Goal: Task Accomplishment & Management: Use online tool/utility

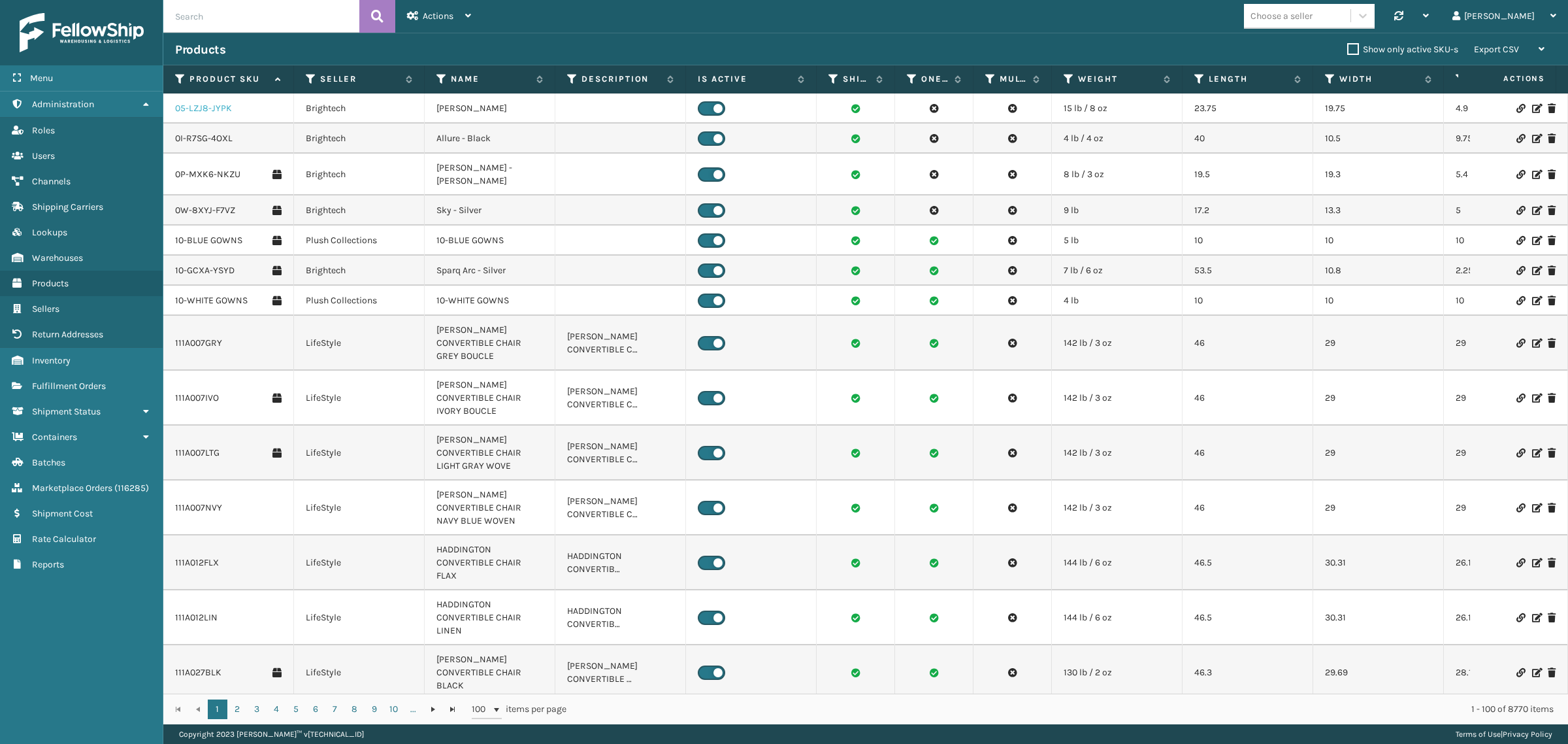
click at [198, 111] on link "05-LZJ8-JYPK" at bounding box center [204, 108] width 57 height 13
click at [458, 13] on div "Actions" at bounding box center [439, 16] width 64 height 33
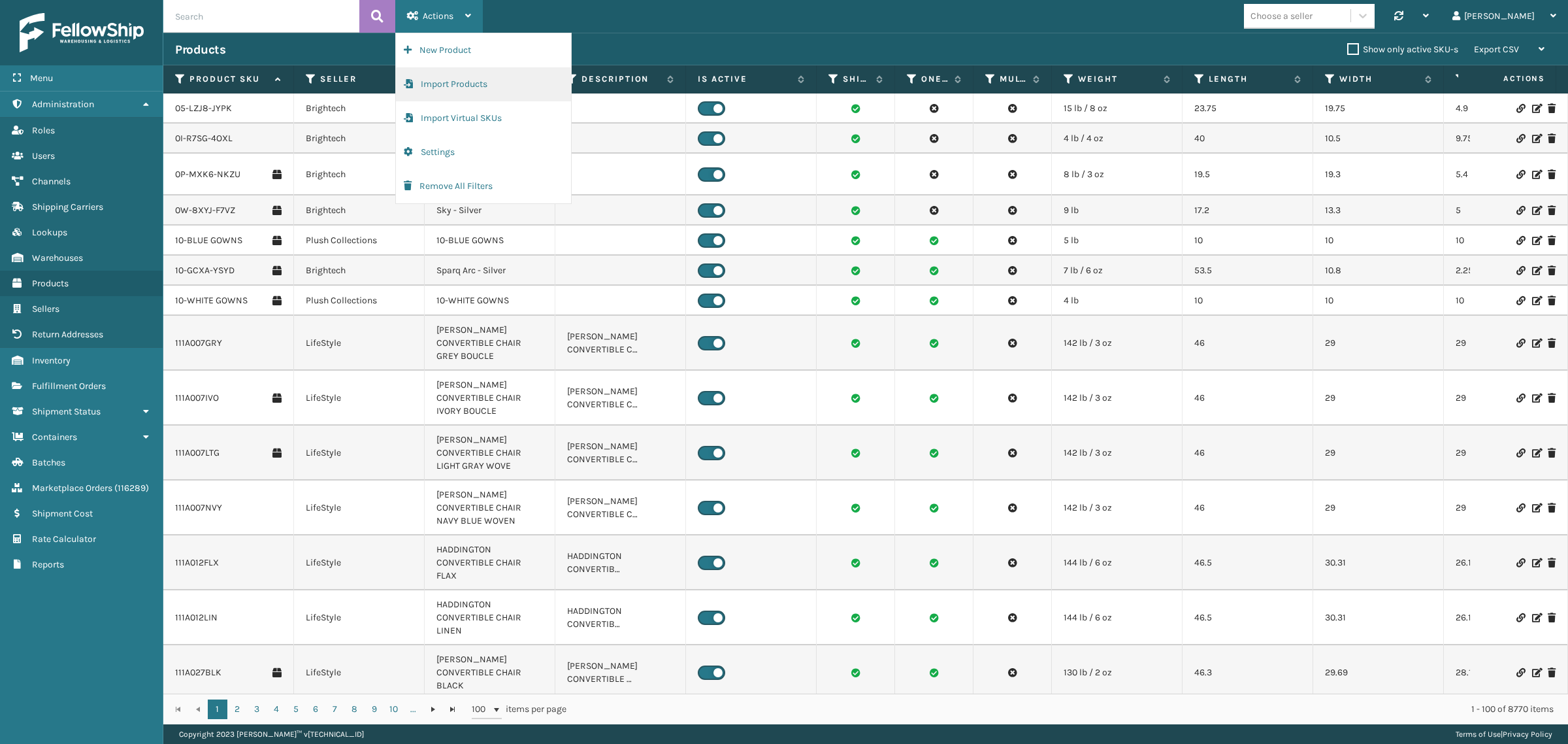
click at [474, 83] on button "Import Products" at bounding box center [483, 84] width 175 height 34
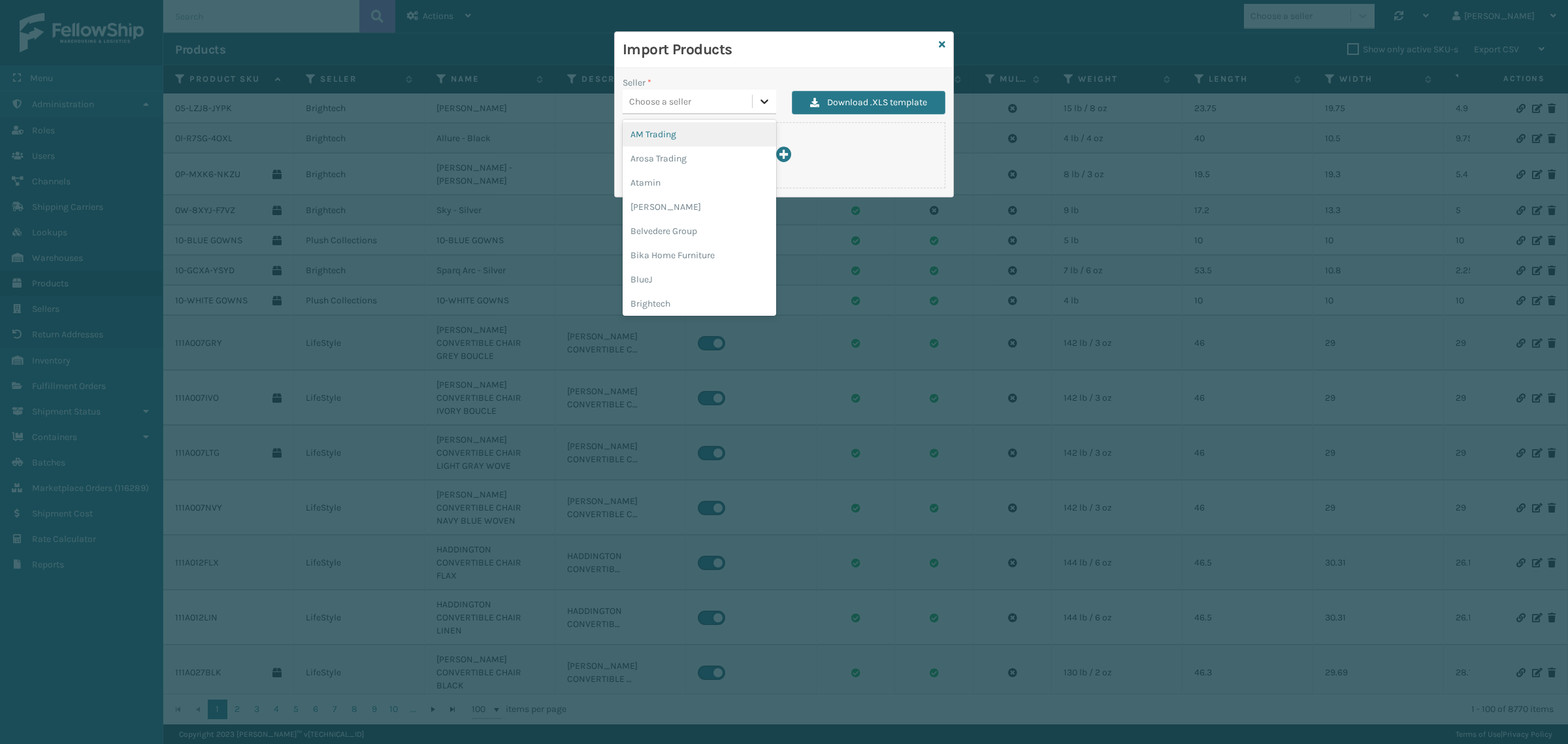
click at [760, 101] on icon at bounding box center [764, 101] width 13 height 13
click at [688, 215] on div "JumpSport" at bounding box center [699, 218] width 154 height 24
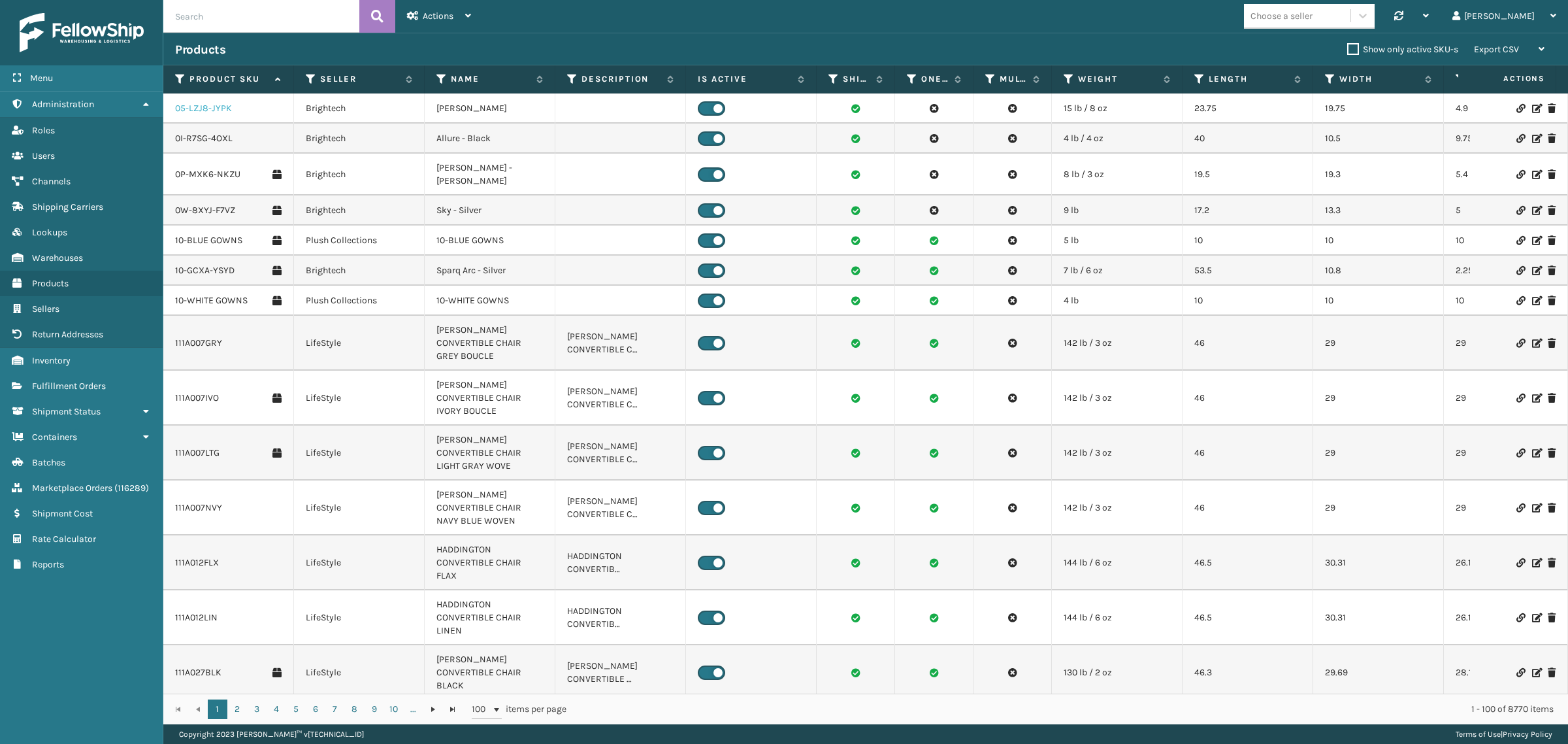
click at [222, 108] on link "05-LZJ8-JYPK" at bounding box center [204, 108] width 57 height 13
click at [450, 24] on div "Actions" at bounding box center [439, 16] width 64 height 33
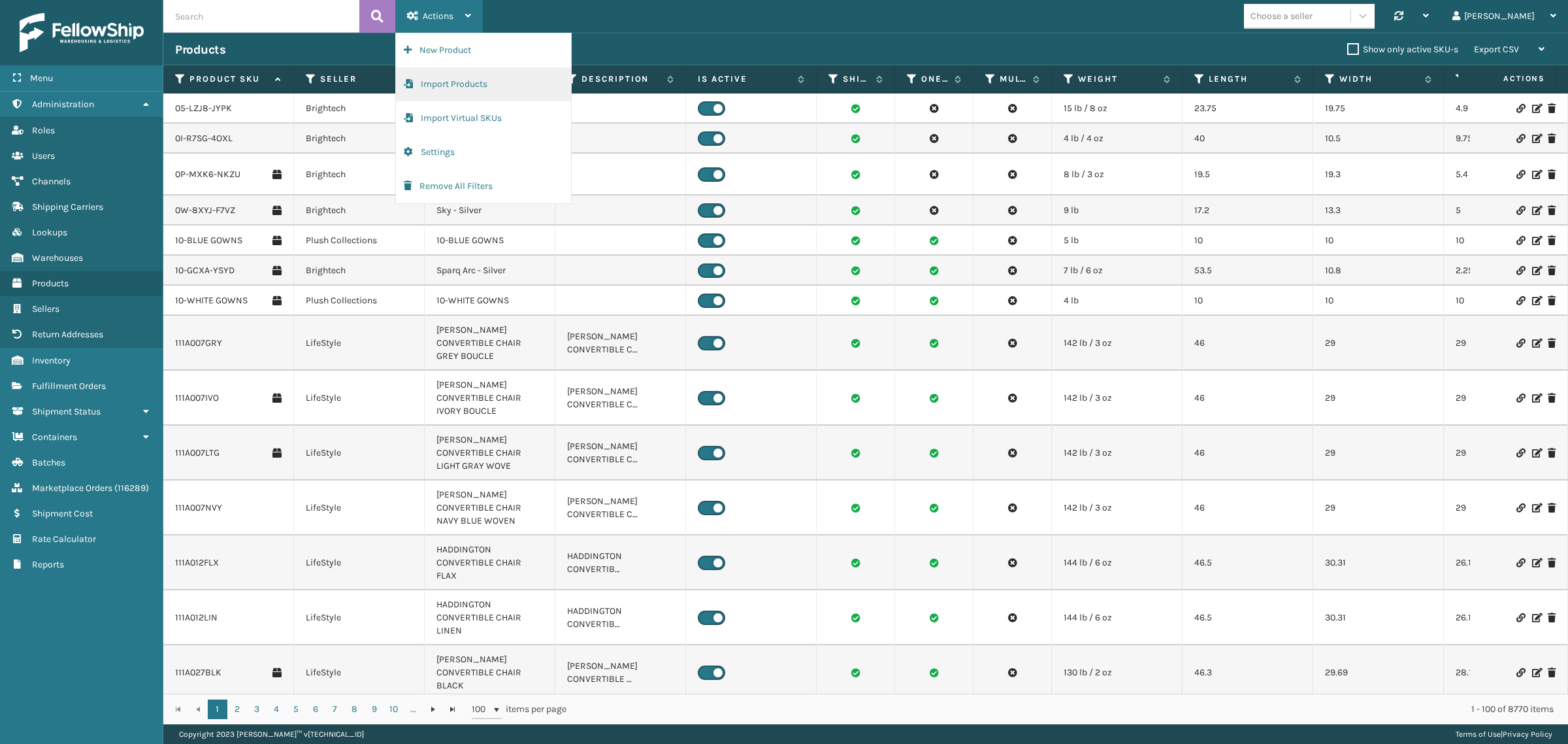
click at [446, 79] on button "Import Products" at bounding box center [483, 84] width 175 height 34
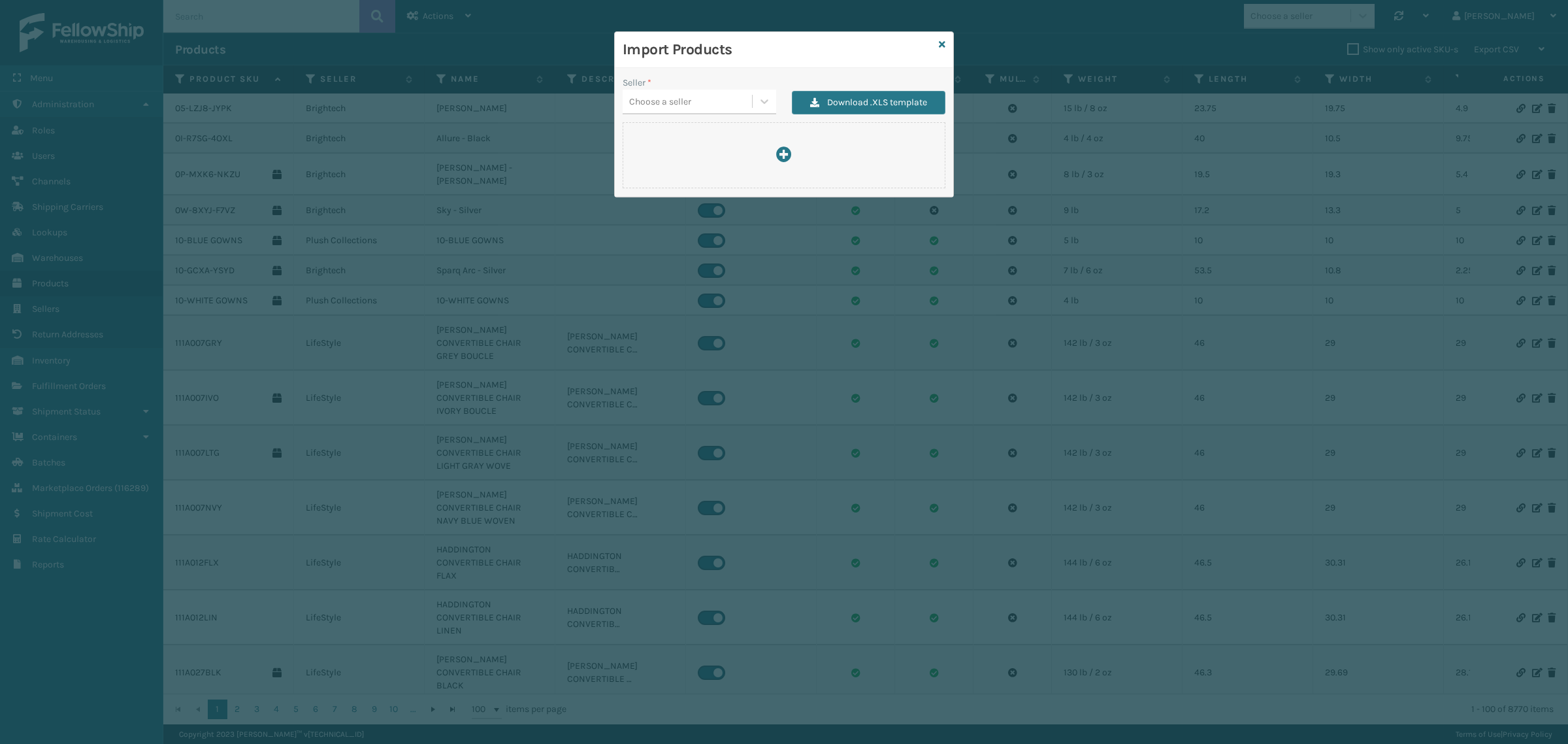
click at [704, 100] on div "Choose a seller" at bounding box center [687, 101] width 130 height 21
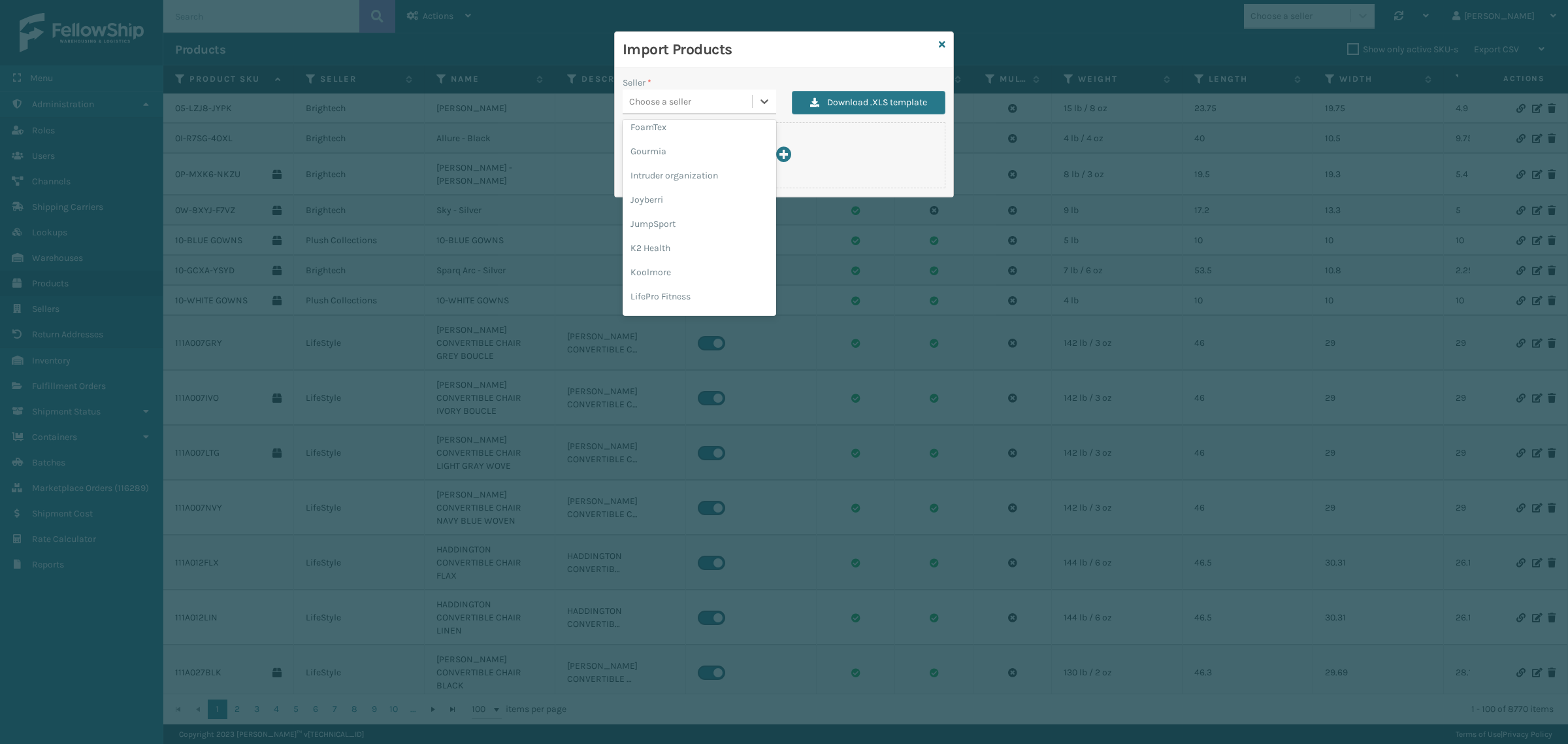
scroll to position [326, 0]
click at [679, 216] on div "JumpSport" at bounding box center [699, 218] width 154 height 24
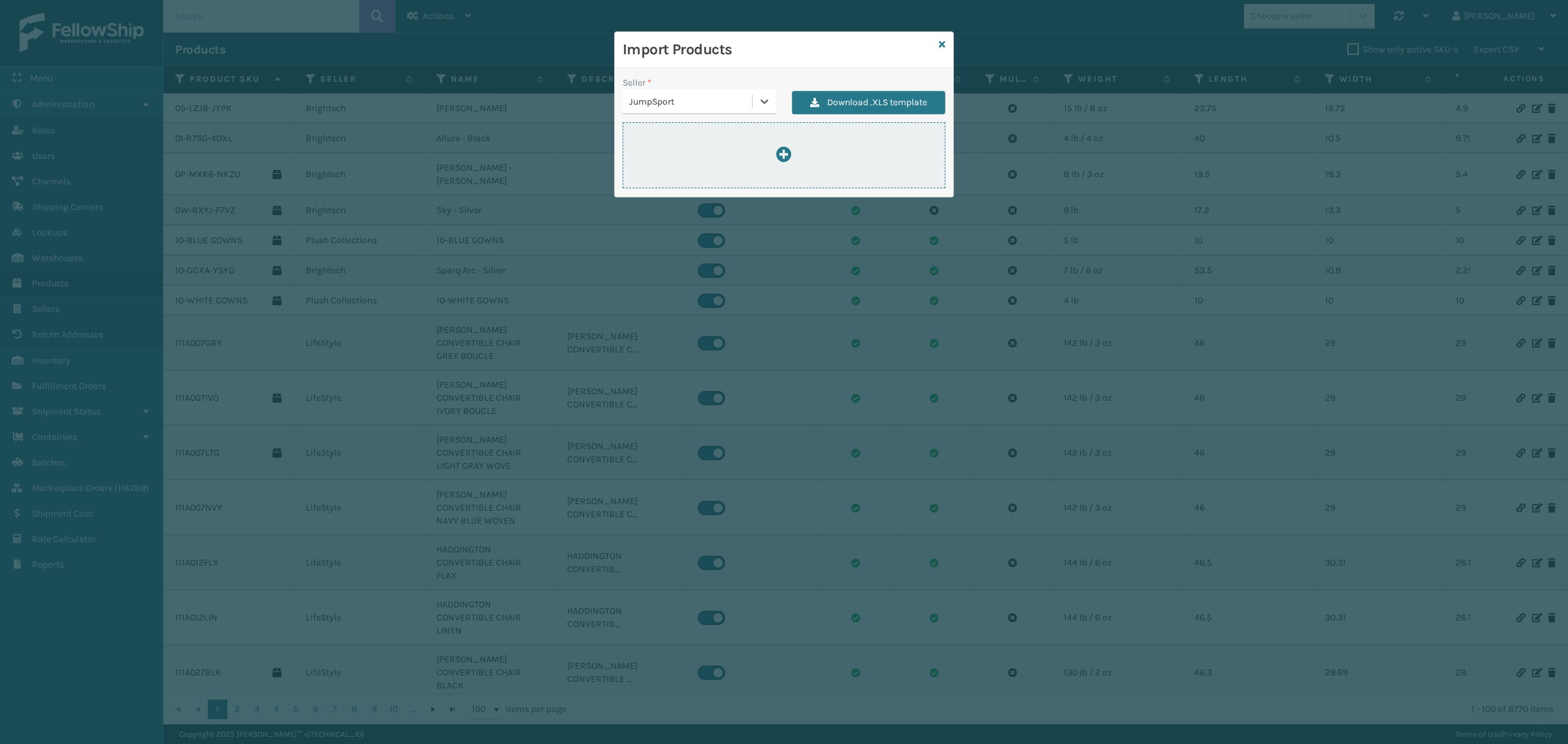
click at [717, 149] on div at bounding box center [784, 155] width 321 height 18
type input "C:\fakepath\ImportProductsTemplate.xlsx"
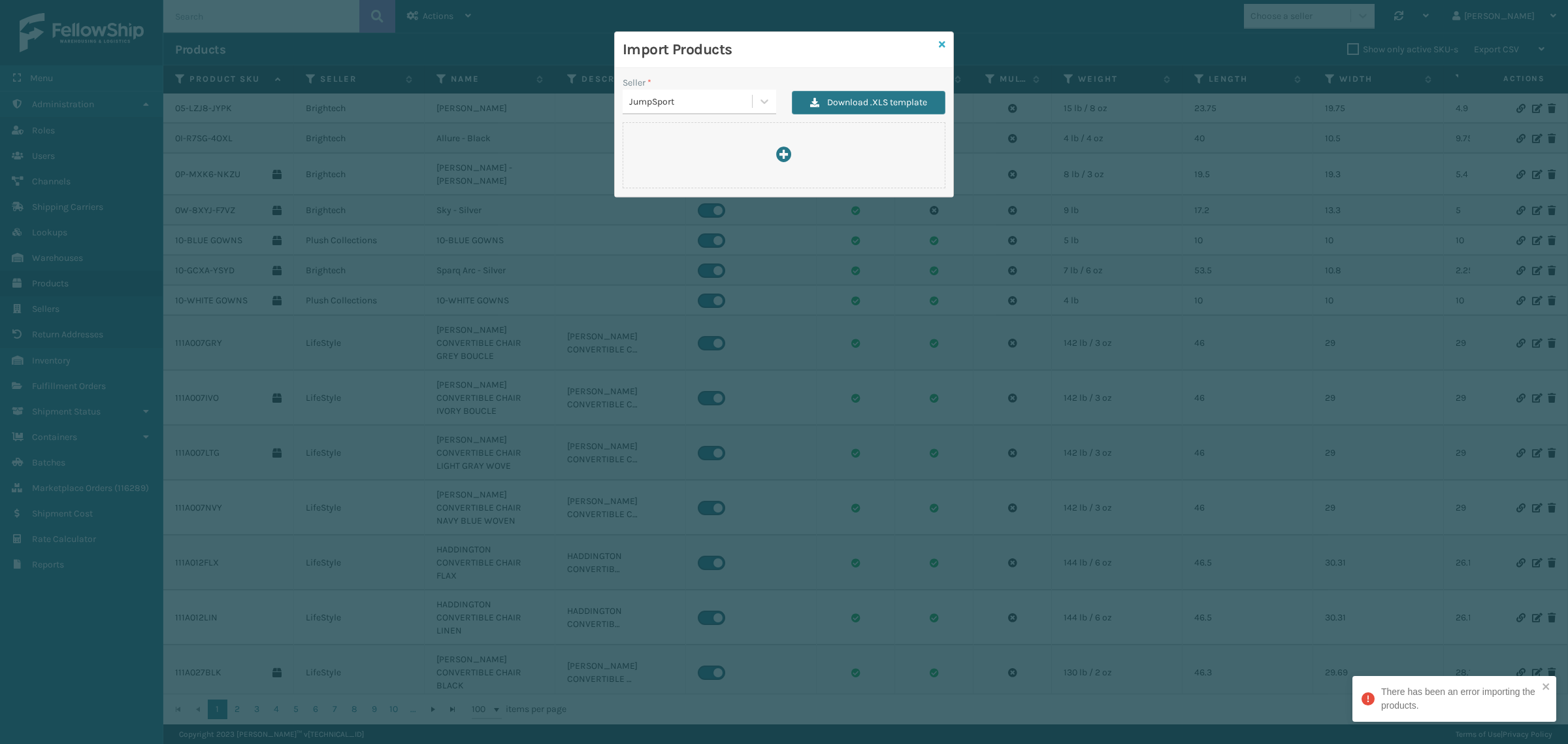
click at [941, 42] on icon at bounding box center [942, 44] width 7 height 9
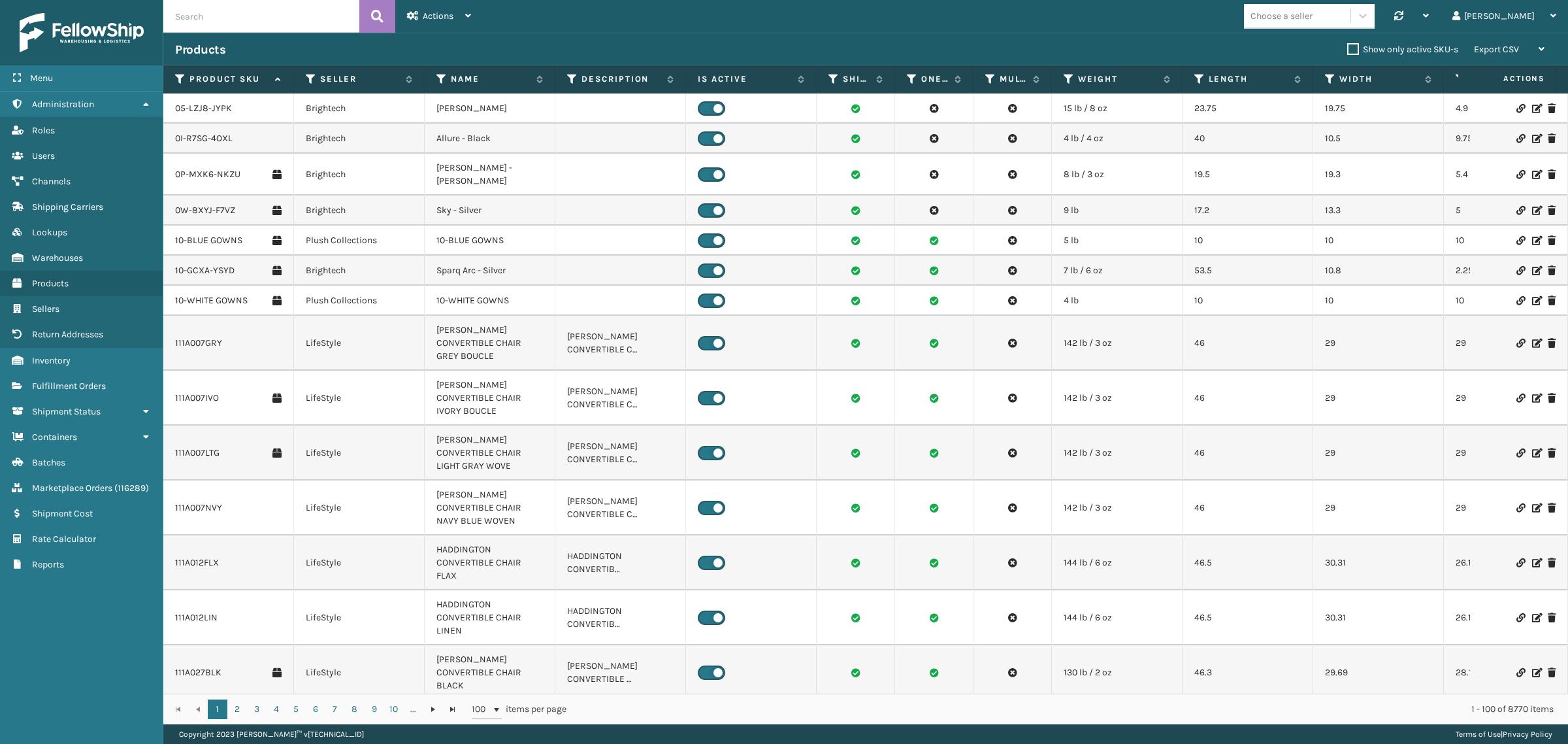
click at [264, 21] on input "text" at bounding box center [261, 16] width 196 height 33
paste input "BAG-S-21014-00"
click at [374, 15] on icon at bounding box center [377, 16] width 12 height 20
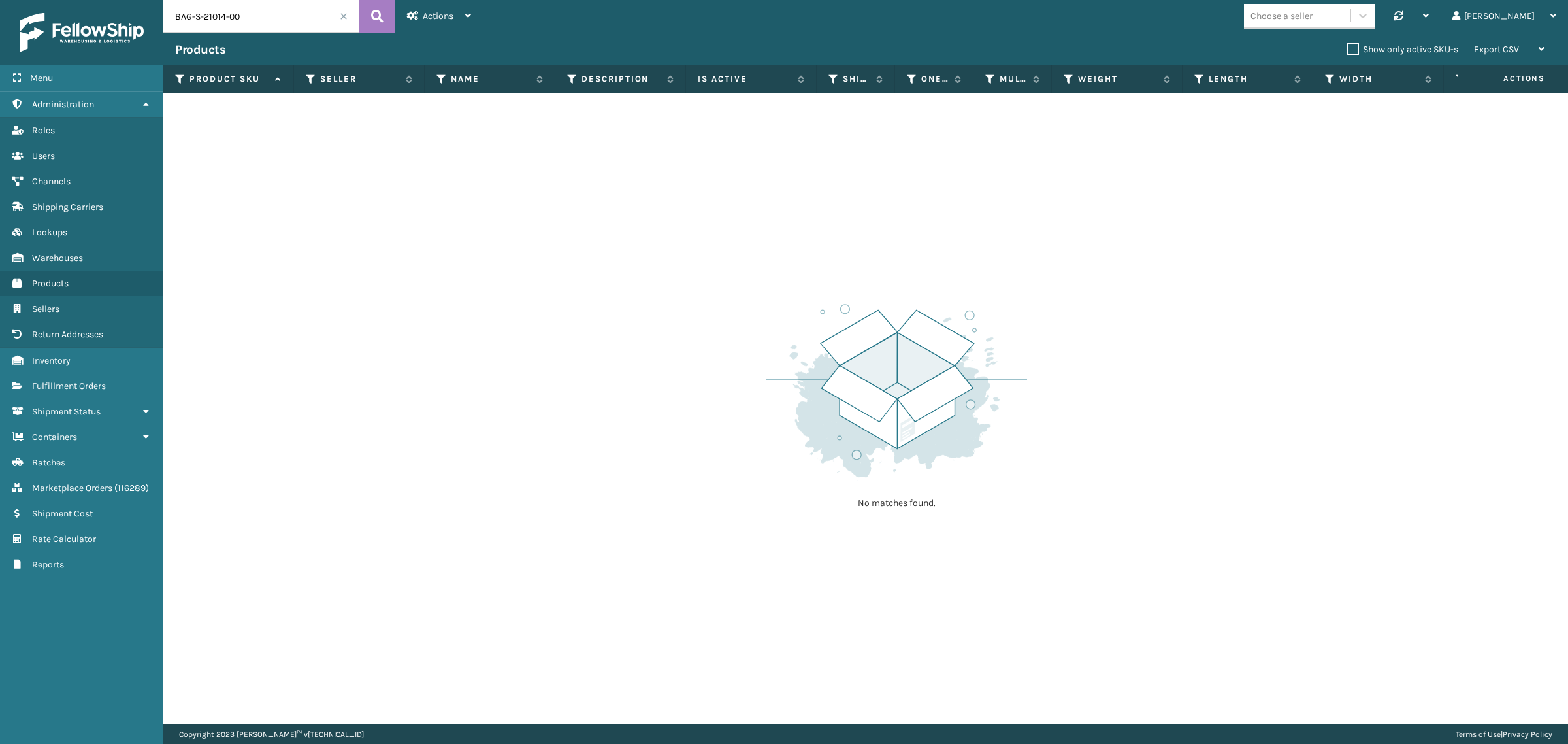
click at [270, 21] on input "BAG-S-21014-00" at bounding box center [261, 16] width 196 height 33
paste input "CAP-P-11678-02"
type input "CAP-P-11678-02"
click at [379, 10] on icon at bounding box center [377, 16] width 12 height 20
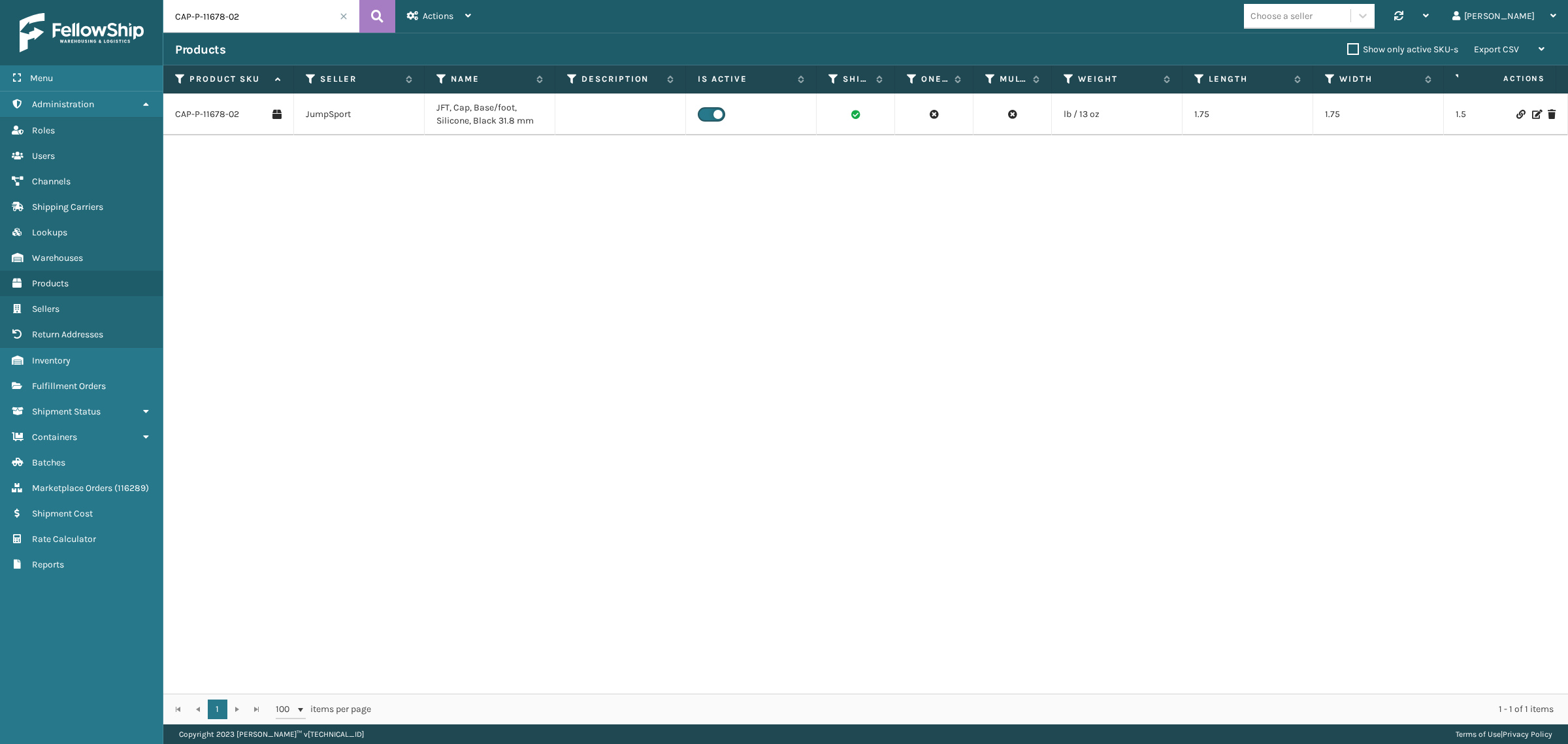
click at [331, 221] on div "CAP-P-11678-02 JumpSport JFT, Cap, Base/foot, Silicone, Black 31.8 mm lb / 13 o…" at bounding box center [866, 393] width 1405 height 601
click at [214, 111] on link "CAP-P-11678-02" at bounding box center [207, 114] width 64 height 13
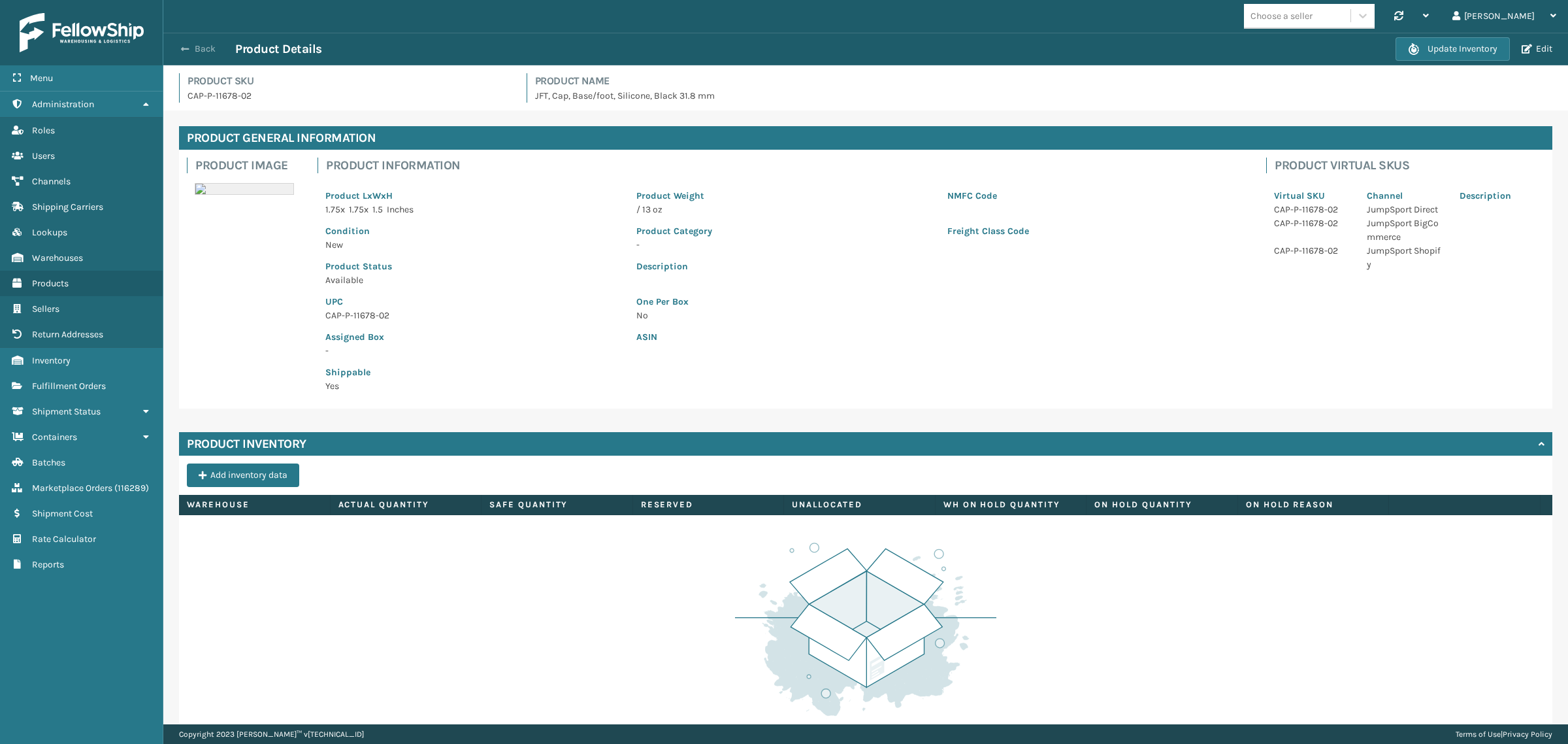
click at [193, 45] on button "Back" at bounding box center [205, 49] width 60 height 12
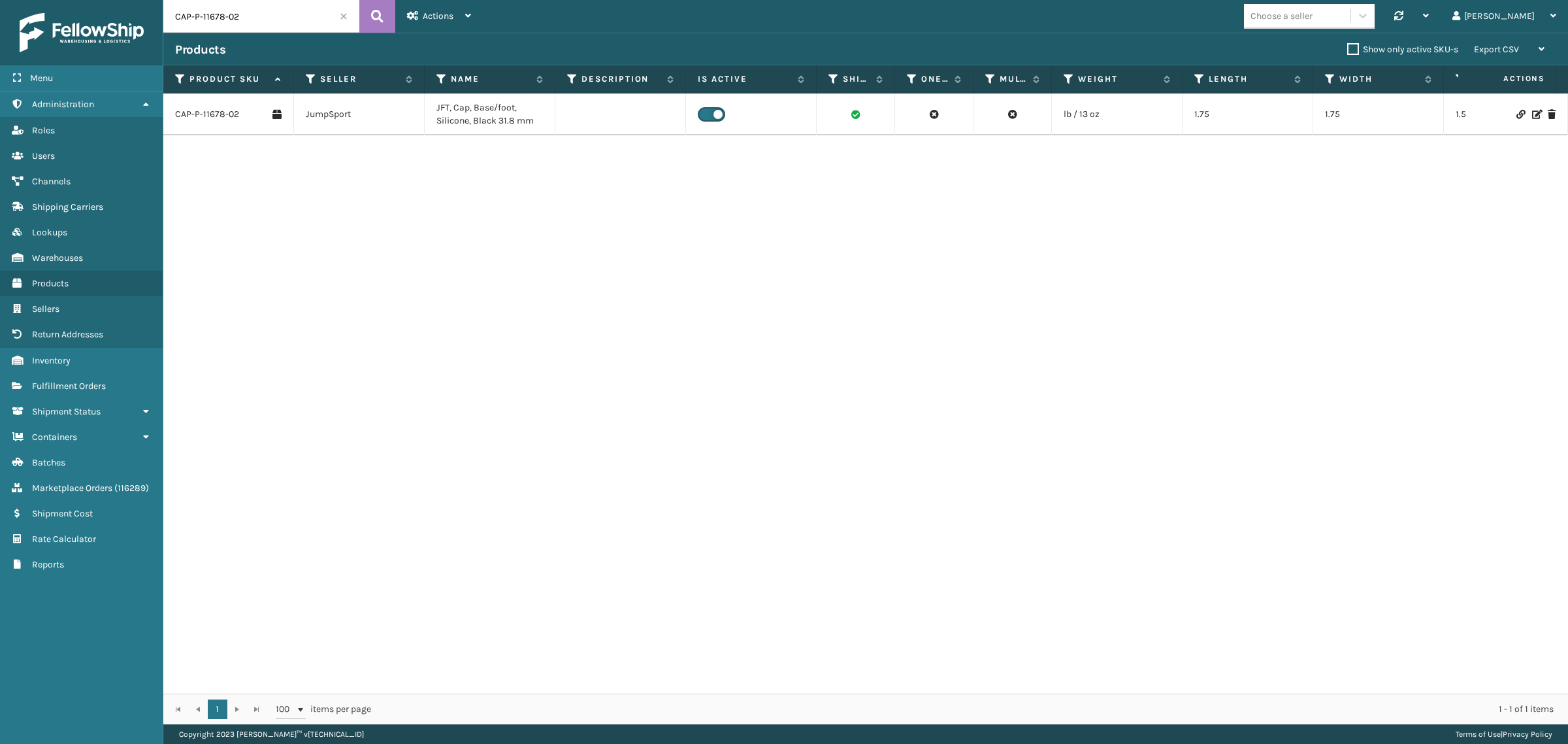
click at [242, 12] on input "CAP-P-11678-02" at bounding box center [261, 16] width 196 height 33
paste input "BAG-S-21014-00"
click at [373, 14] on icon at bounding box center [377, 16] width 12 height 20
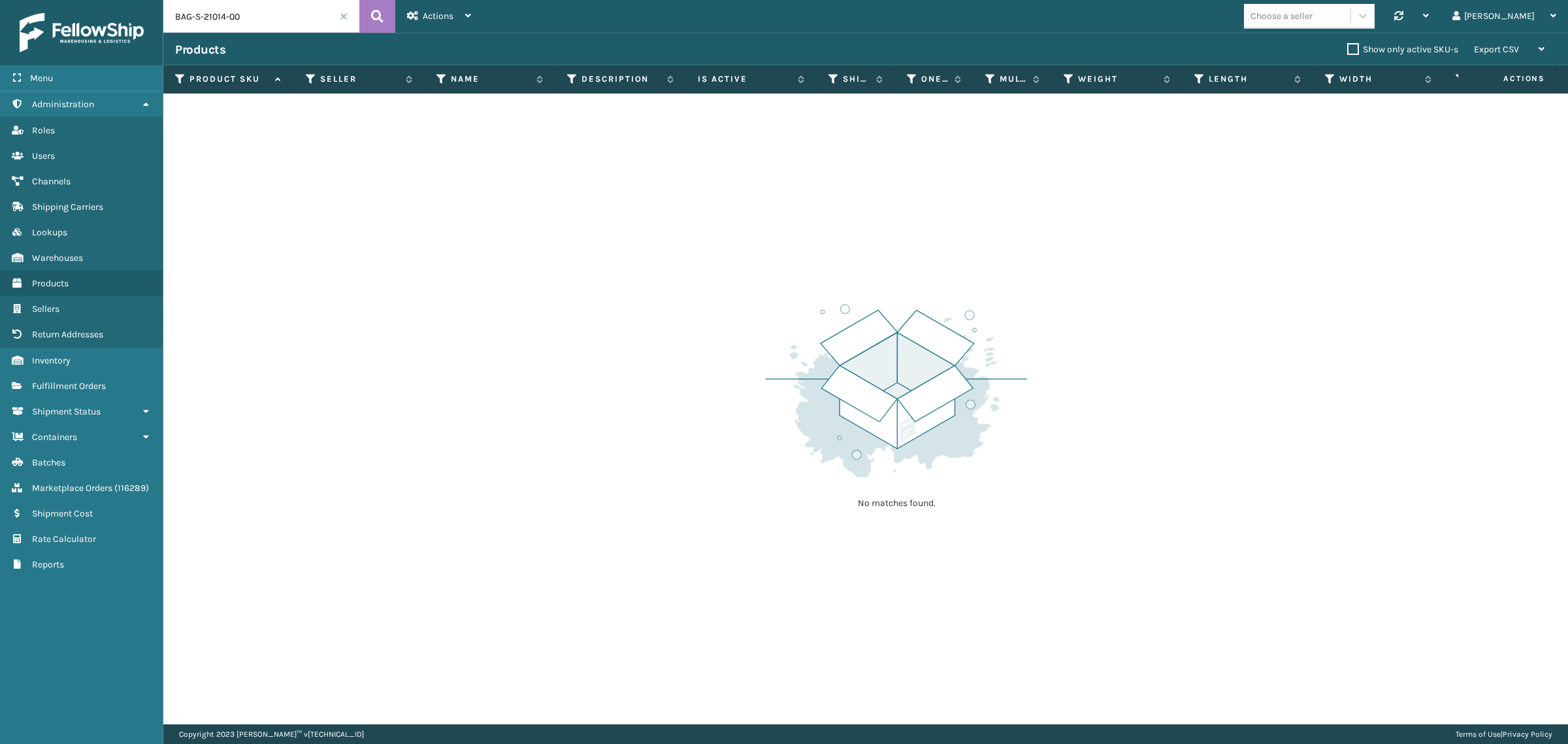
click at [258, 9] on input "BAG-S-21014-00" at bounding box center [261, 16] width 196 height 33
paste input "L-P-20503-01"
click at [368, 14] on button at bounding box center [378, 16] width 36 height 33
click at [262, 8] on input "BAL-P-20503-01" at bounding box center [261, 16] width 196 height 33
paste input "UN-K-22097-00"
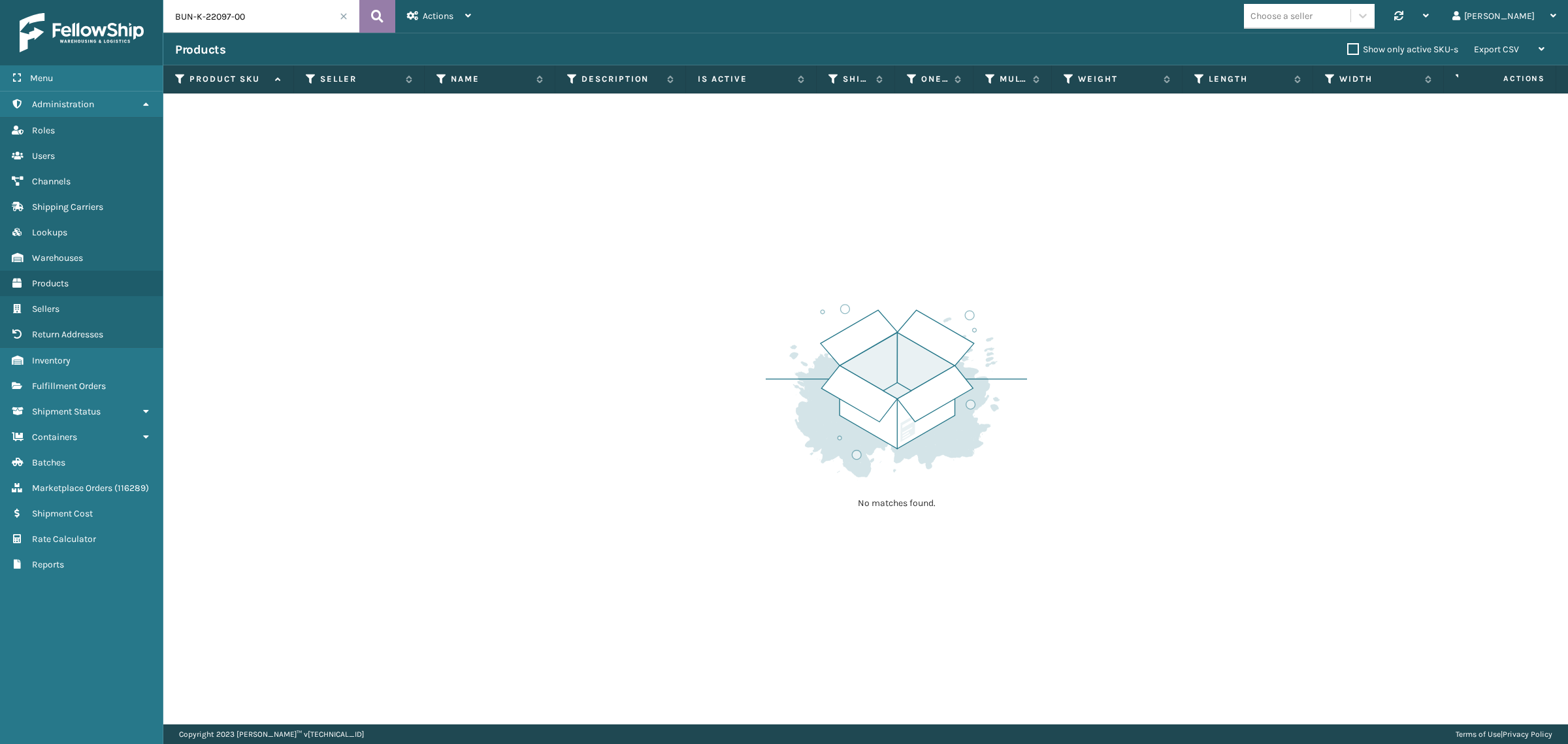
click at [374, 7] on icon at bounding box center [377, 16] width 12 height 20
click at [266, 20] on input "BUN-K-22097-00" at bounding box center [261, 16] width 196 height 33
paste input "text"
click at [378, 11] on icon at bounding box center [377, 16] width 12 height 20
click at [278, 27] on input "BUN-K-22097-00" at bounding box center [261, 16] width 196 height 33
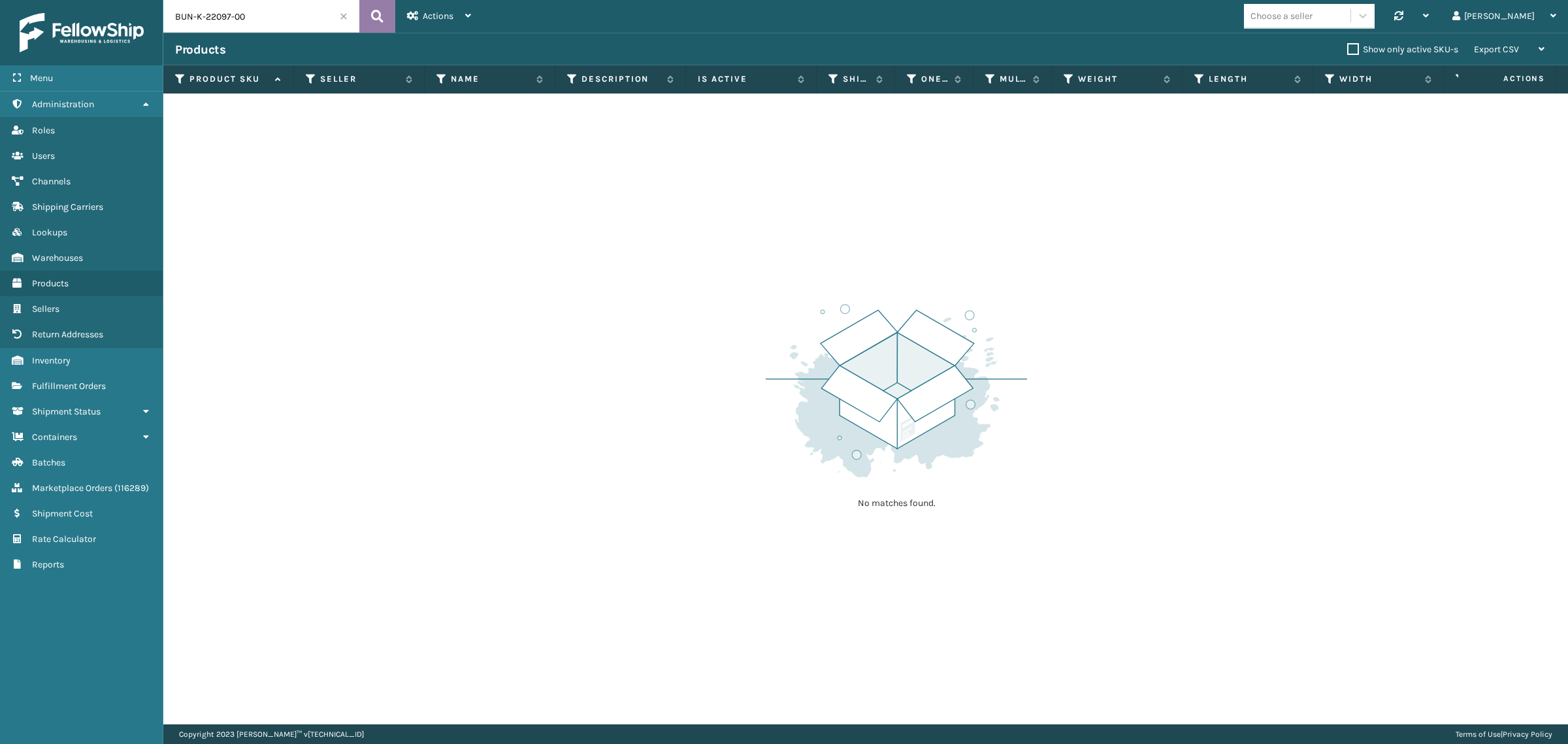
paste input "13"
click at [371, 18] on icon at bounding box center [377, 16] width 12 height 20
click at [239, 13] on input "BUN-K-22137-00" at bounding box center [261, 16] width 196 height 33
click at [259, 17] on input "BUN-K-22137-00" at bounding box center [261, 16] width 196 height 33
paste input "S-P-11683B"
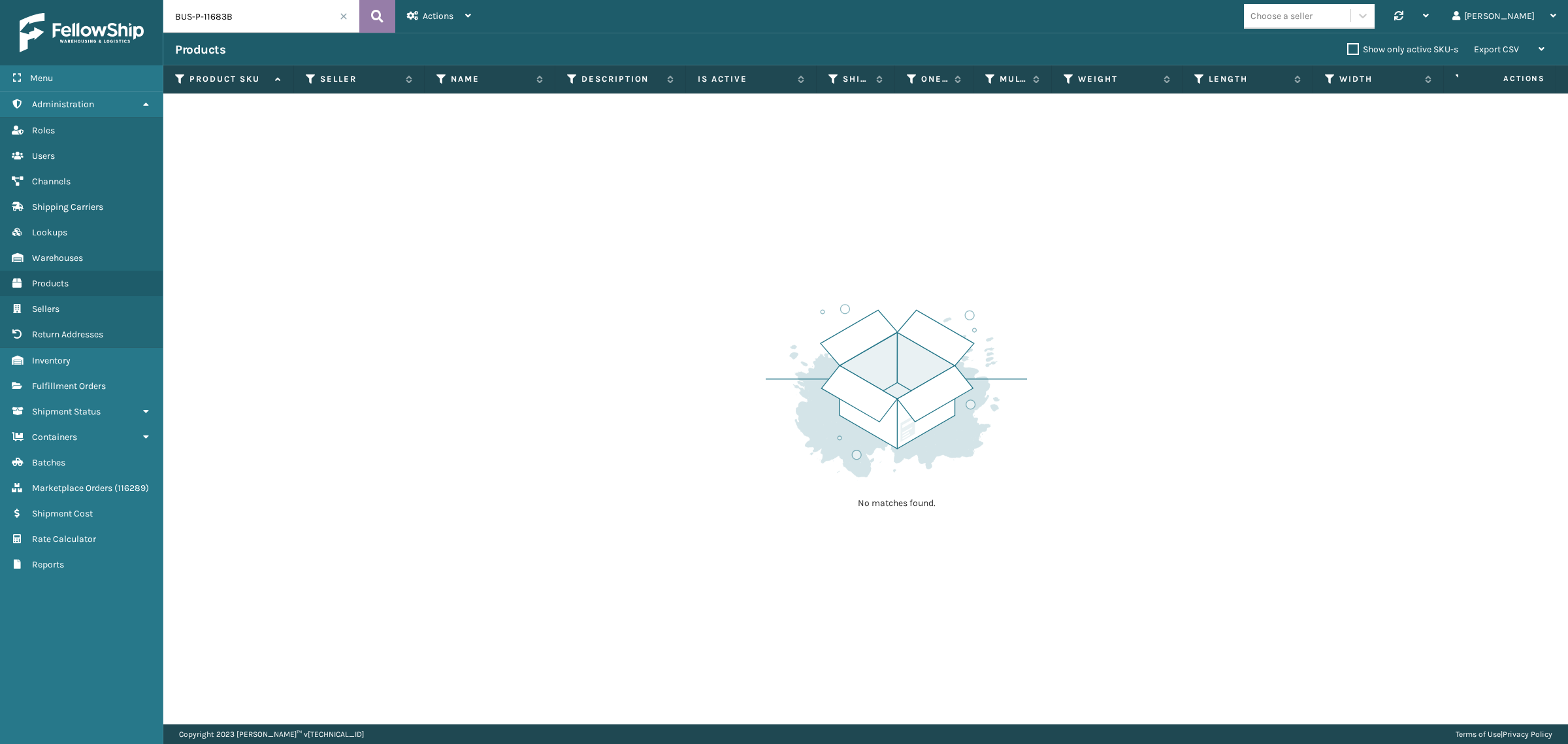
click at [381, 21] on icon at bounding box center [377, 16] width 12 height 20
click at [253, 16] on input "BUS-P-11683B" at bounding box center [261, 16] width 196 height 33
paste input "99A"
click at [371, 16] on icon at bounding box center [377, 16] width 12 height 20
click at [264, 18] on input "BUS-P-11699A" at bounding box center [261, 16] width 196 height 33
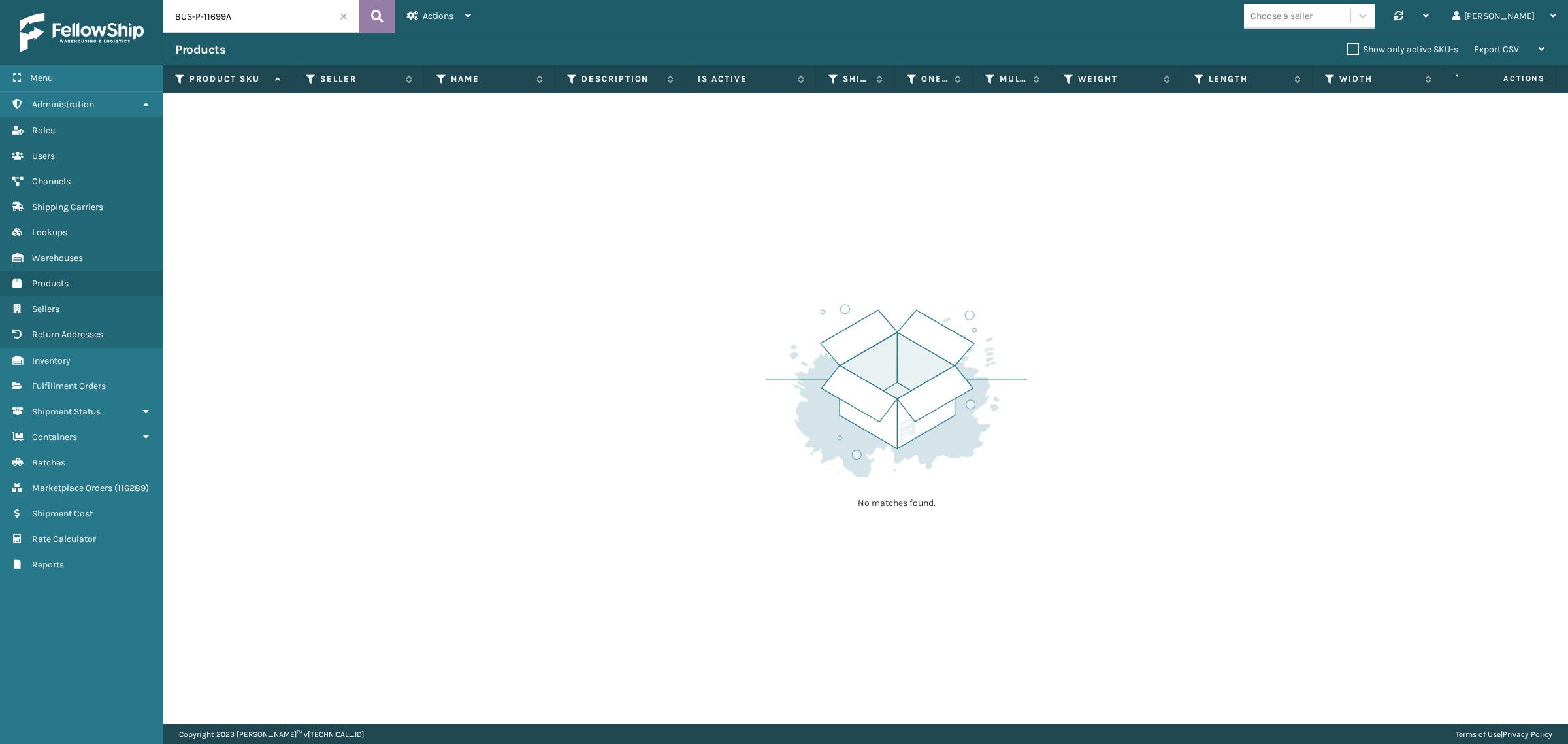
paste input "CAP-P-20428-00"
click at [374, 20] on icon at bounding box center [377, 16] width 12 height 20
click at [258, 26] on input "CAP-P-20428-00" at bounding box center [261, 16] width 196 height 33
paste input "LEG-A-22077"
click at [371, 14] on icon at bounding box center [377, 16] width 12 height 20
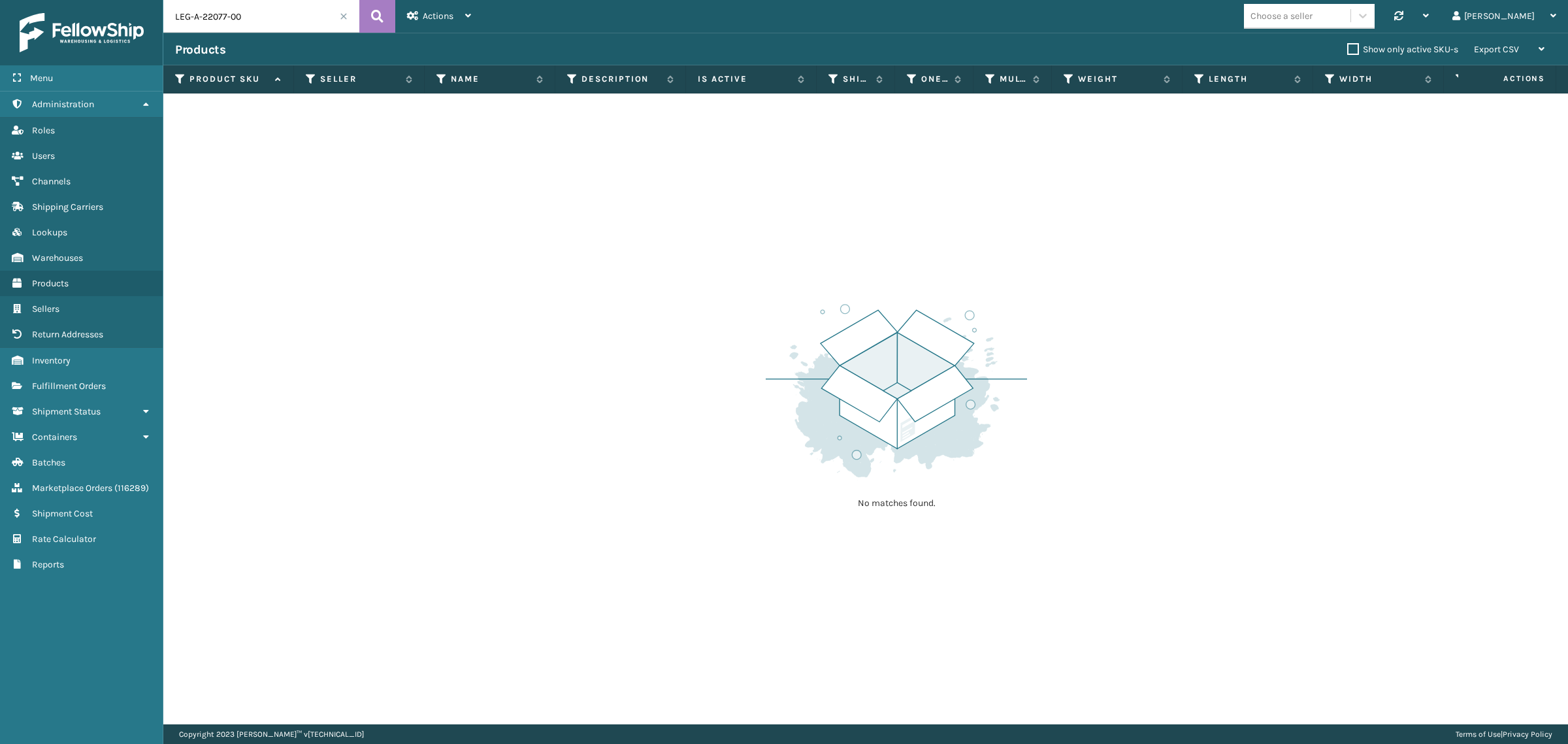
click at [276, 20] on input "LEG-A-22077-00" at bounding box center [261, 16] width 196 height 33
paste input "MAT-A-20606-15"
type input "MAT-A-20606-15"
click at [379, 16] on icon at bounding box center [377, 16] width 12 height 20
click at [342, 16] on span at bounding box center [343, 15] width 8 height 8
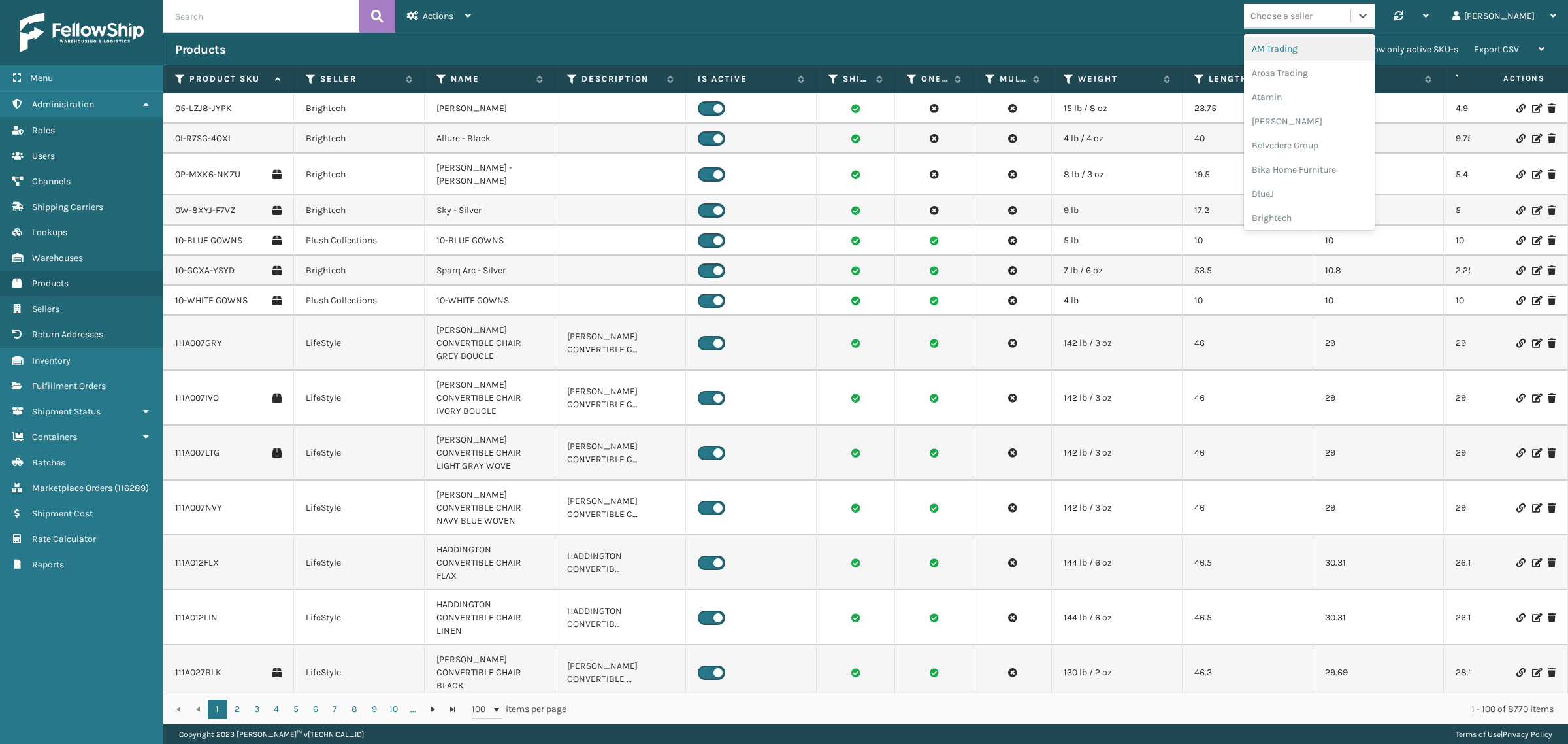
click at [1370, 15] on icon at bounding box center [1363, 15] width 13 height 13
click at [1369, 209] on div "JumpSport" at bounding box center [1310, 215] width 131 height 24
click at [228, 17] on input "text" at bounding box center [261, 16] width 196 height 33
paste input "MAT-A-22023-03"
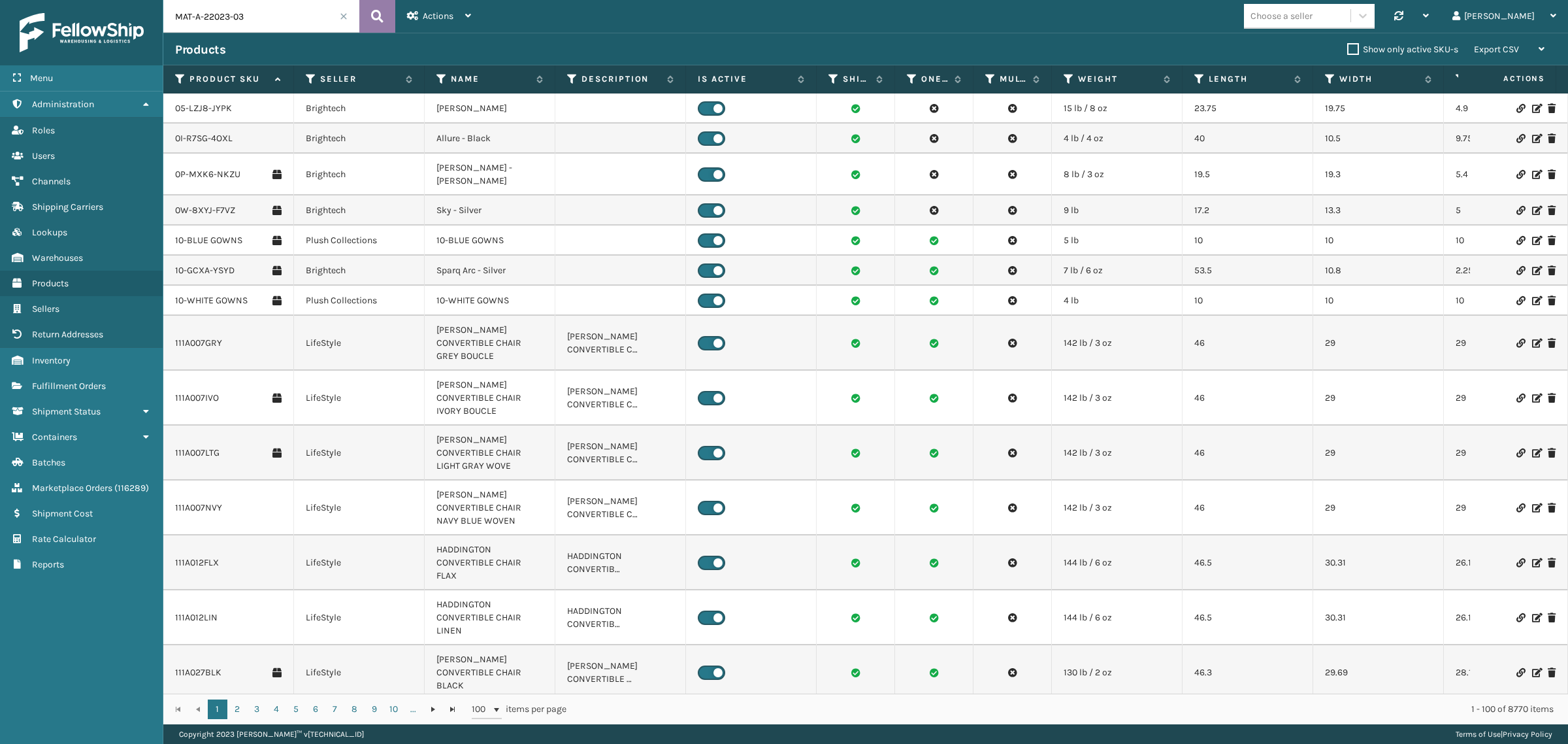
click at [374, 12] on icon at bounding box center [377, 16] width 12 height 20
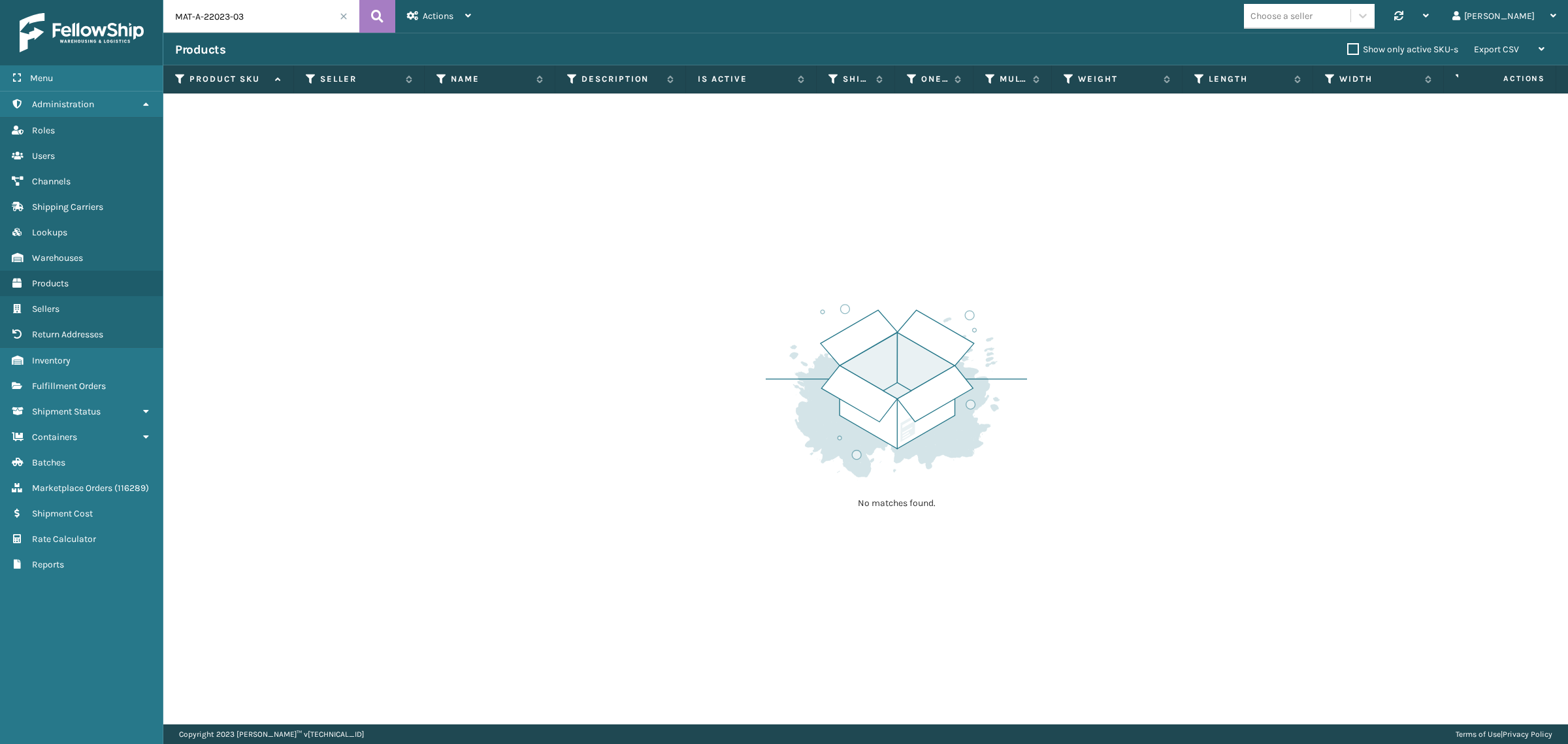
click at [272, 21] on input "MAT-A-22023-03" at bounding box center [261, 16] width 196 height 33
paste input "RBJ-S-20424-02"
click at [373, 14] on icon at bounding box center [377, 16] width 12 height 20
click at [302, 24] on input "RBJ-S-20424-02" at bounding box center [261, 16] width 196 height 33
paste input "3"
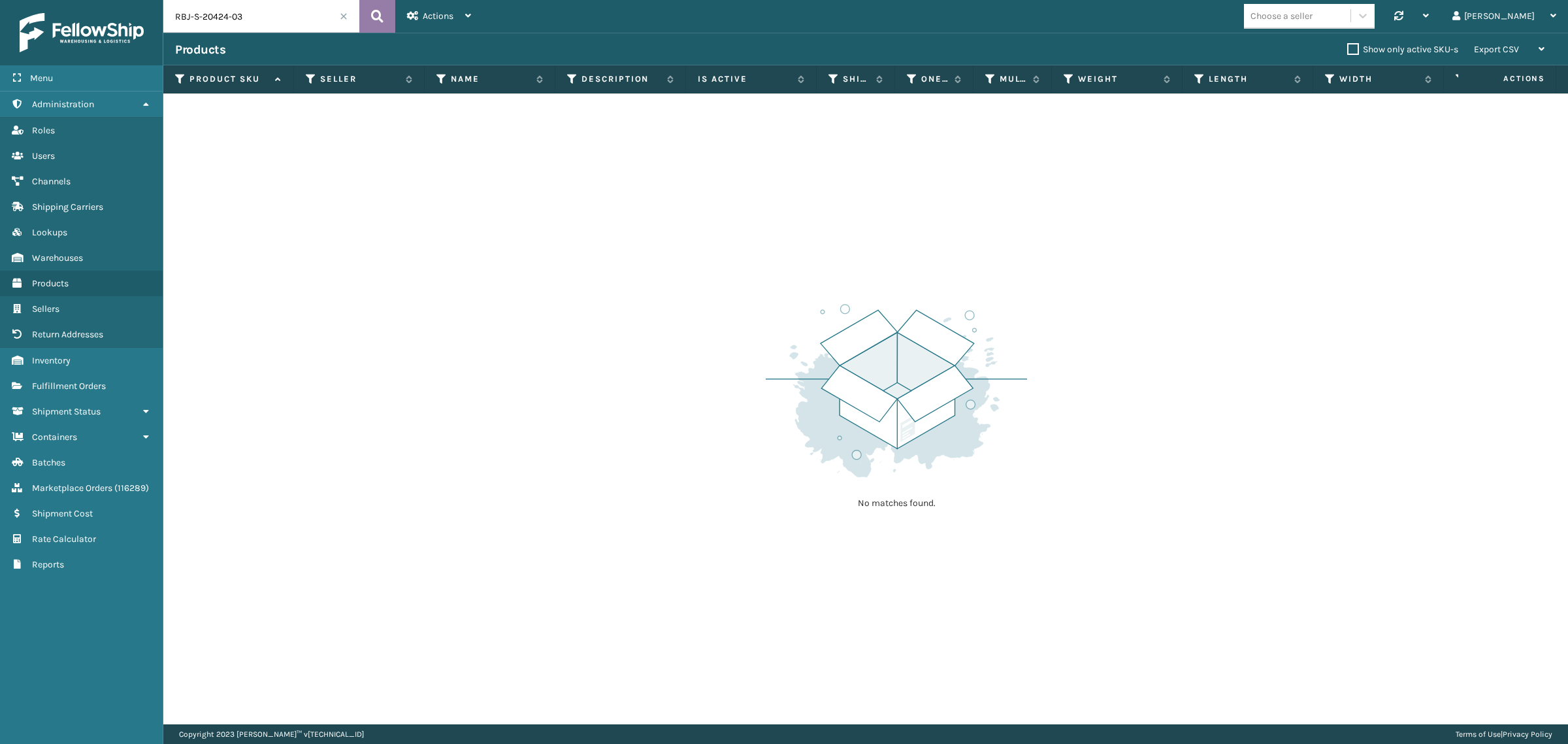
click at [376, 13] on icon at bounding box center [377, 16] width 12 height 20
click at [273, 11] on input "RBJ-S-20424-03" at bounding box center [261, 16] width 196 height 33
paste input "599-04"
click at [374, 16] on icon at bounding box center [377, 16] width 12 height 20
click at [283, 15] on input "RBJ-S-20599-04" at bounding box center [261, 16] width 196 height 33
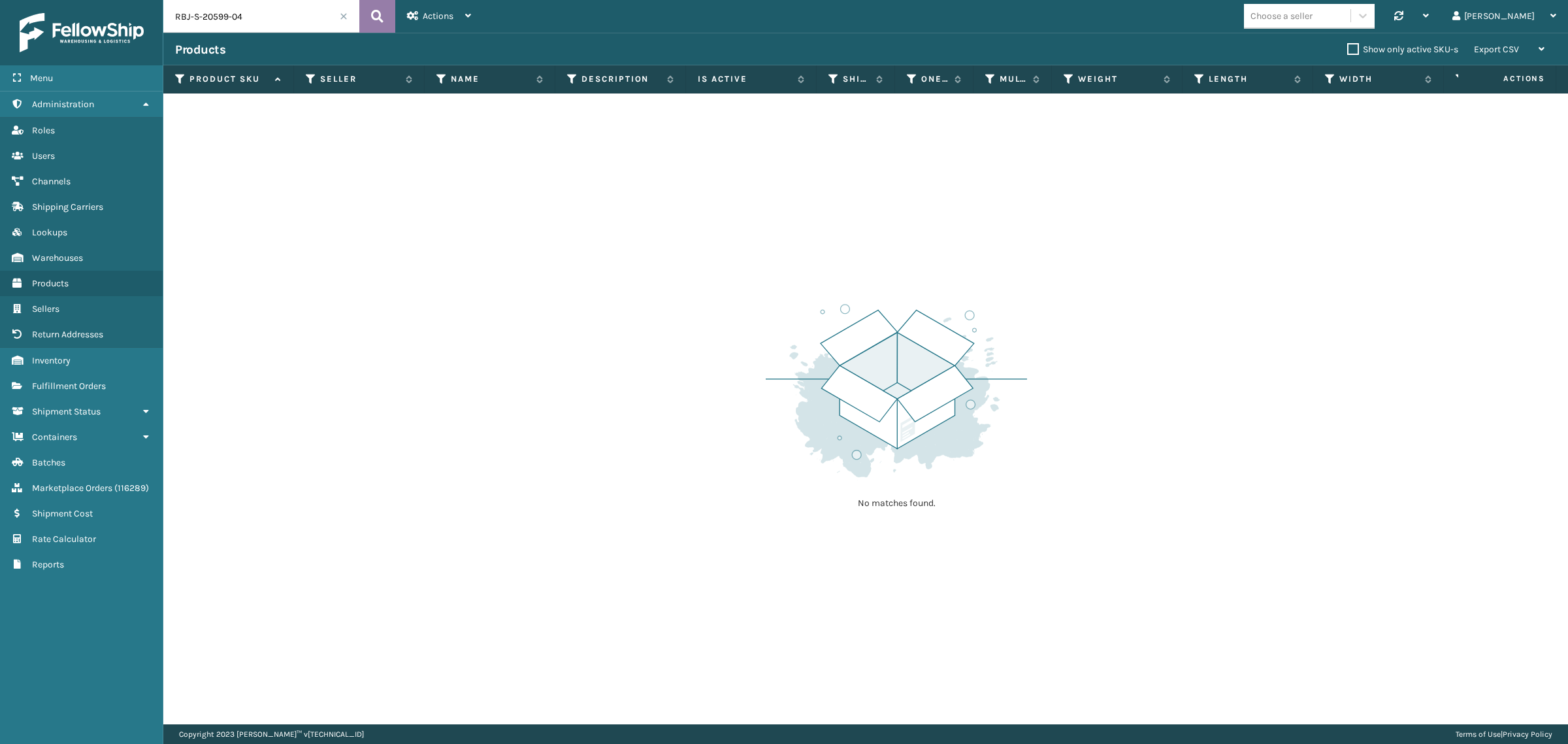
paste input "744-4"
type input "RBJ-S-20744-44"
click at [380, 11] on icon at bounding box center [377, 16] width 12 height 20
click at [343, 16] on span at bounding box center [343, 15] width 8 height 8
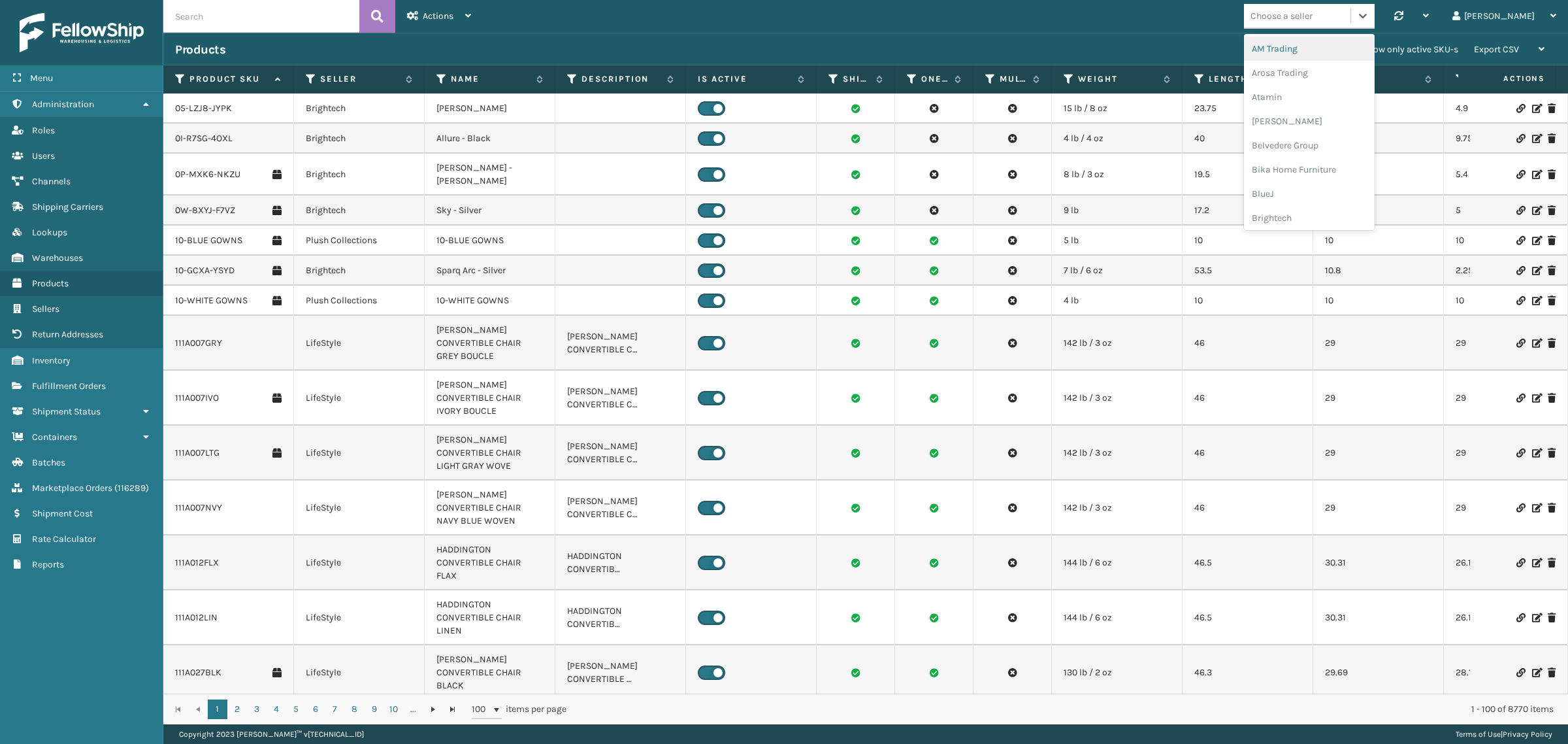
click at [1370, 15] on icon at bounding box center [1363, 15] width 13 height 13
click at [1357, 135] on div "JumpSport" at bounding box center [1310, 133] width 131 height 24
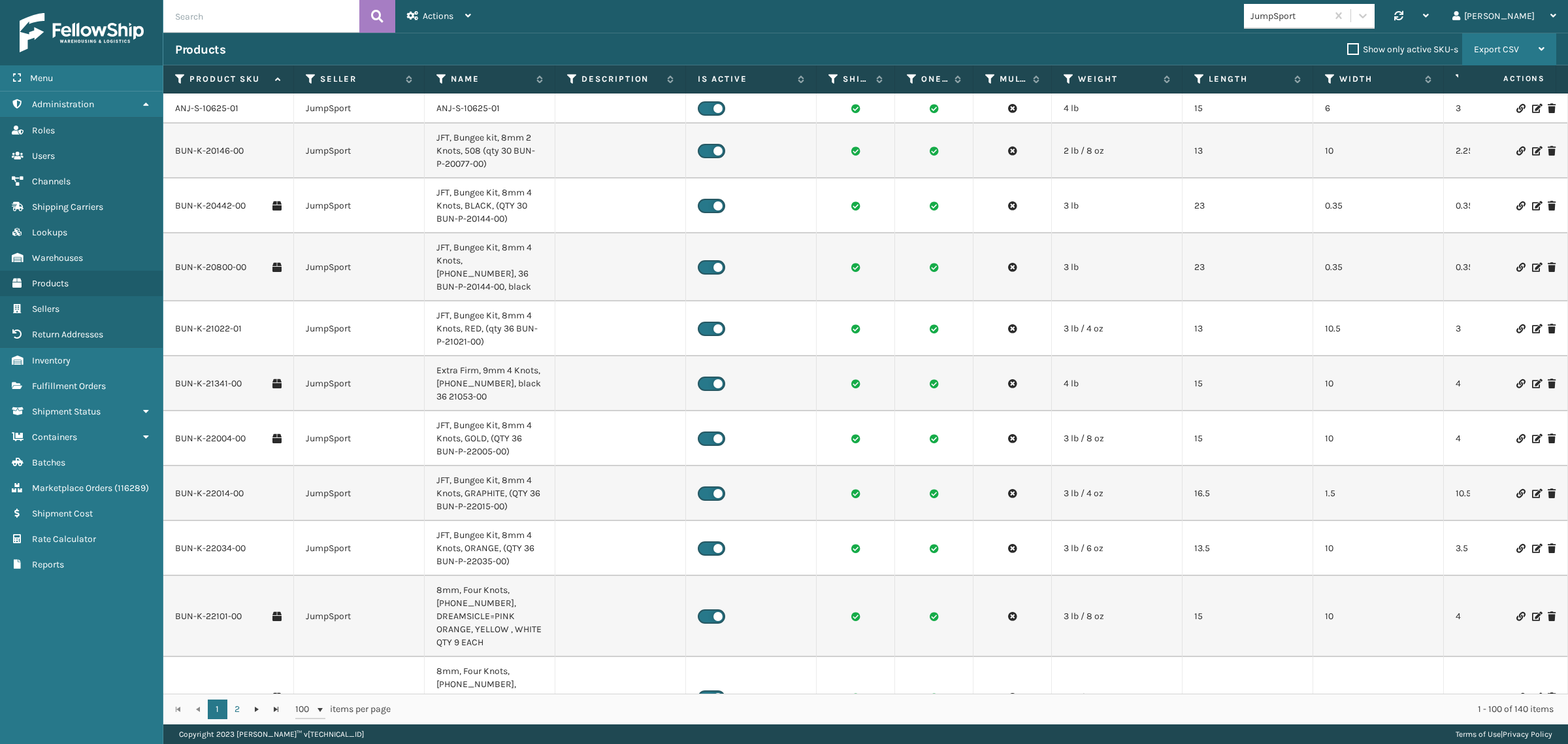
click at [1524, 47] on div "Export CSV" at bounding box center [1510, 50] width 70 height 33
click at [1448, 122] on li "Export All Pages" at bounding box center [1468, 119] width 175 height 35
click at [632, 168] on td at bounding box center [621, 151] width 131 height 55
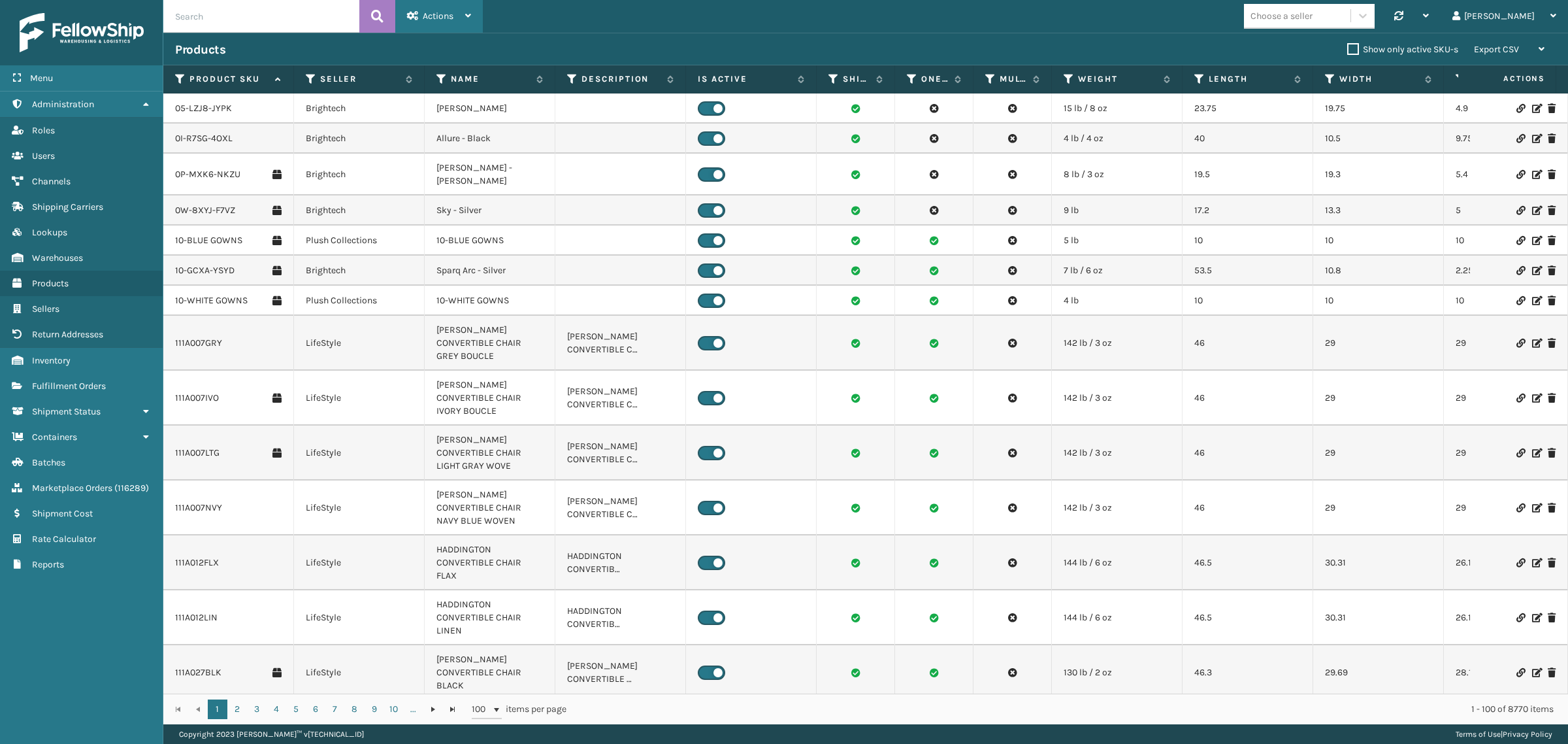
click at [431, 21] on span "Actions" at bounding box center [438, 15] width 31 height 11
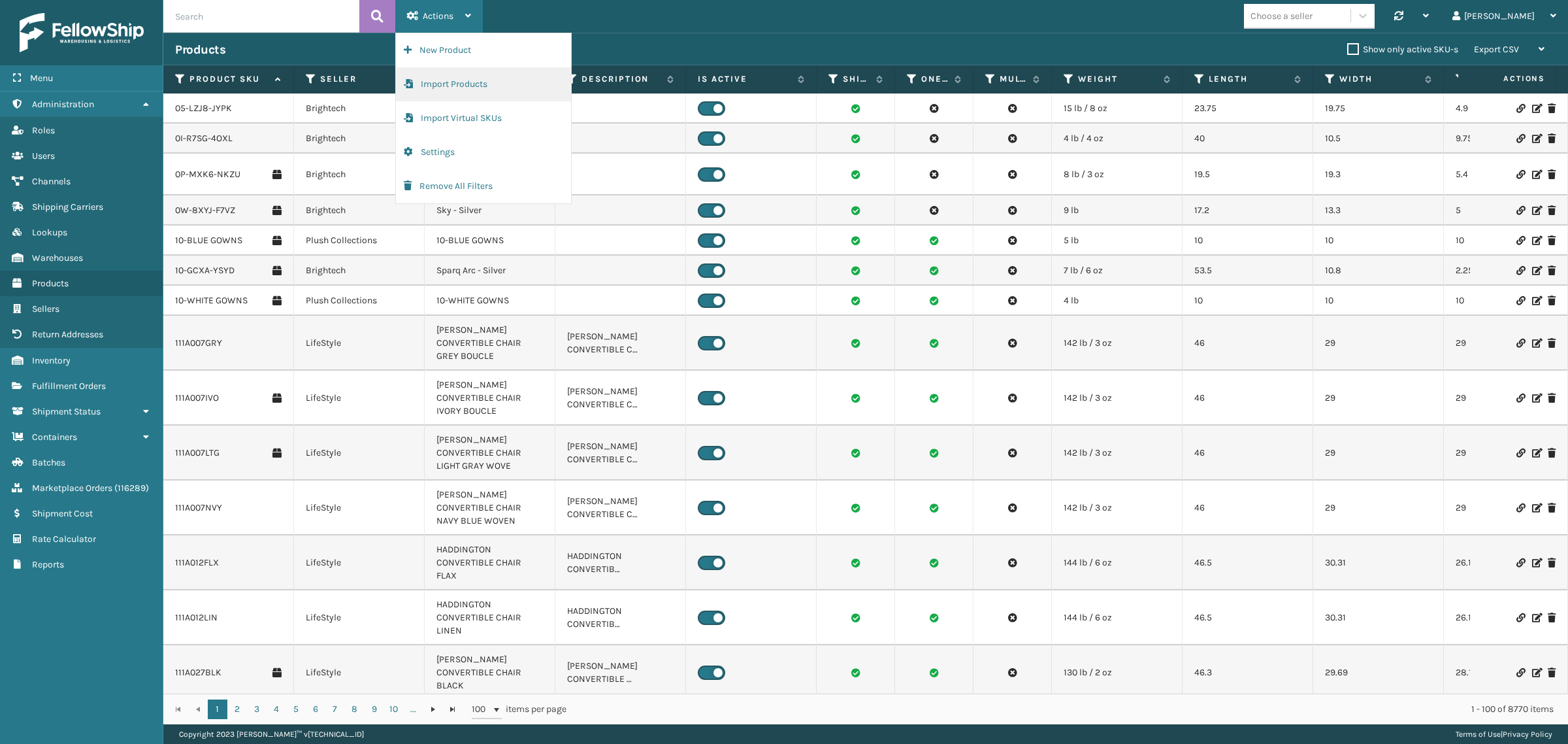
click at [438, 78] on button "Import Products" at bounding box center [483, 84] width 175 height 34
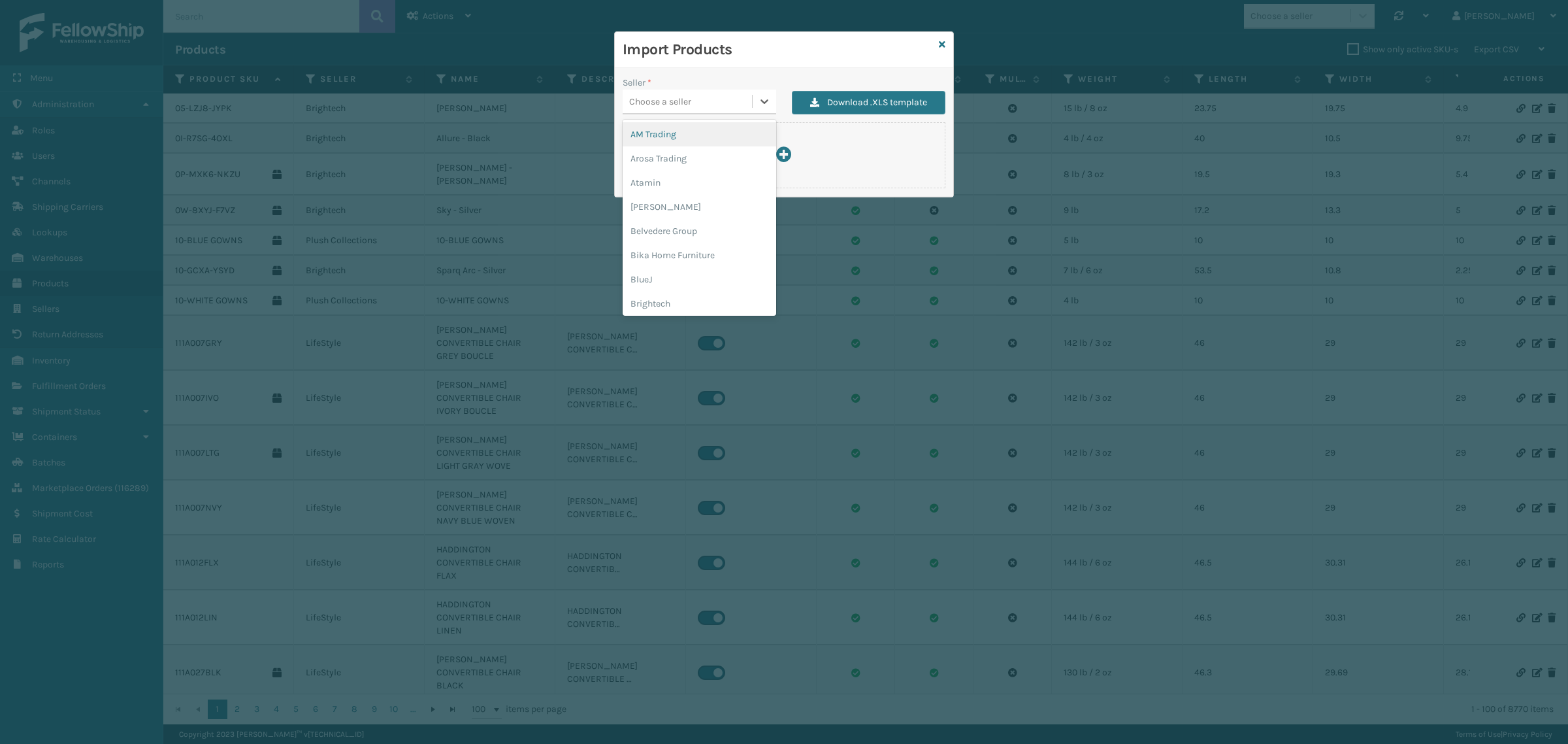
click at [700, 94] on div "Choose a seller" at bounding box center [687, 101] width 130 height 21
click at [671, 301] on div "JumpSport" at bounding box center [699, 301] width 154 height 24
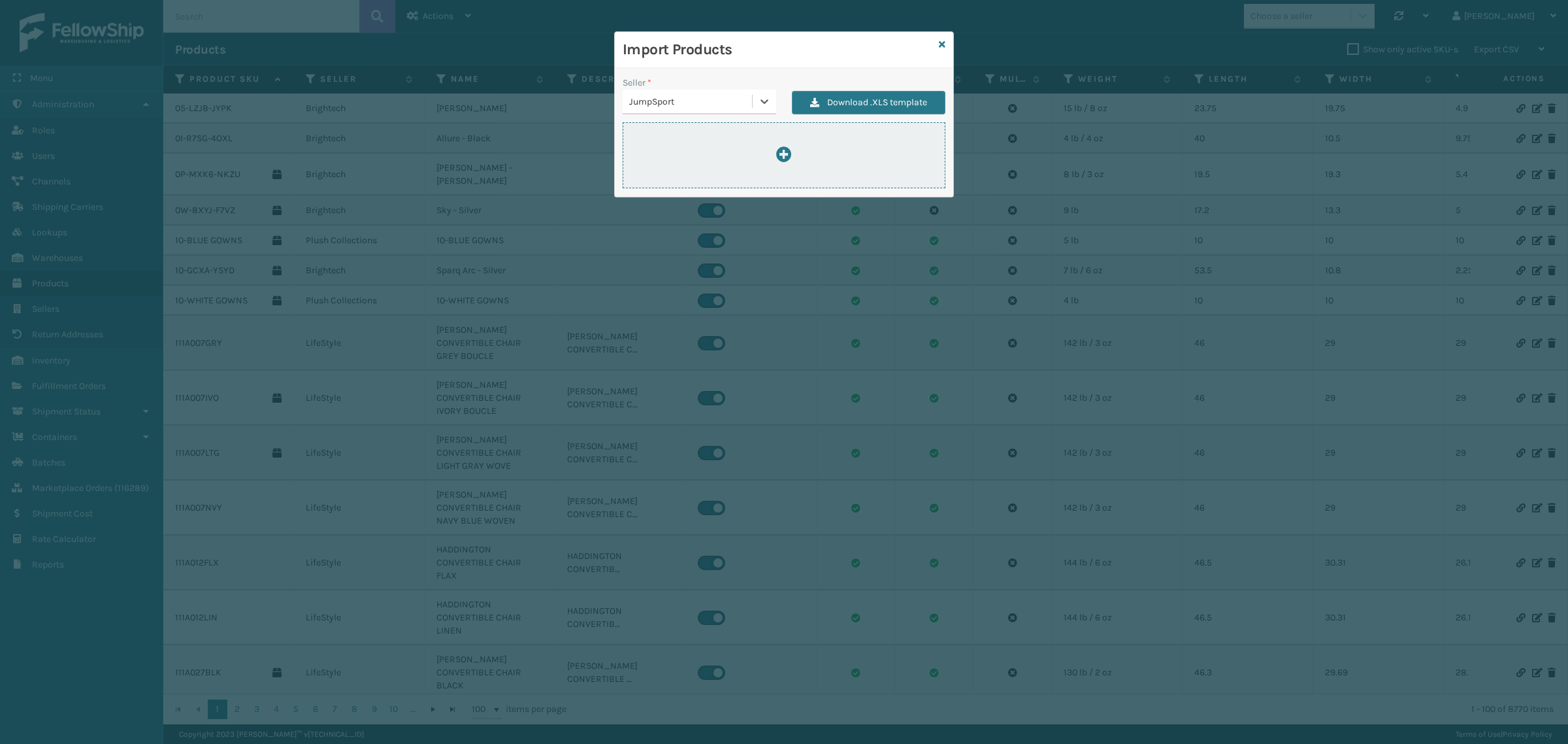
click at [708, 138] on div at bounding box center [784, 155] width 323 height 66
type input "C:\fakepath\ImportProductsTemplate 1.xlsx"
click at [778, 149] on icon at bounding box center [784, 154] width 15 height 15
type input "C:\fakepath\ImportProductsTemplate 1.xlsx"
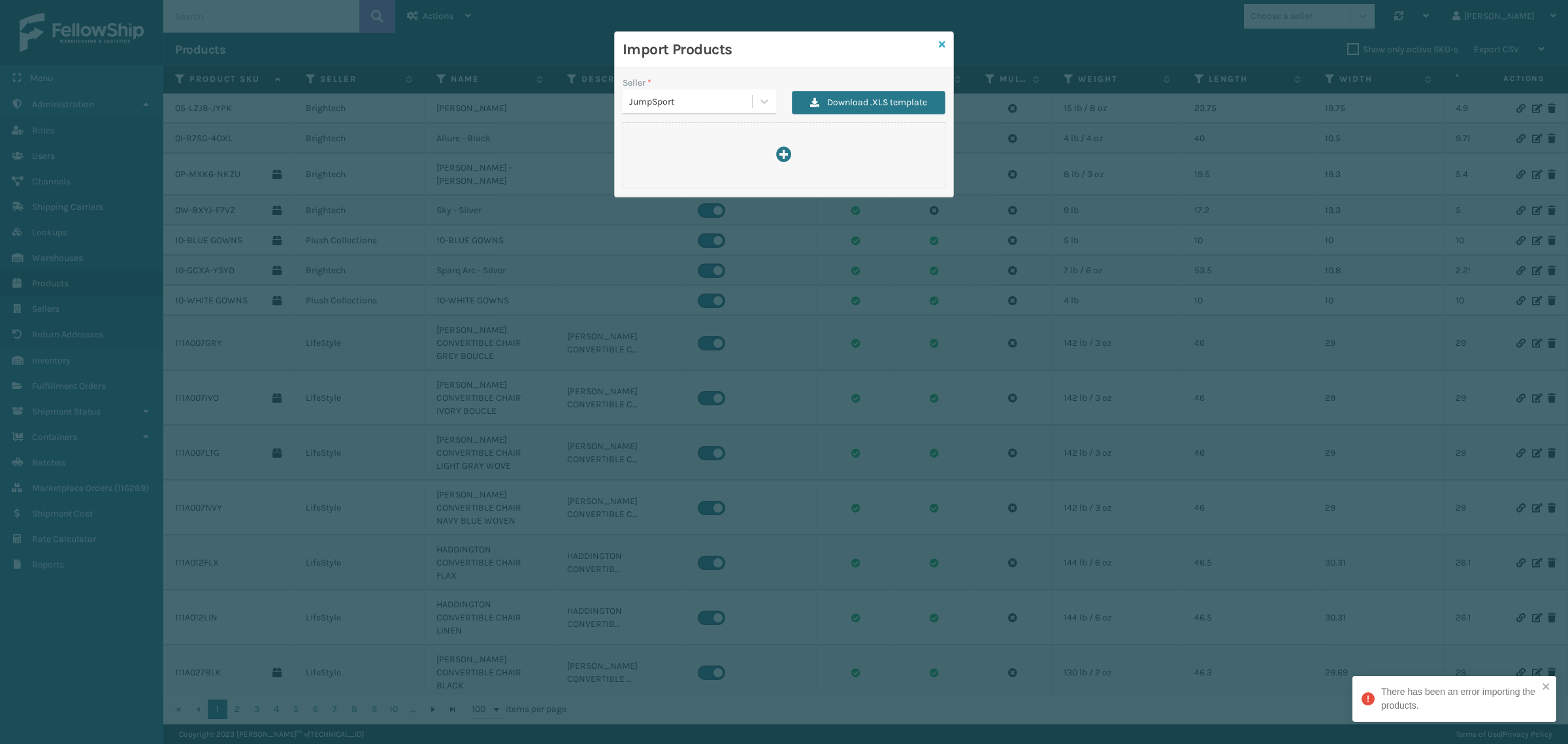
click at [941, 40] on icon at bounding box center [942, 44] width 7 height 9
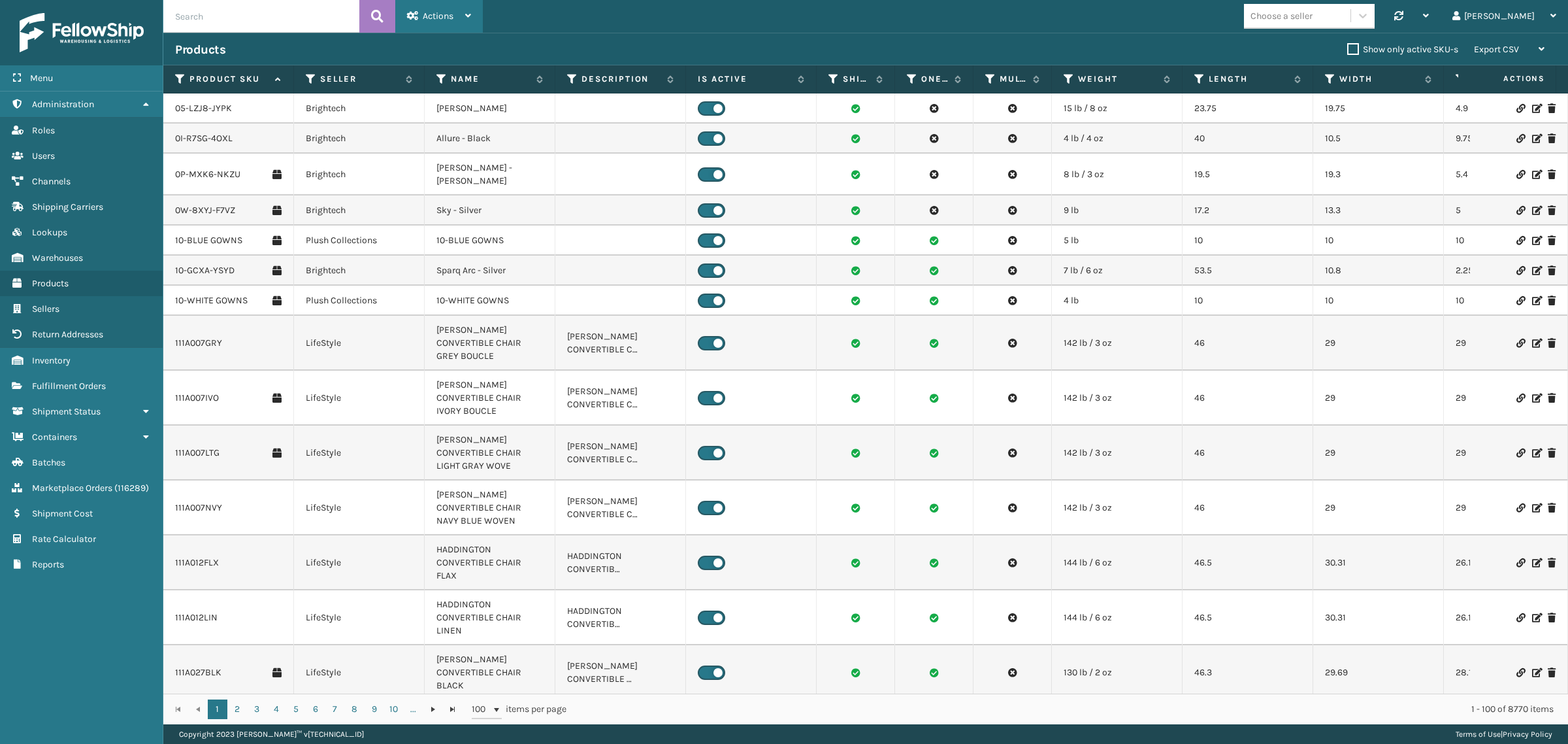
click at [428, 27] on div "Actions" at bounding box center [439, 16] width 64 height 33
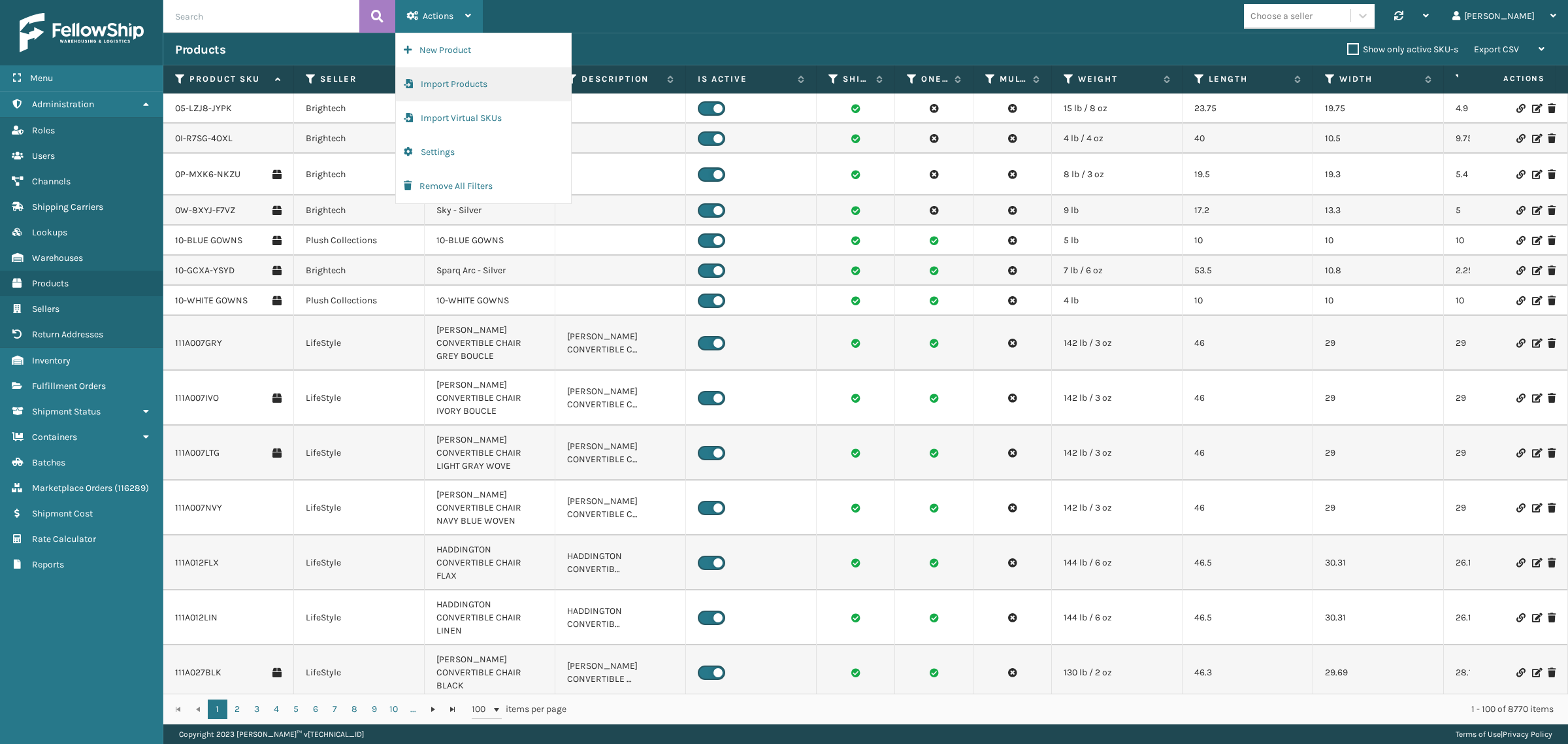
click at [439, 82] on button "Import Products" at bounding box center [483, 84] width 175 height 34
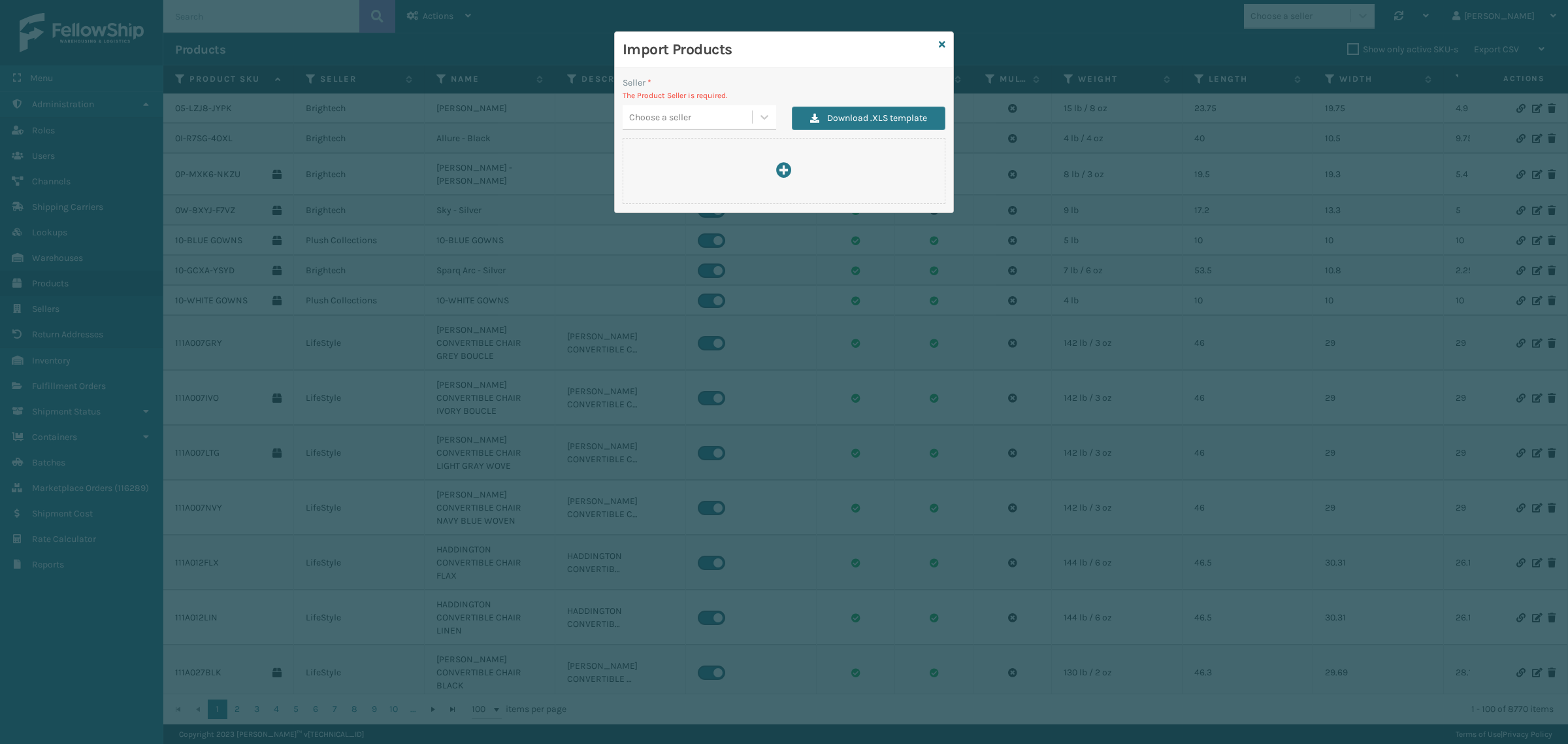
click at [690, 126] on div "Choose a seller" at bounding box center [687, 117] width 130 height 21
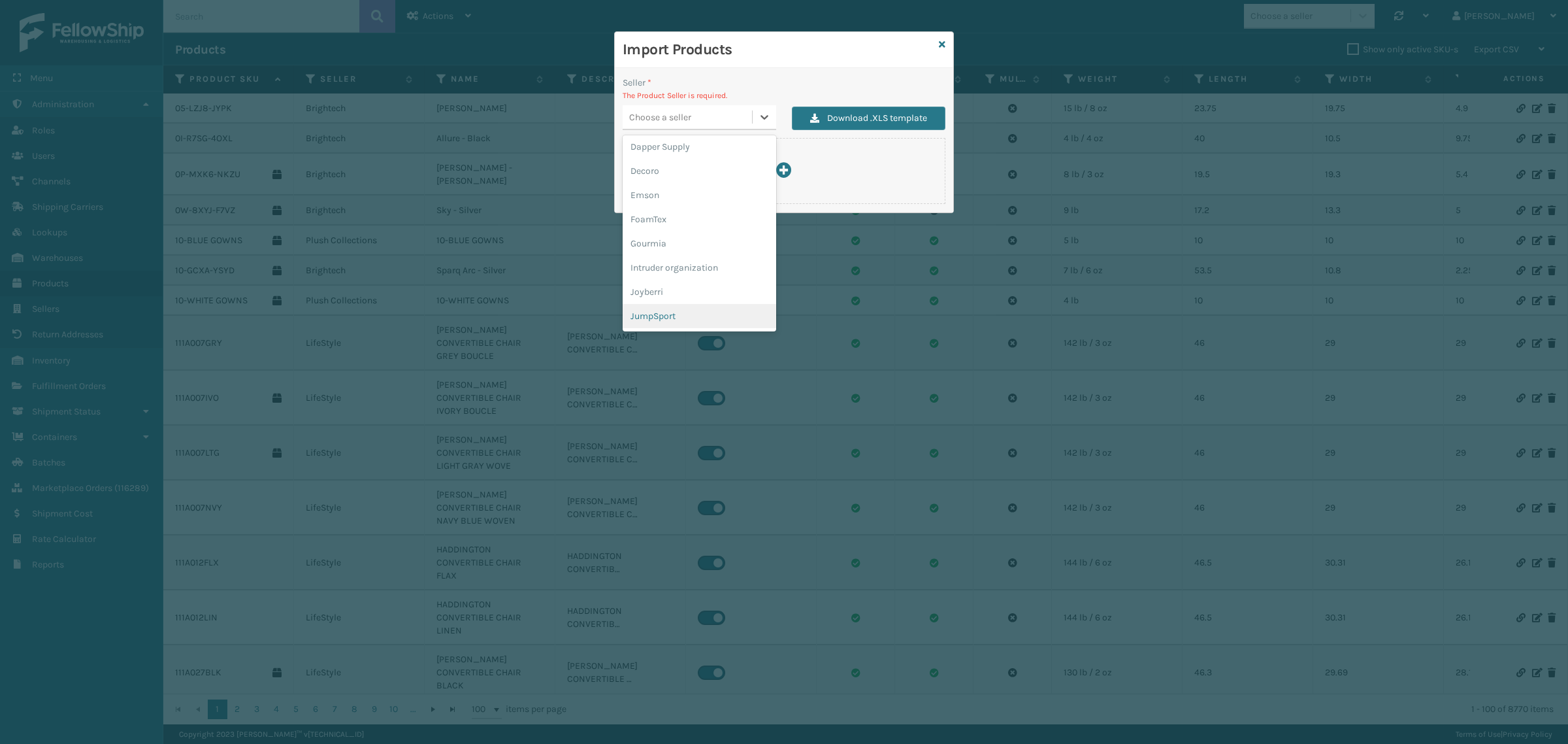
click at [665, 312] on div "JumpSport" at bounding box center [699, 316] width 154 height 24
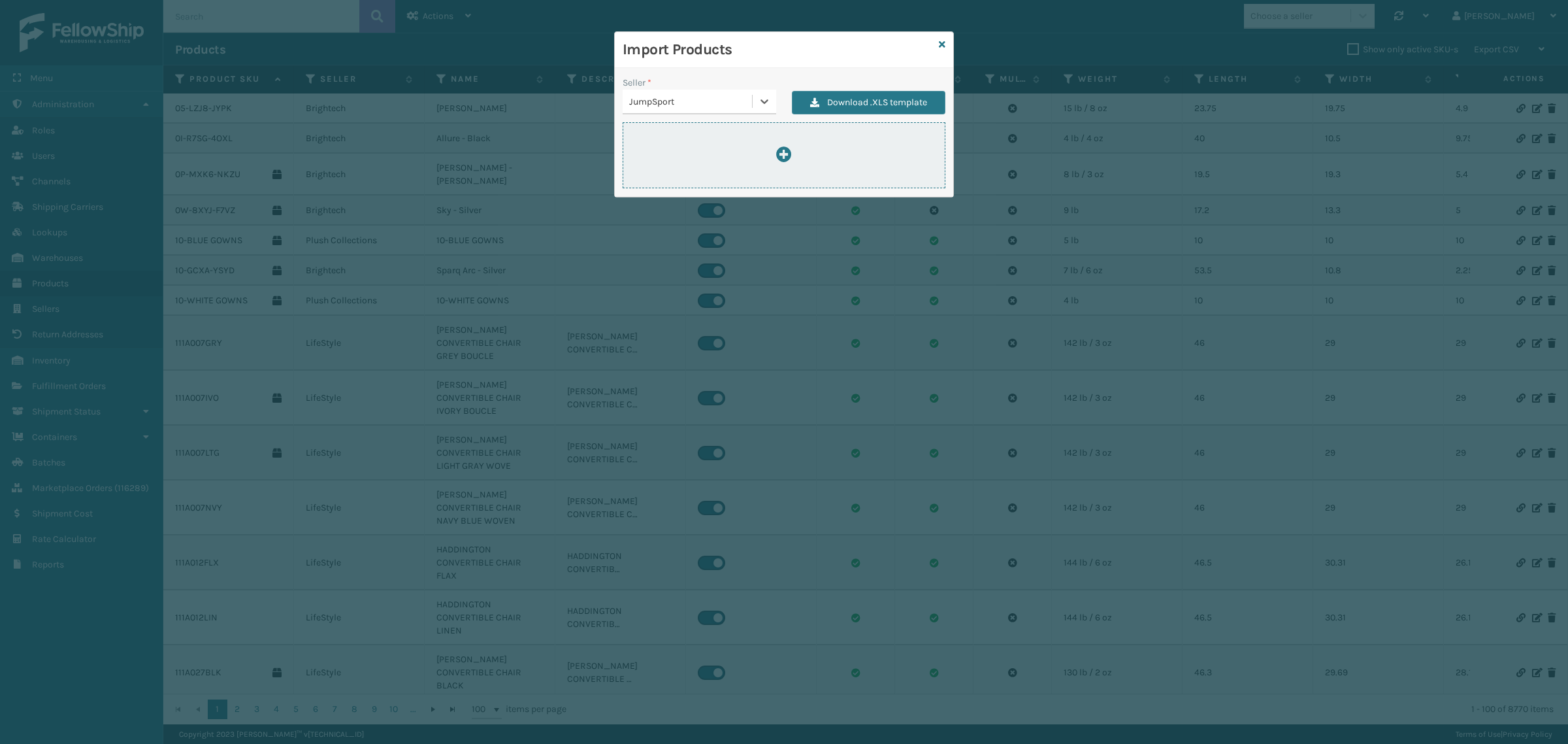
click at [680, 149] on div at bounding box center [784, 155] width 321 height 18
type input "C:\fakepath\ImportProductsTemplate 2.xlsx"
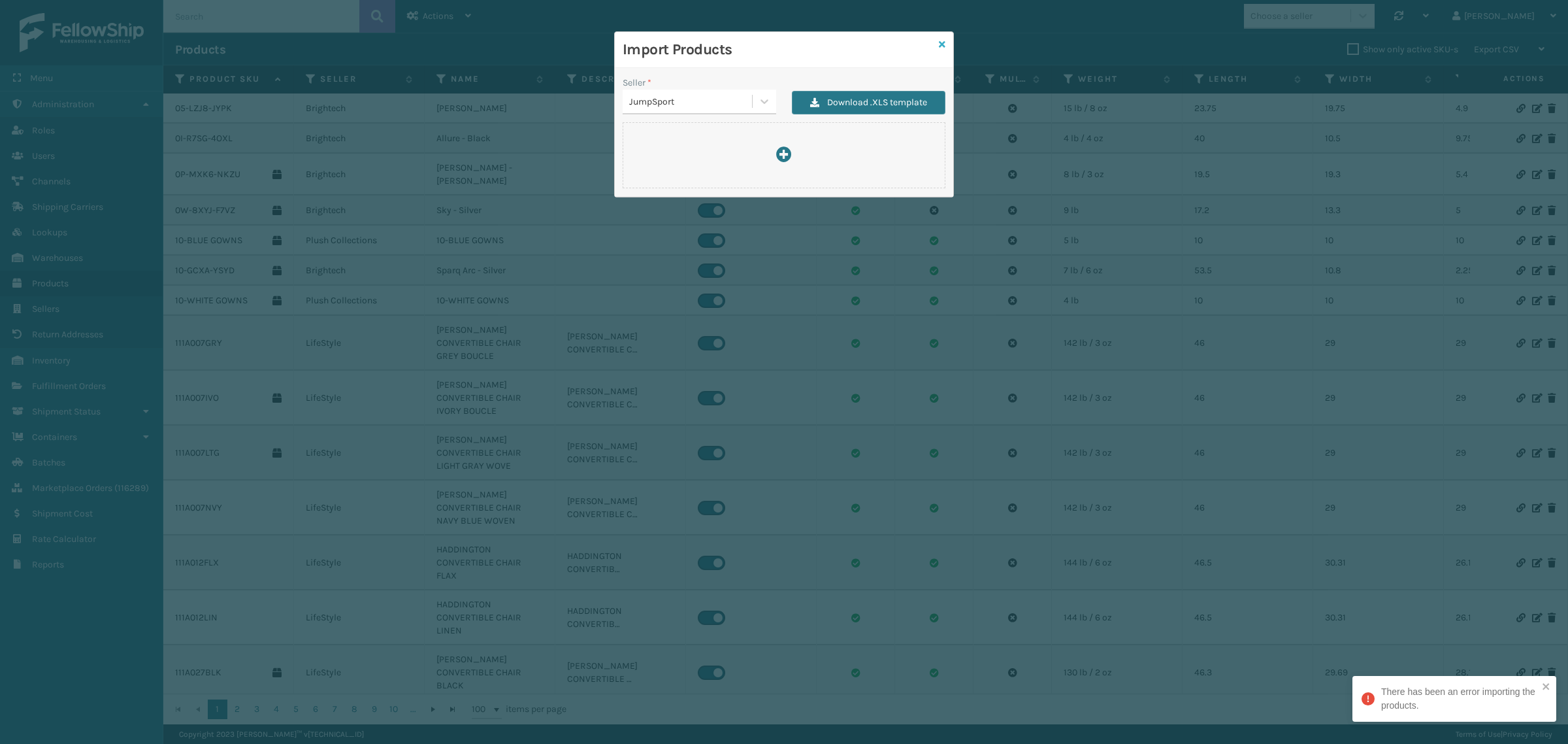
click at [943, 40] on icon at bounding box center [942, 44] width 7 height 9
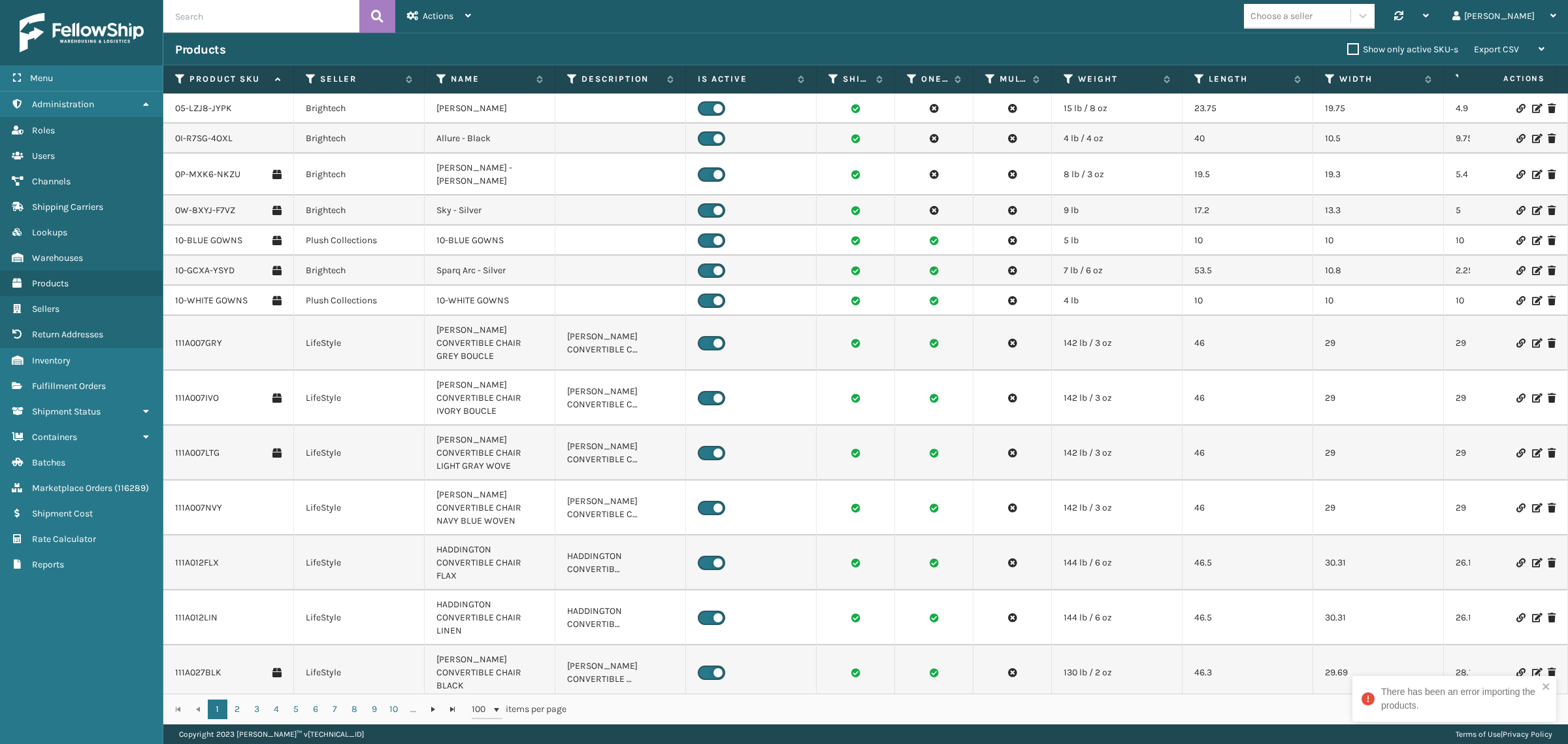
click at [998, 37] on div "Products Show only active SKU-s Export CSV Export Current Page Export All Pages" at bounding box center [866, 49] width 1405 height 33
click at [450, 11] on span "Actions" at bounding box center [438, 15] width 31 height 11
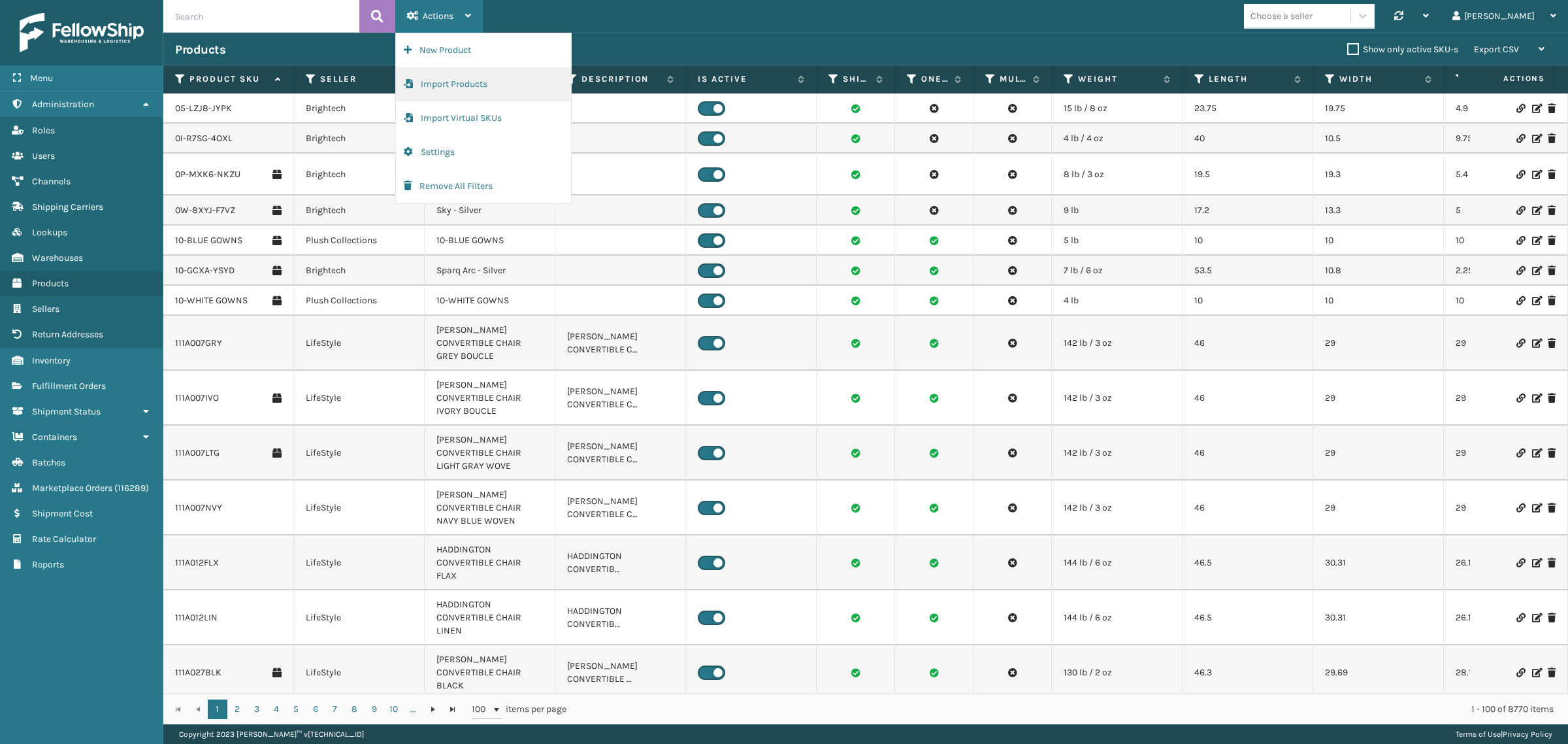
click at [460, 79] on button "Import Products" at bounding box center [483, 84] width 175 height 34
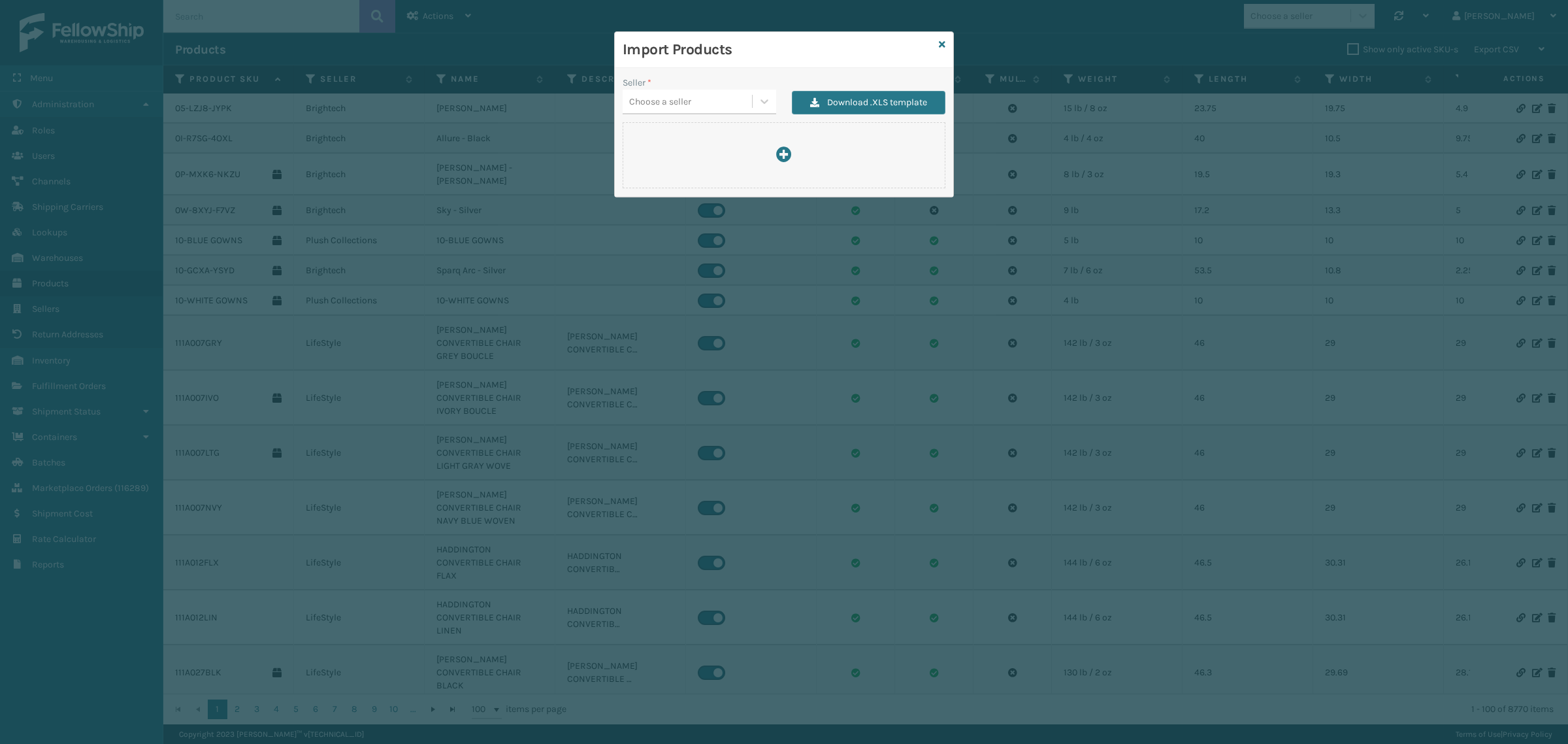
click at [678, 102] on div "Choose a seller" at bounding box center [660, 101] width 62 height 14
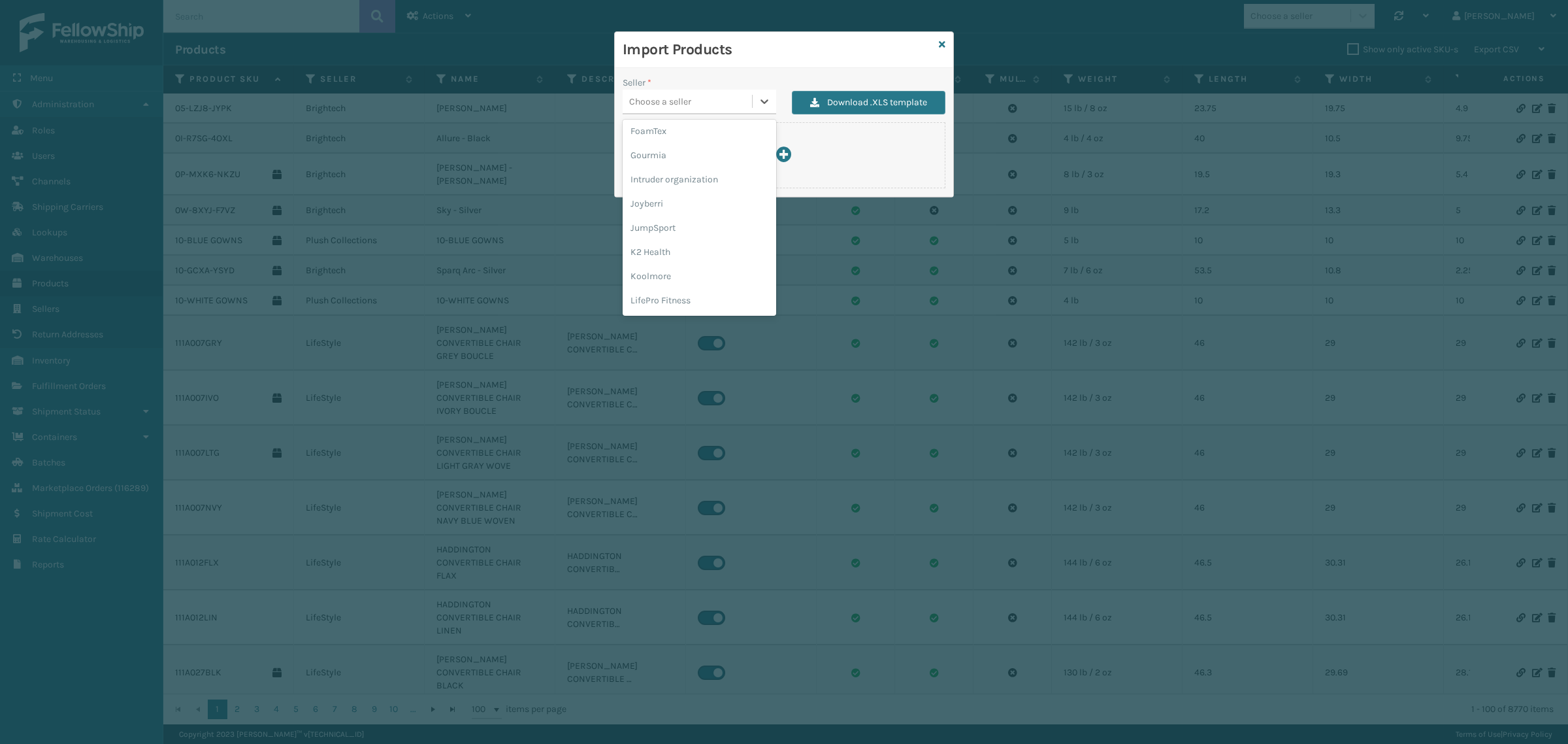
scroll to position [326, 0]
click at [678, 215] on div "JumpSport" at bounding box center [699, 218] width 154 height 24
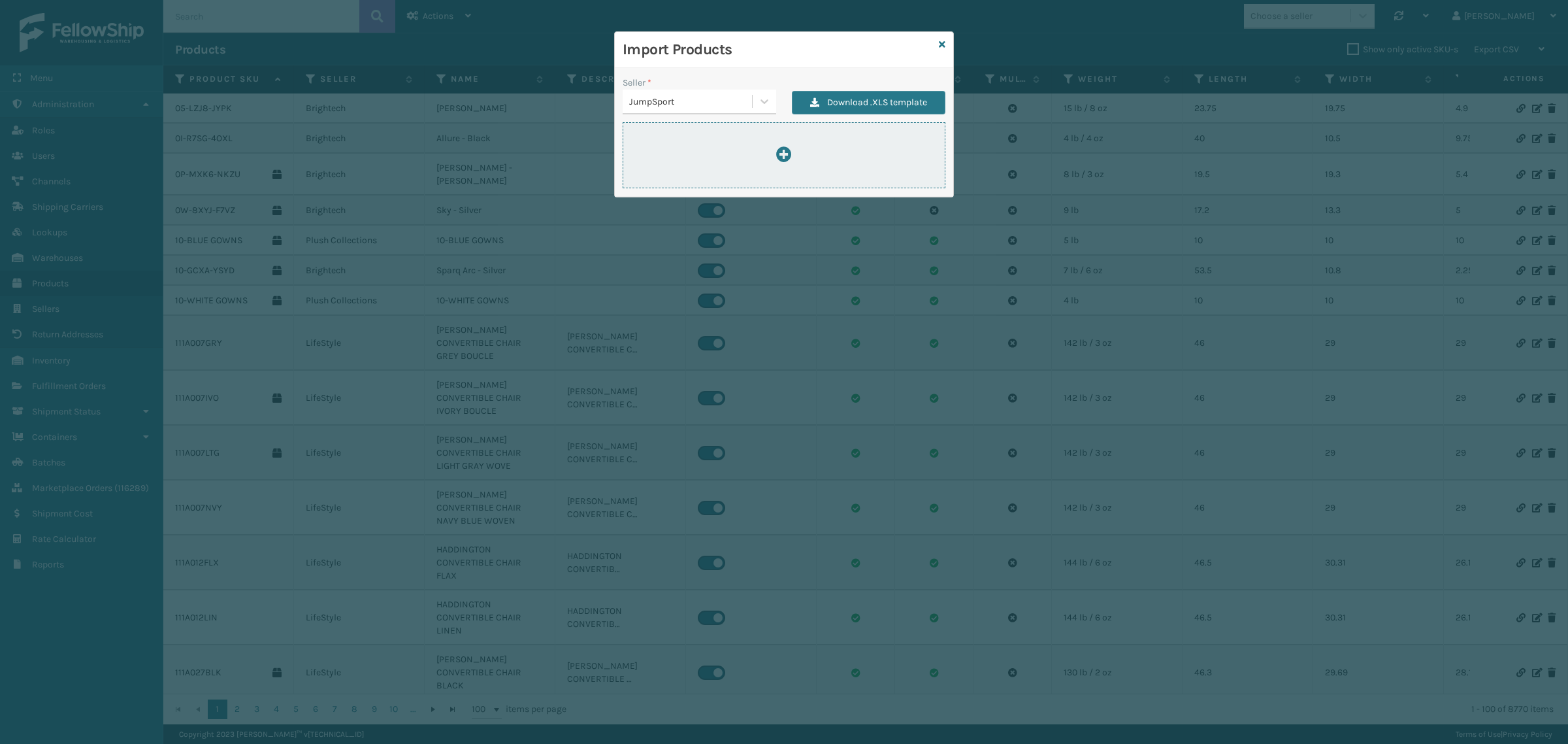
click at [690, 155] on div at bounding box center [784, 155] width 321 height 18
type input "C:\fakepath\ImportProductsTemplate 2.xlsx"
click at [773, 149] on div at bounding box center [784, 155] width 321 height 18
type input "C:\fakepath\ImportProductsTemplate 2.xlsx"
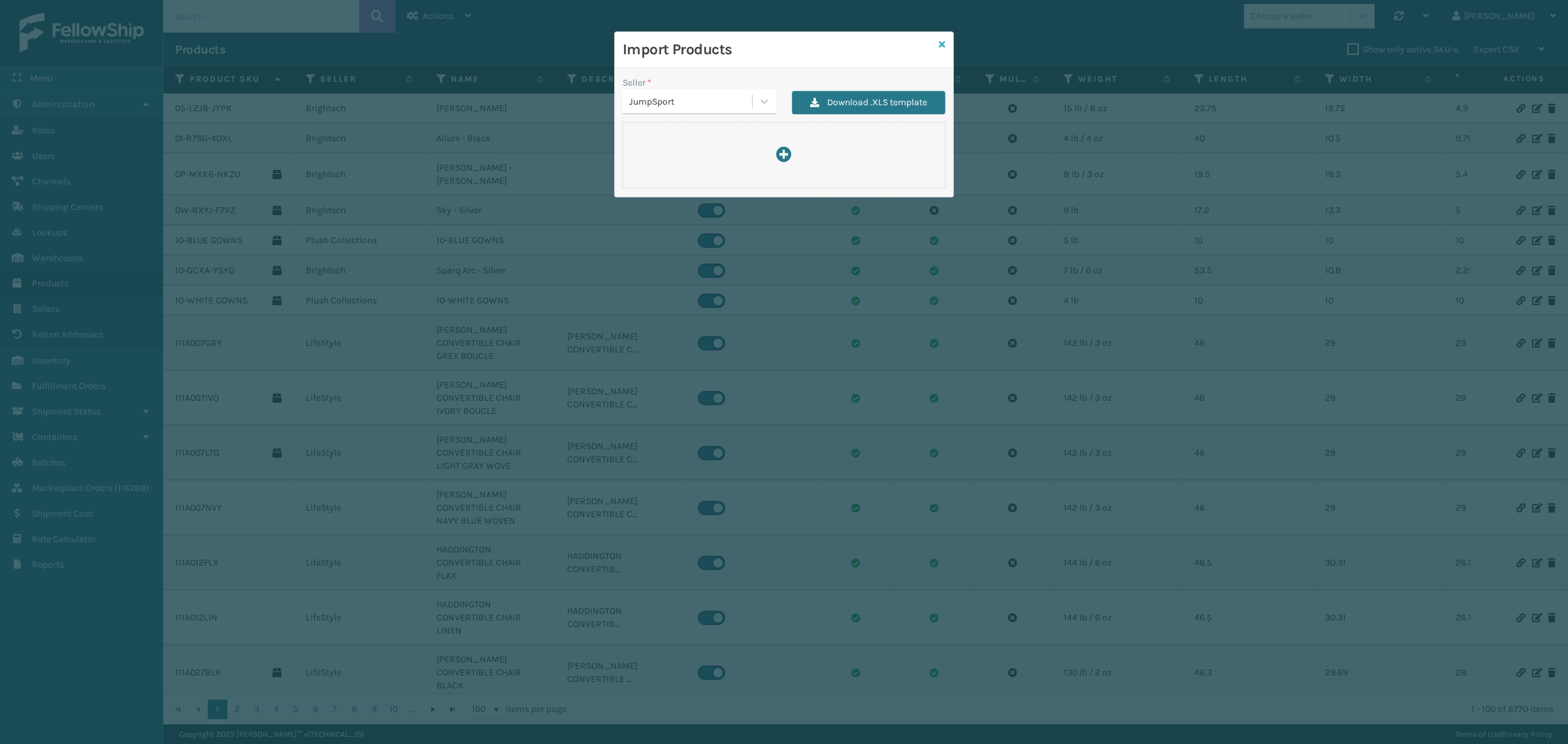
click at [945, 40] on icon at bounding box center [942, 44] width 7 height 9
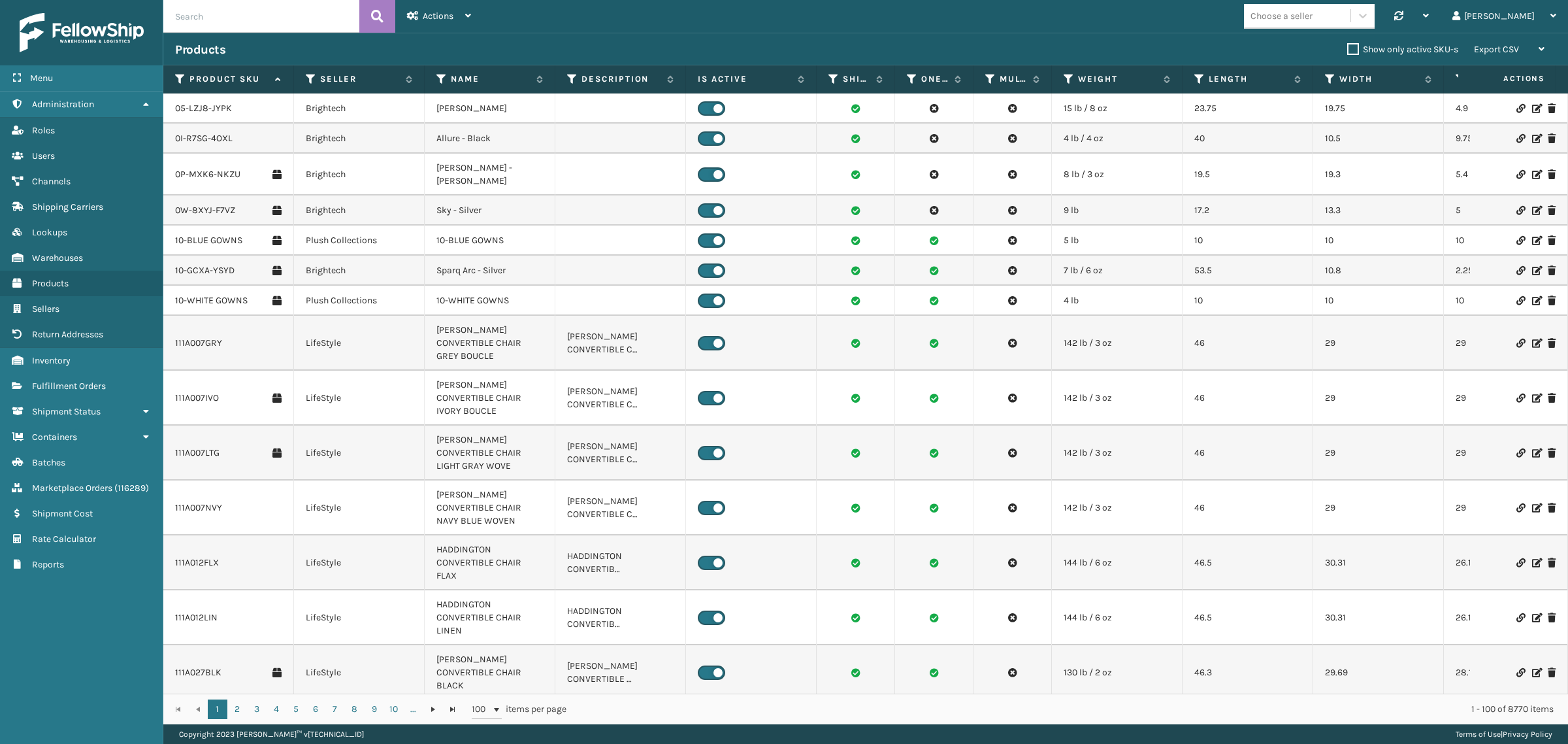
click at [936, 37] on div "Products Show only active SKU-s Export CSV Export Current Page Export All Pages" at bounding box center [866, 49] width 1405 height 33
click at [439, 7] on div "Actions" at bounding box center [439, 16] width 64 height 33
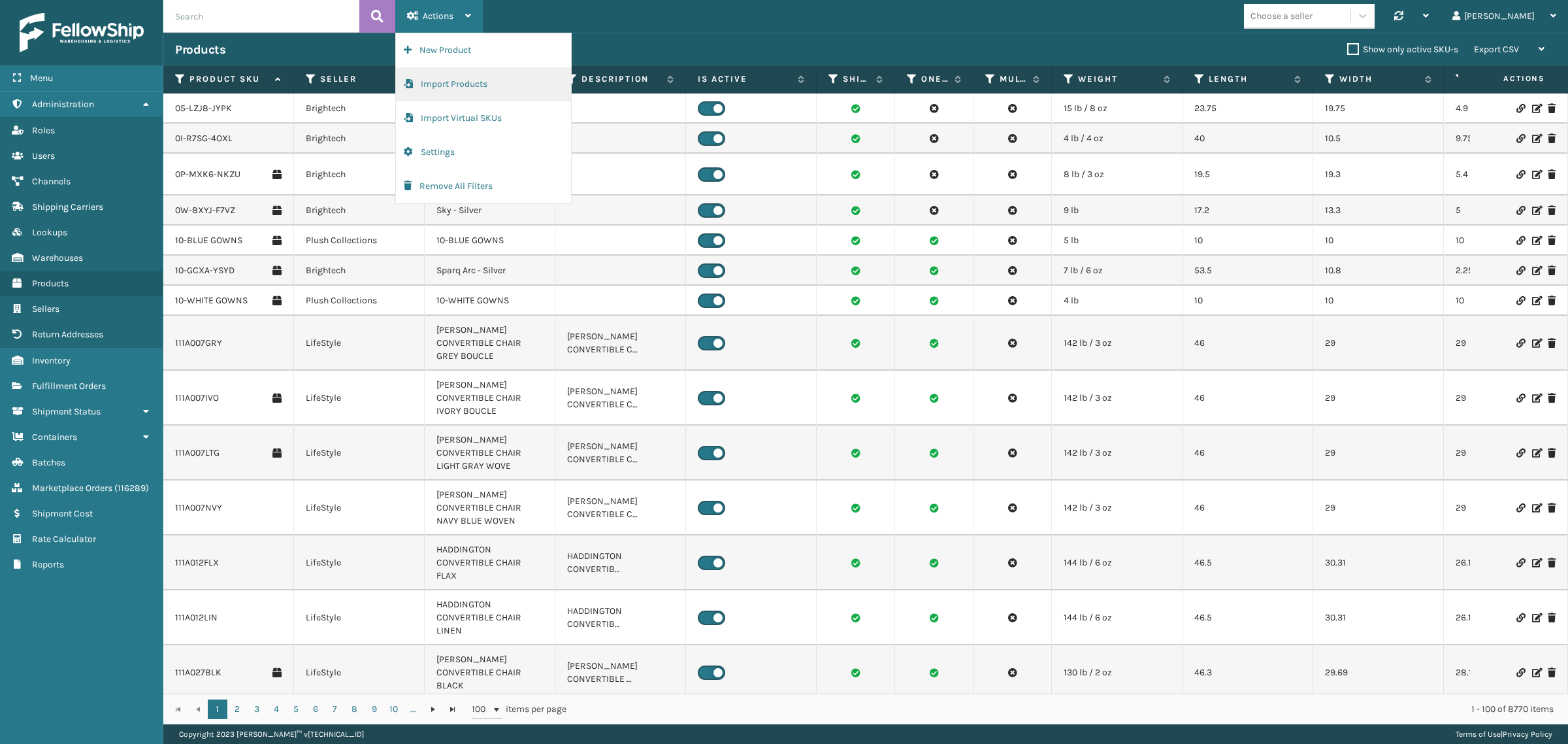
click at [439, 83] on button "Import Products" at bounding box center [483, 84] width 175 height 34
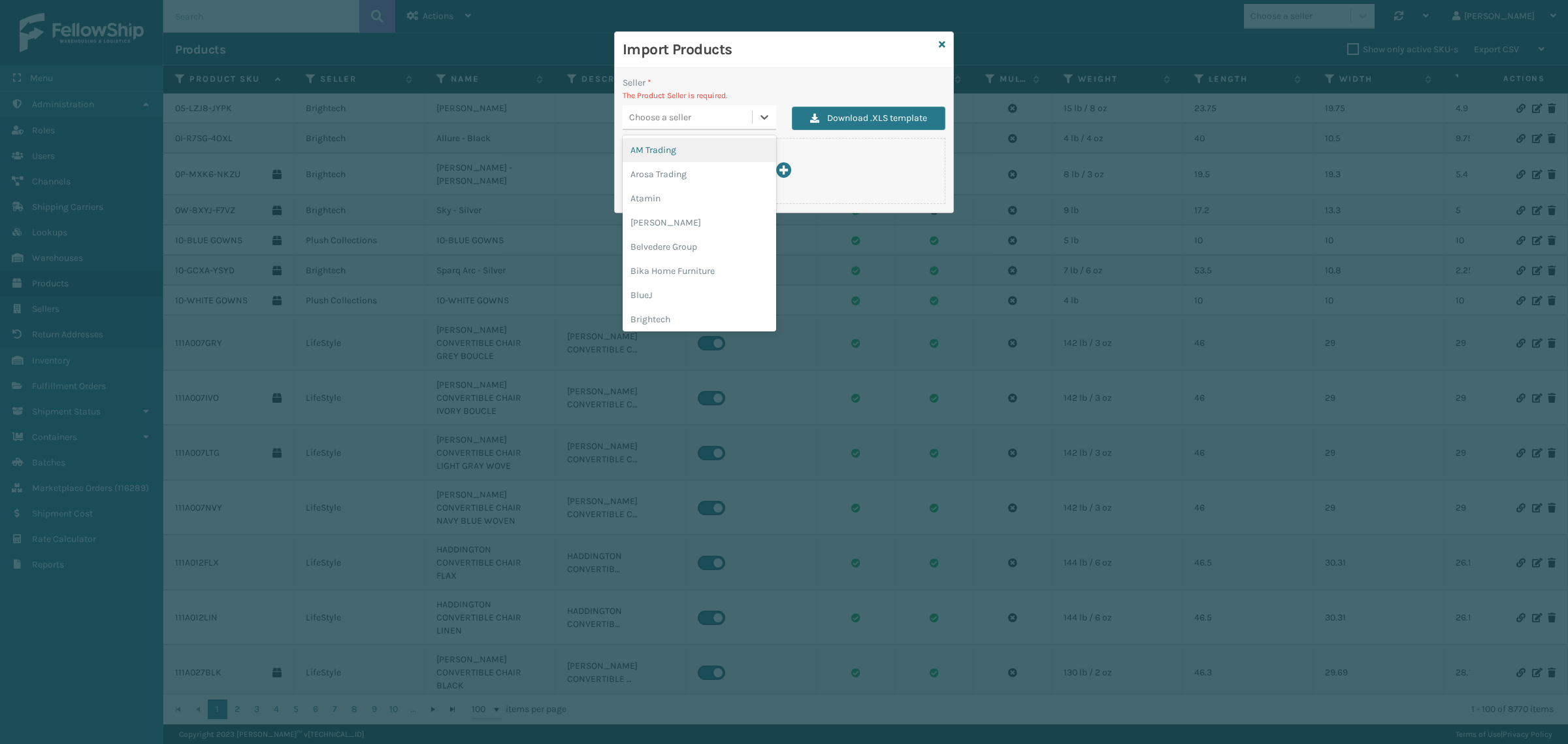
click at [678, 122] on div "Choose a seller" at bounding box center [660, 118] width 62 height 14
click at [684, 308] on div "JumpSport" at bounding box center [699, 316] width 154 height 24
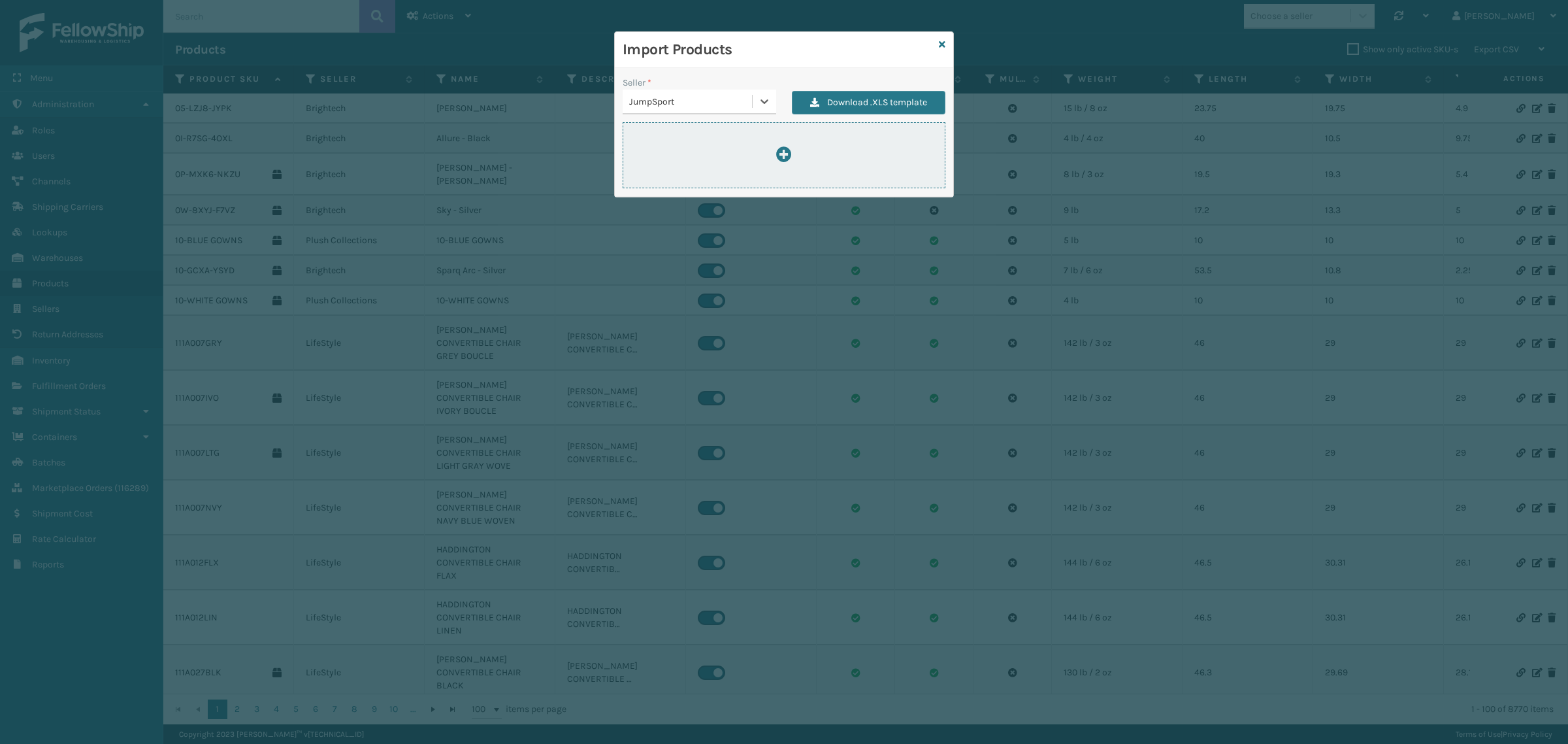
click at [723, 141] on div at bounding box center [784, 155] width 323 height 66
type input "C:\fakepath\ImportProductsTemplate 2.xlsx"
click at [788, 158] on icon at bounding box center [784, 154] width 15 height 15
type input "C:\fakepath\ImportProductsTemplate 2.xlsx"
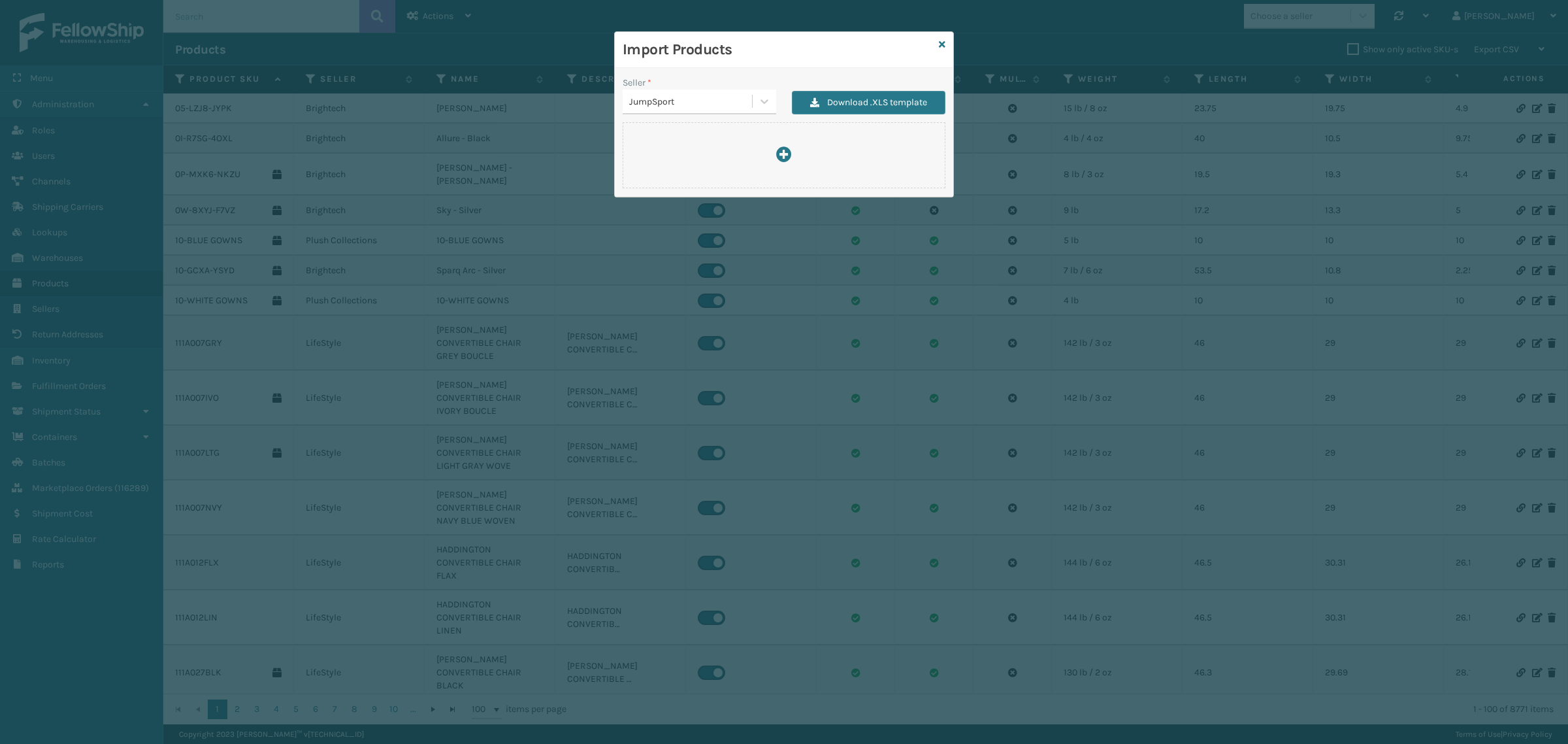
click at [942, 41] on icon at bounding box center [942, 44] width 7 height 9
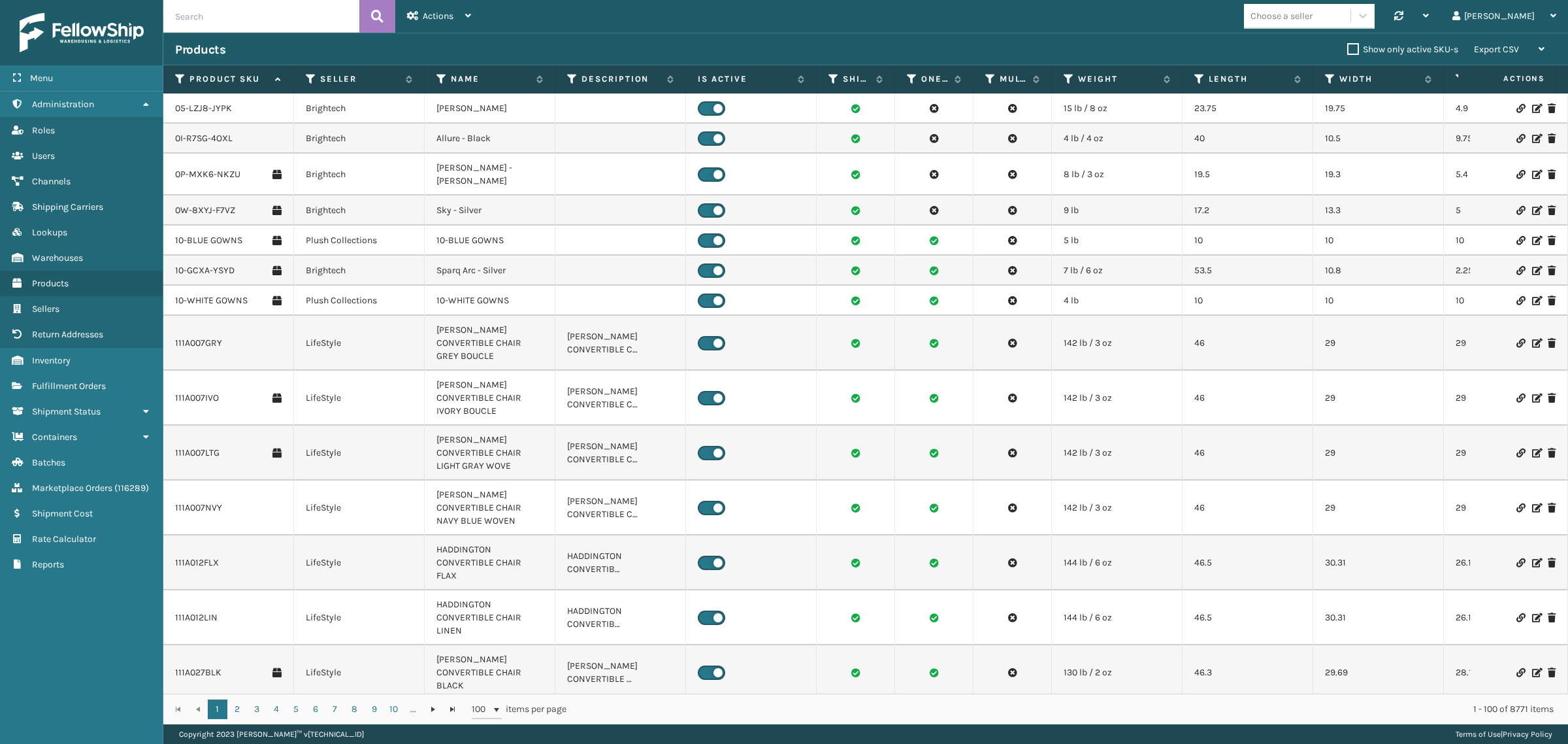
click at [227, 7] on input "text" at bounding box center [261, 16] width 196 height 33
paste input "BAG-S-21014-00"
type input "BAG-S-21014-00"
click at [369, 11] on button at bounding box center [378, 16] width 36 height 33
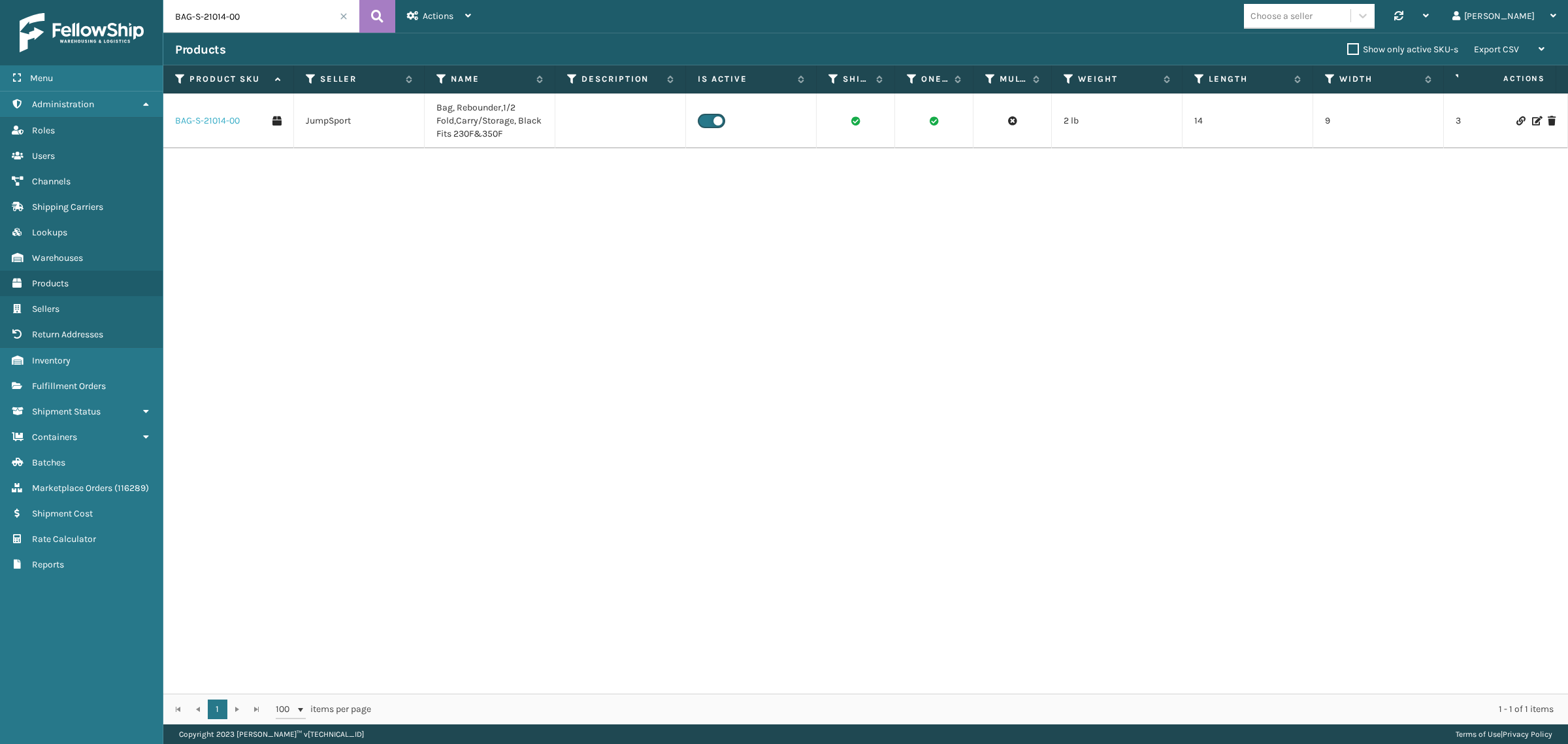
click at [211, 122] on link "BAG-S-21014-00" at bounding box center [207, 120] width 64 height 13
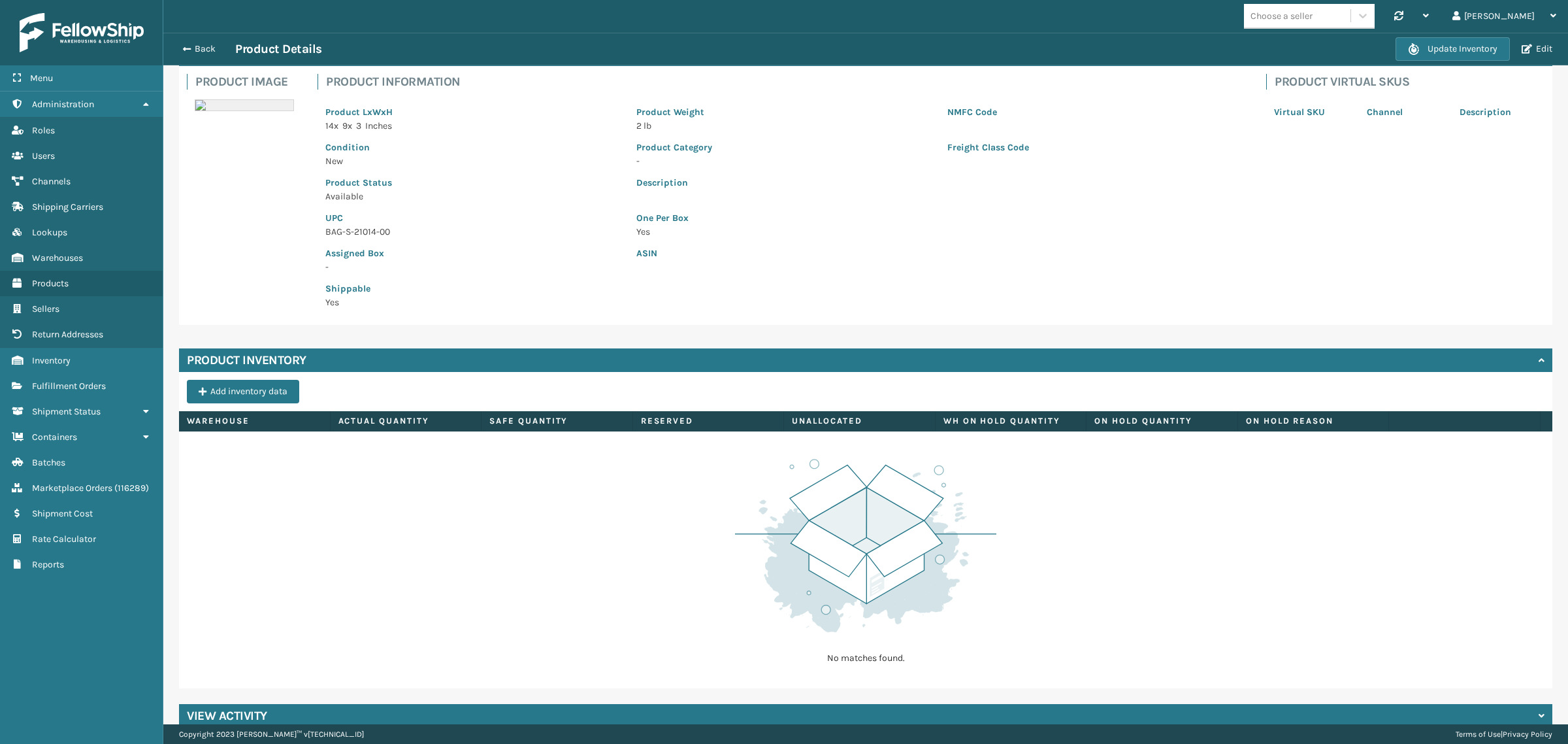
scroll to position [102, 0]
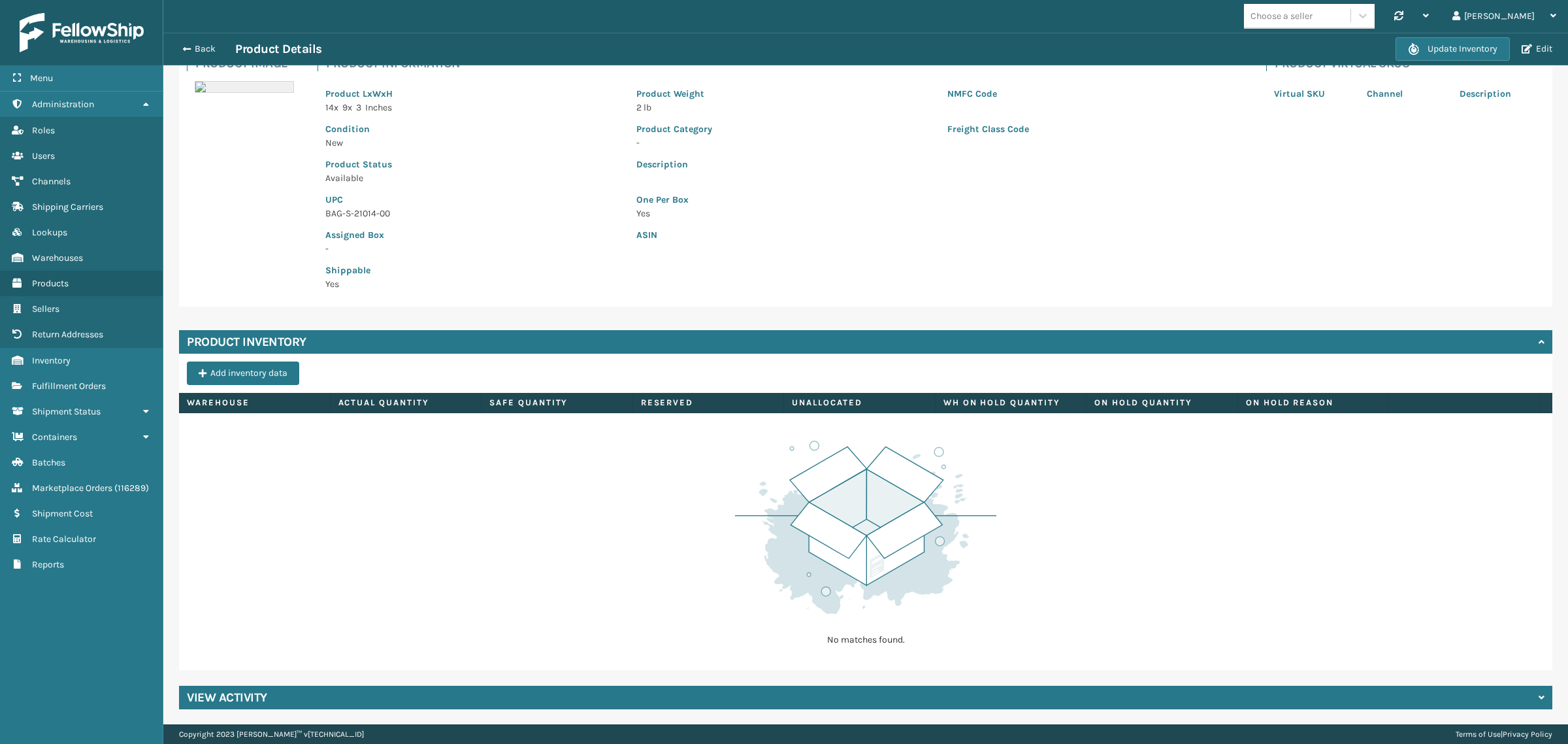
click at [246, 701] on h4 "View Activity" at bounding box center [228, 698] width 81 height 15
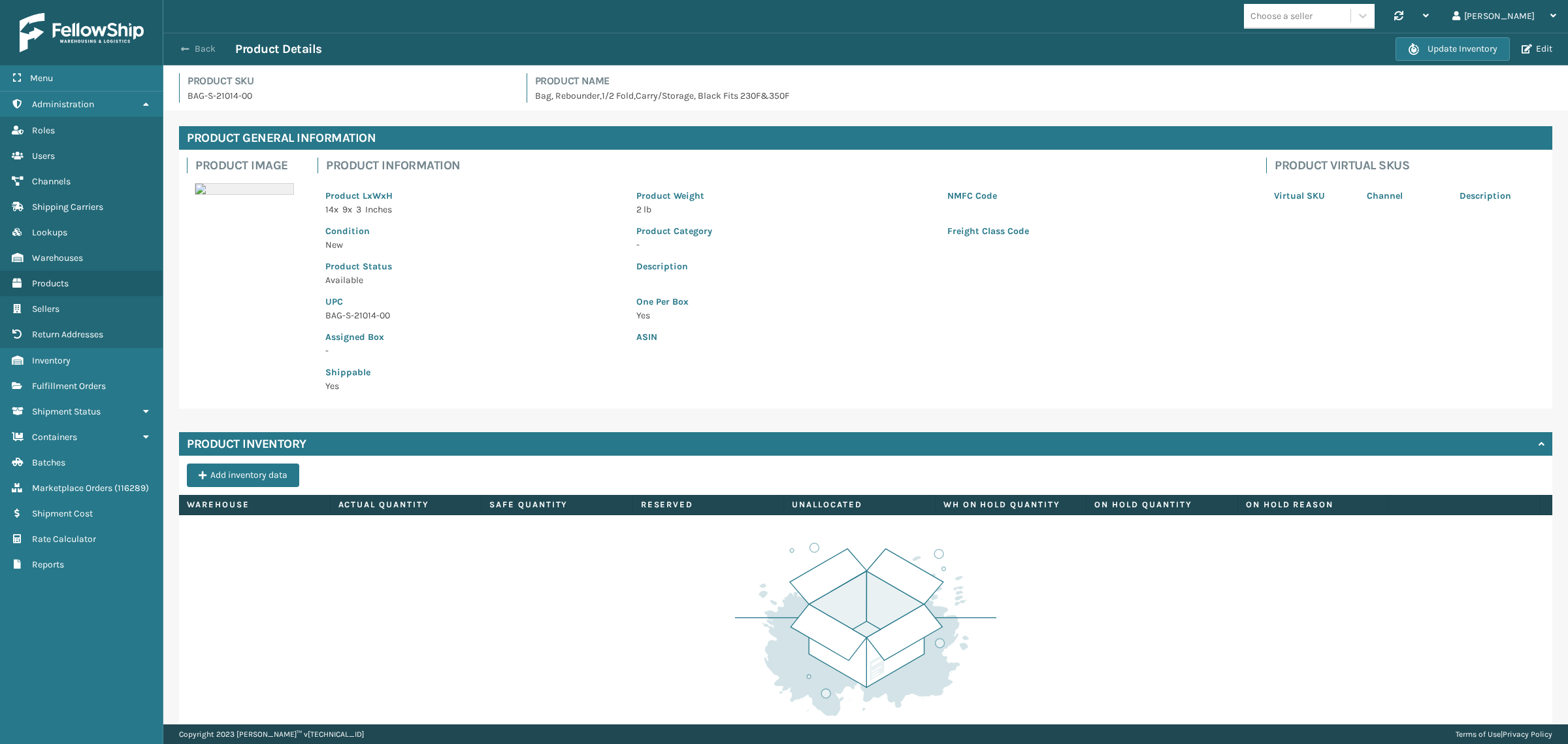
click at [195, 48] on button "Back" at bounding box center [205, 49] width 60 height 12
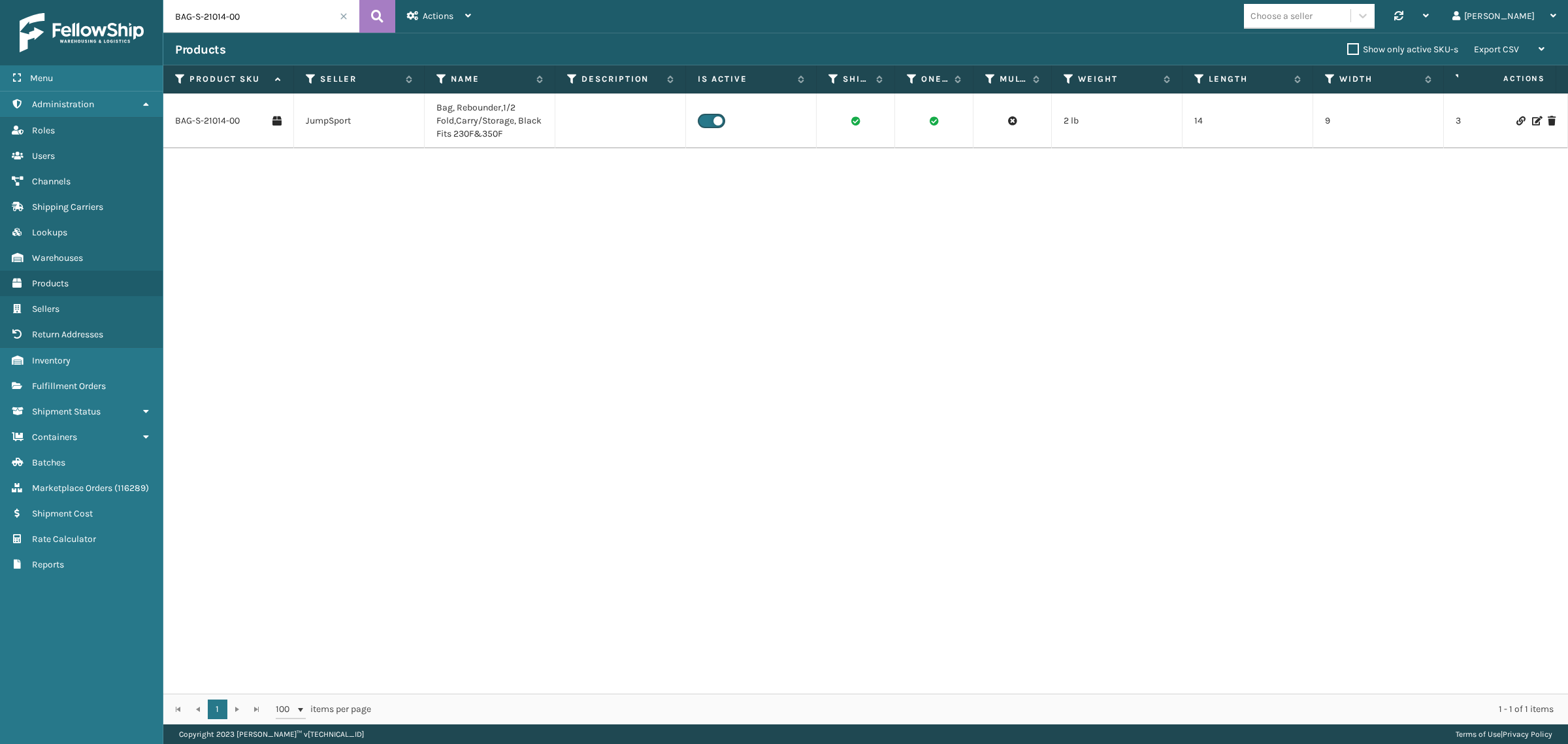
click at [567, 253] on div "BAG-S-21014-00 JumpSport Bag, Rebounder,1/2 Fold,Carry/Storage, Black Fits 230F…" at bounding box center [866, 393] width 1405 height 601
click at [340, 14] on span at bounding box center [343, 15] width 8 height 8
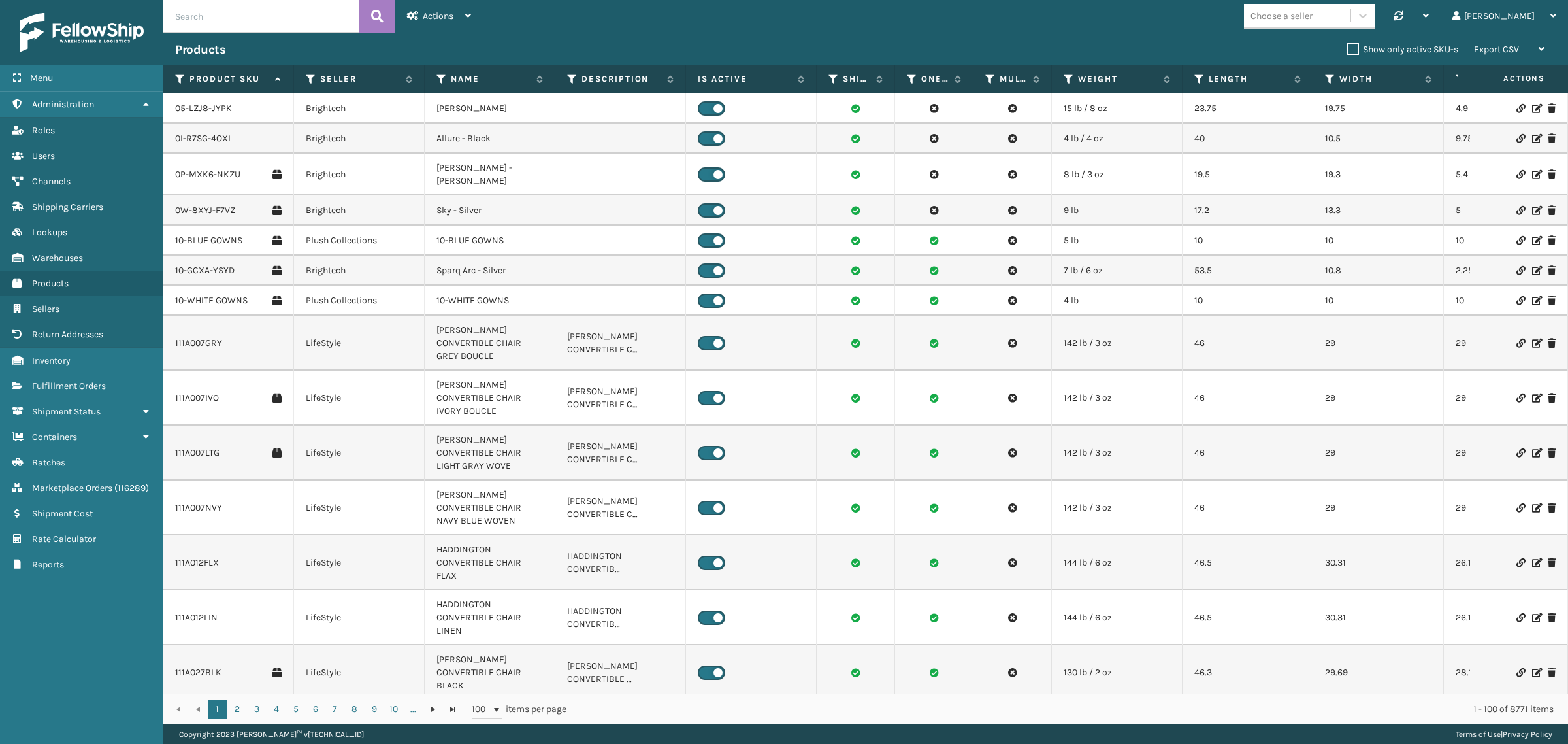
click at [464, 18] on div "Actions" at bounding box center [439, 16] width 64 height 33
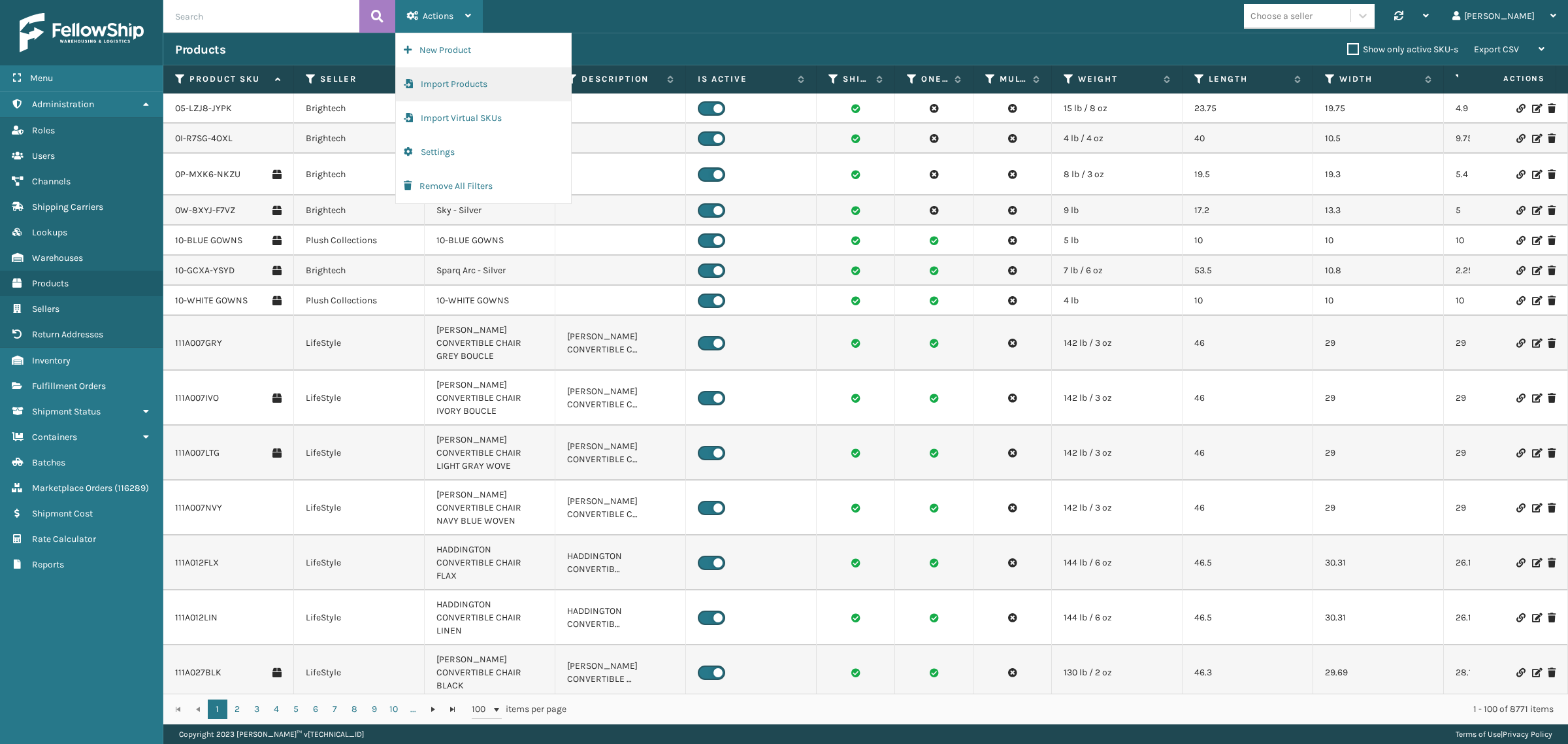
click at [465, 80] on button "Import Products" at bounding box center [483, 84] width 175 height 34
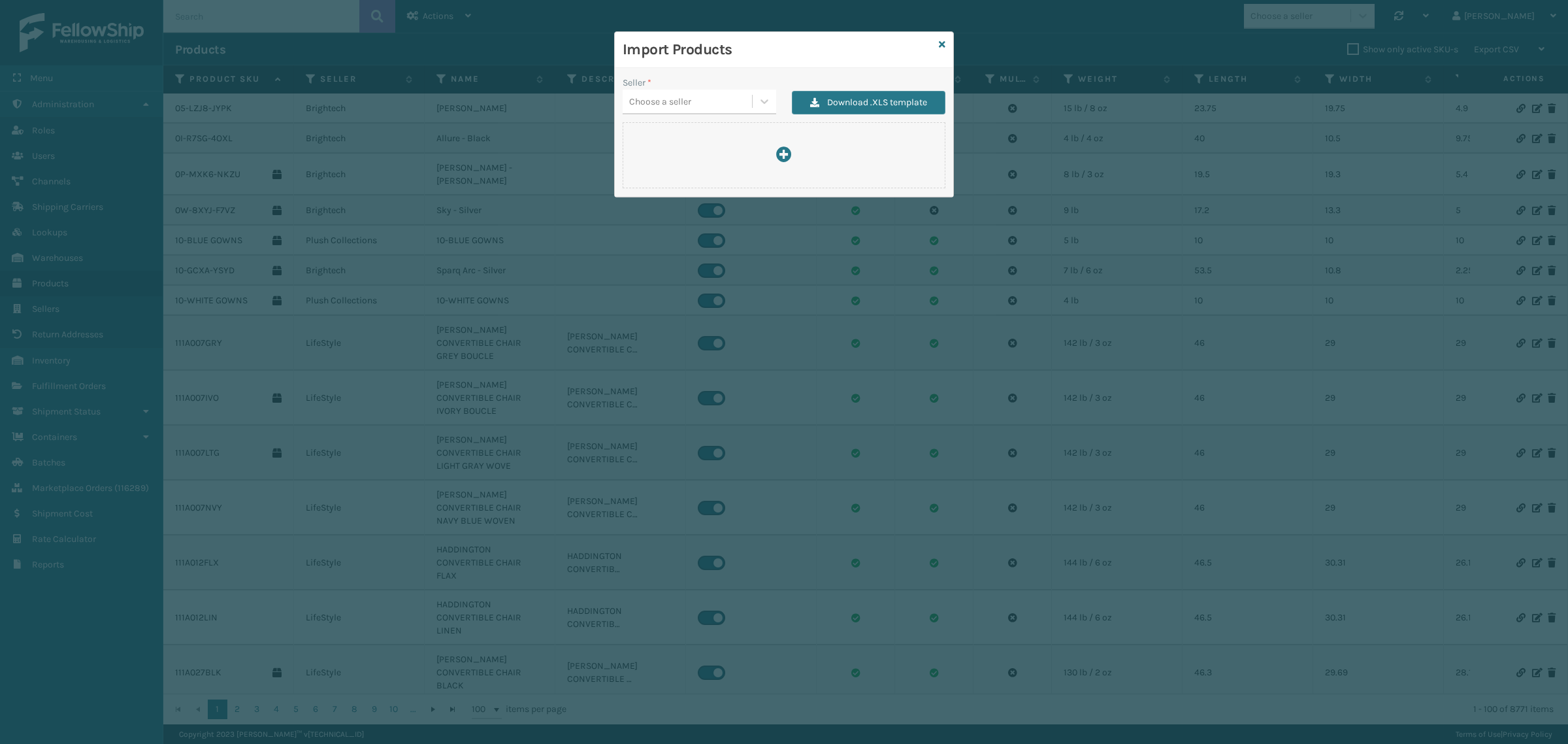
click at [698, 106] on div "Choose a seller" at bounding box center [687, 101] width 130 height 21
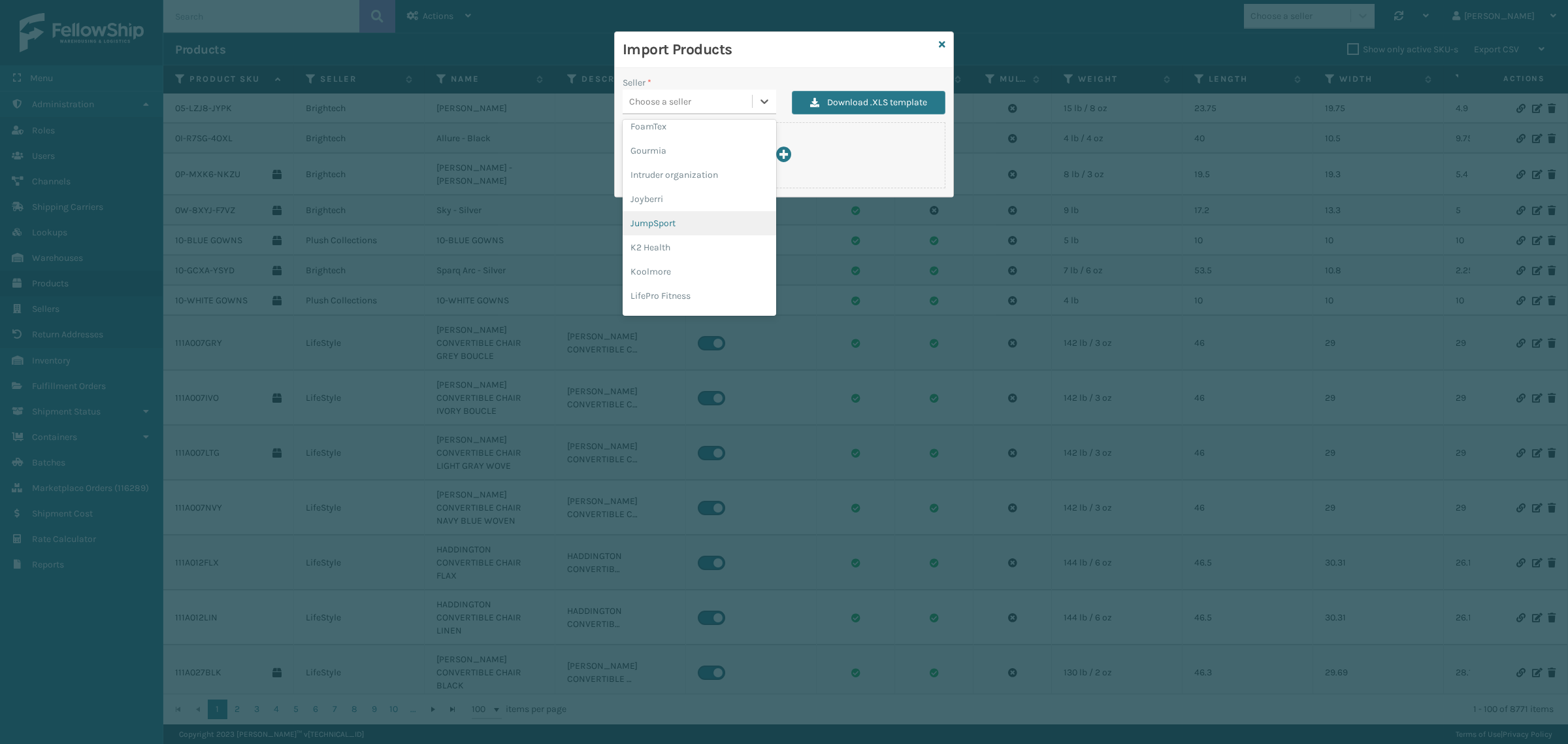
scroll to position [326, 0]
click at [681, 211] on div "JumpSport" at bounding box center [699, 218] width 154 height 24
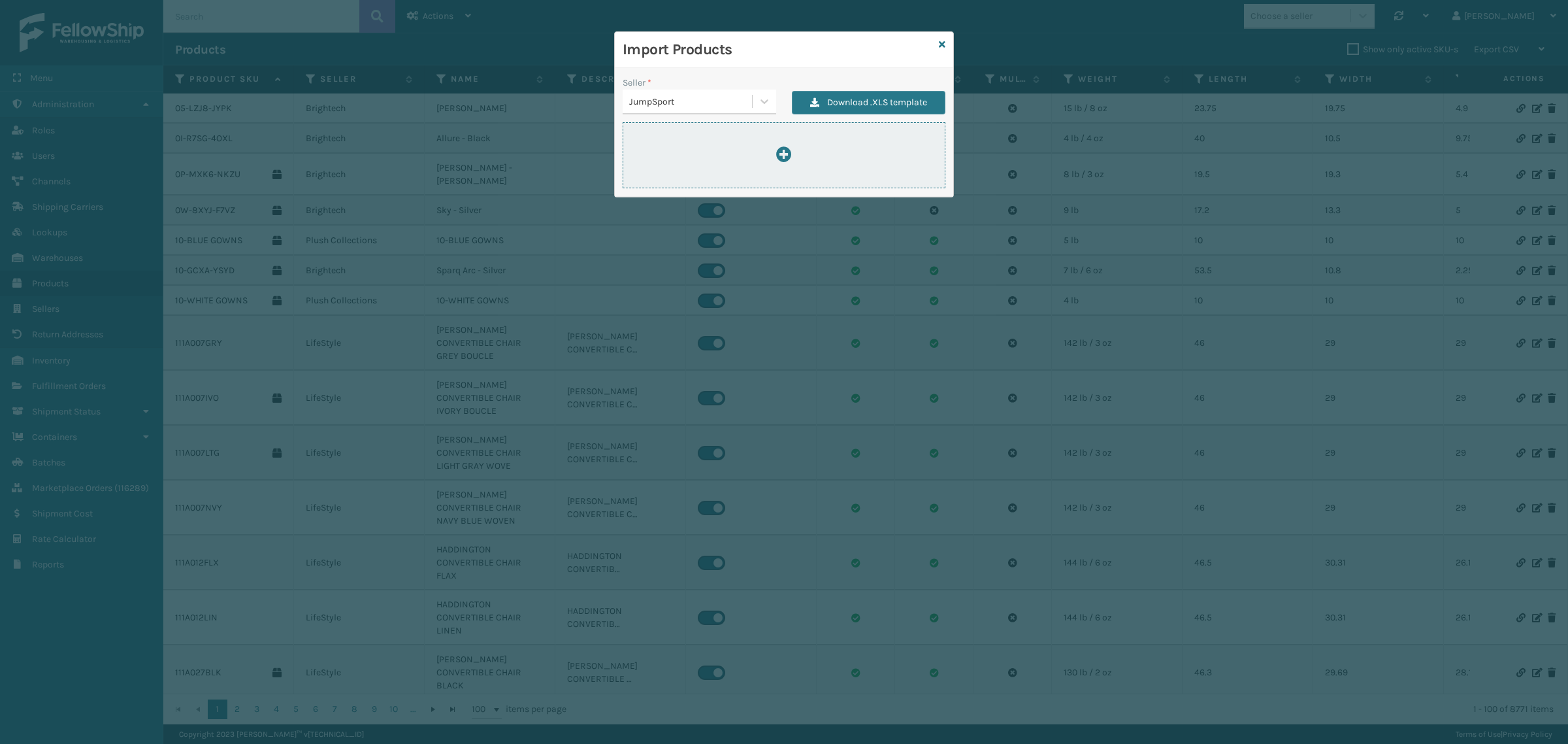
click at [703, 158] on div at bounding box center [784, 155] width 321 height 18
type input "C:\fakepath\ImportProductsTemplate 2.xlsx"
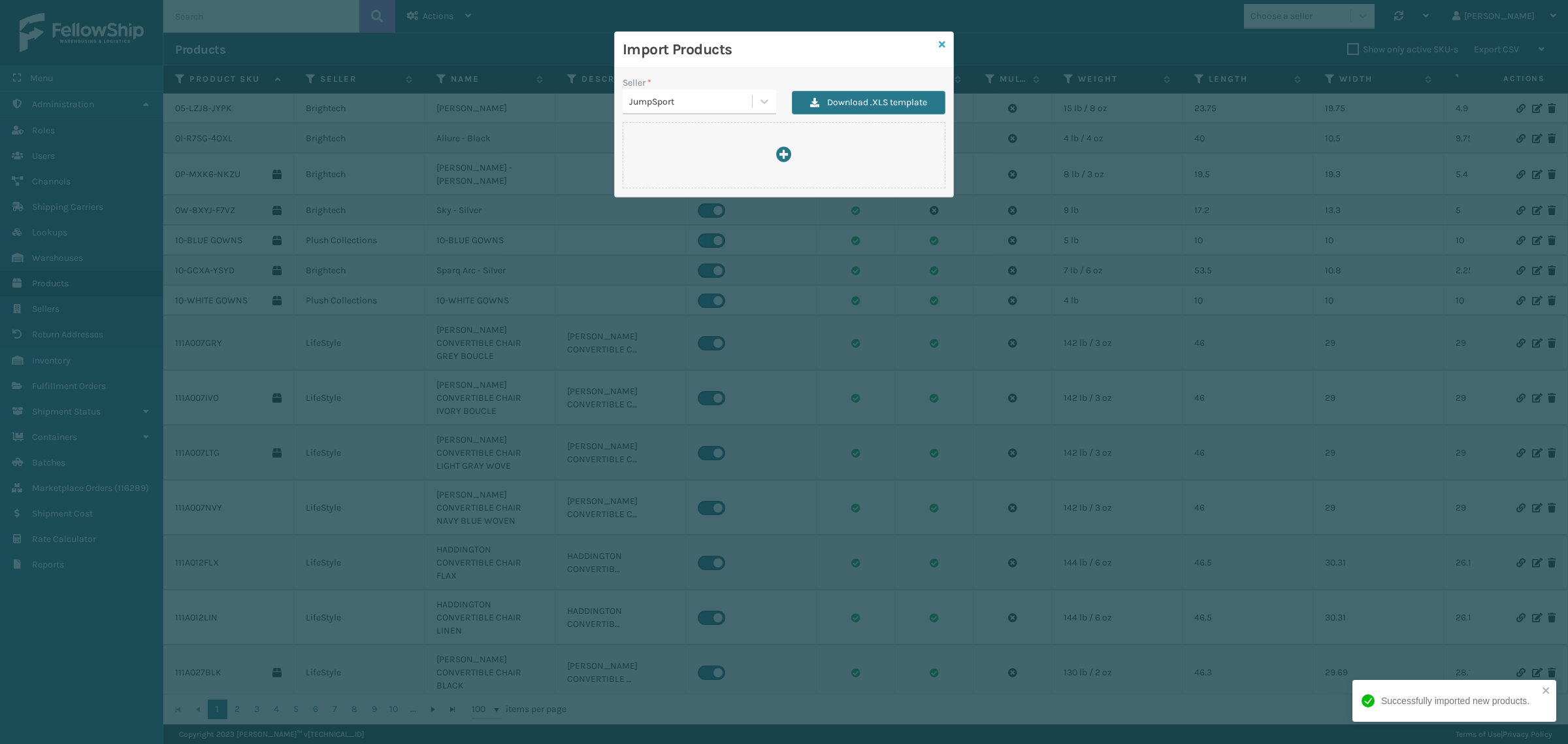
click at [942, 42] on icon at bounding box center [942, 44] width 7 height 9
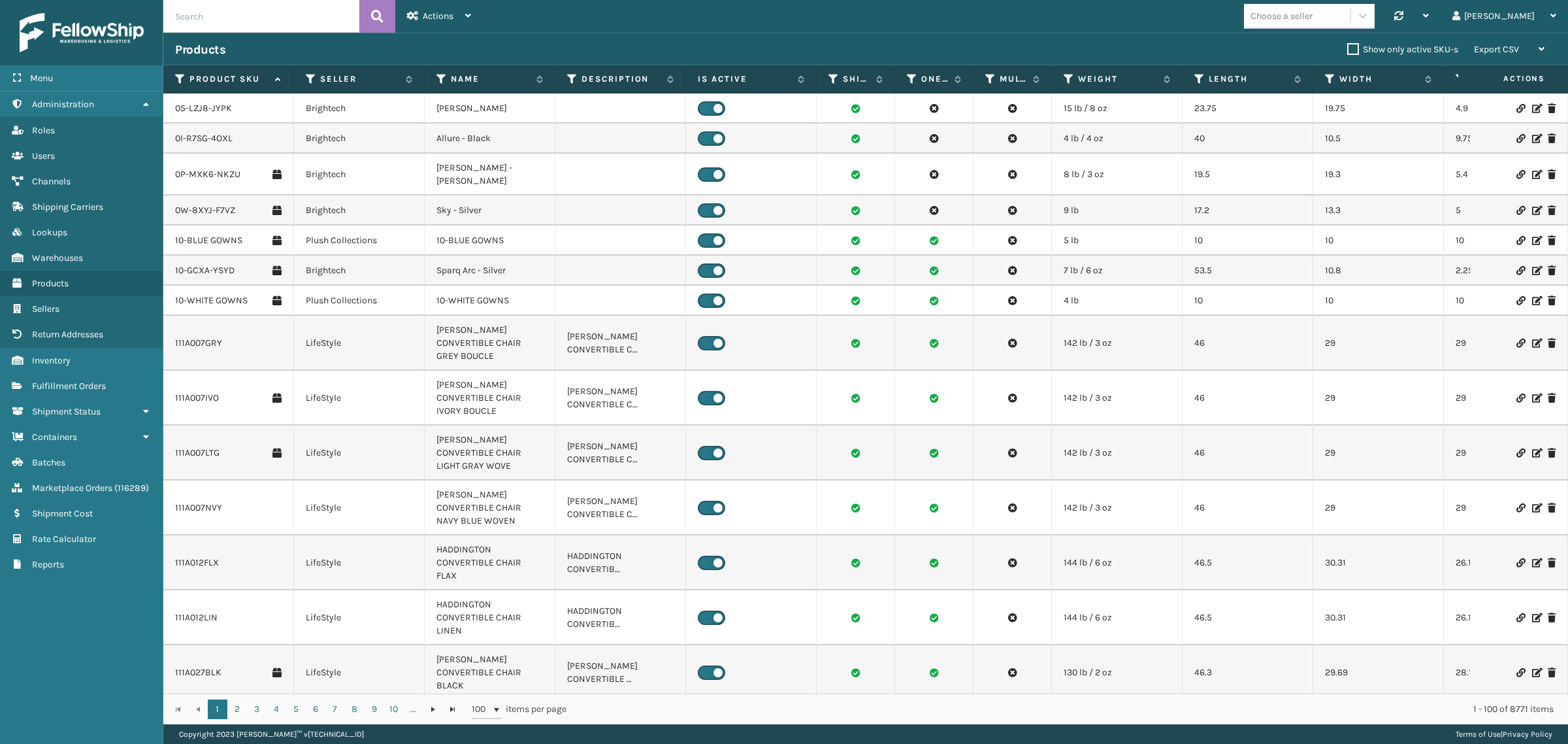
click at [219, 11] on input "text" at bounding box center [261, 16] width 196 height 33
paste input "BAG-S-21014-00"
type input "BAG-S-21014-00"
click at [379, 15] on icon at bounding box center [377, 16] width 12 height 20
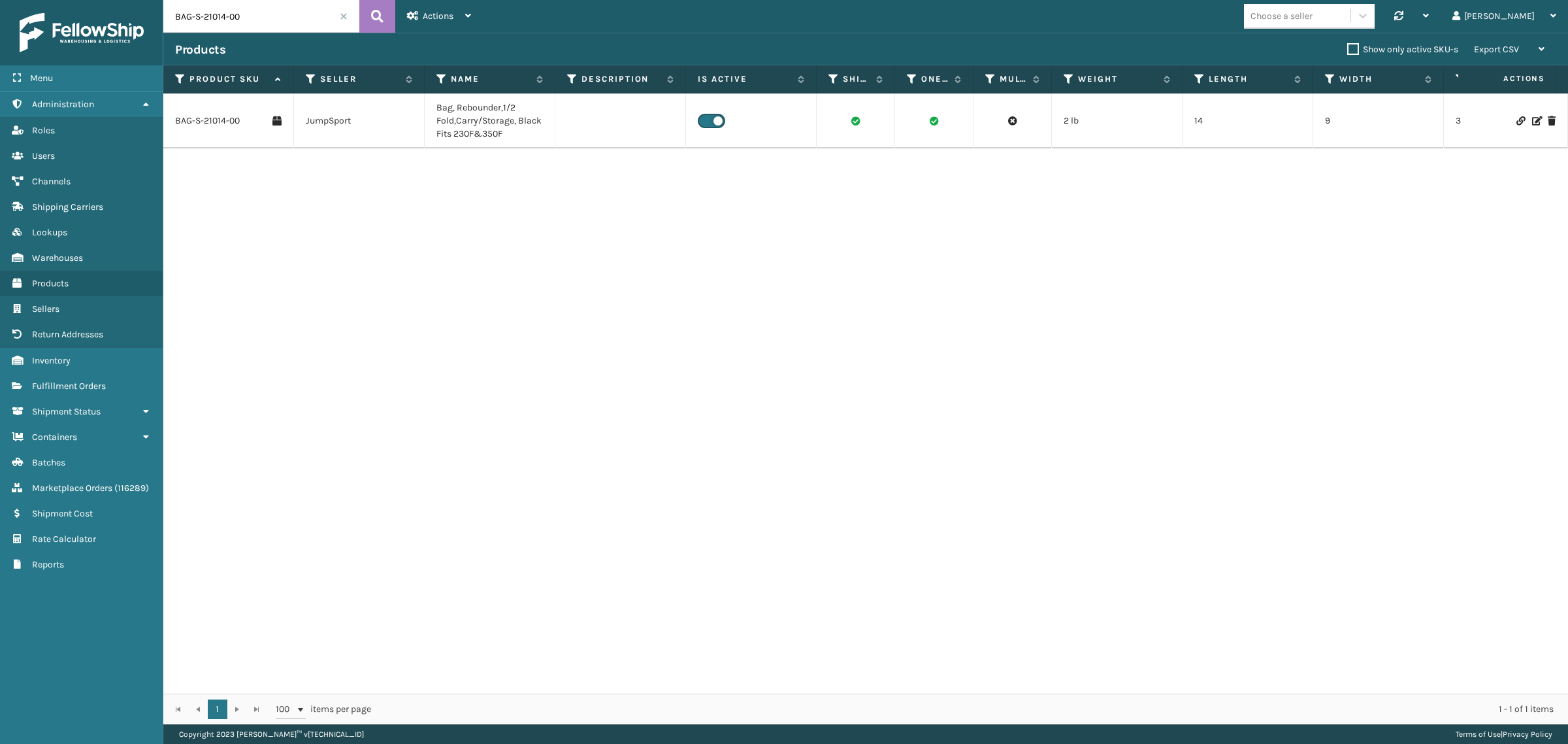
click at [343, 15] on span at bounding box center [343, 15] width 8 height 8
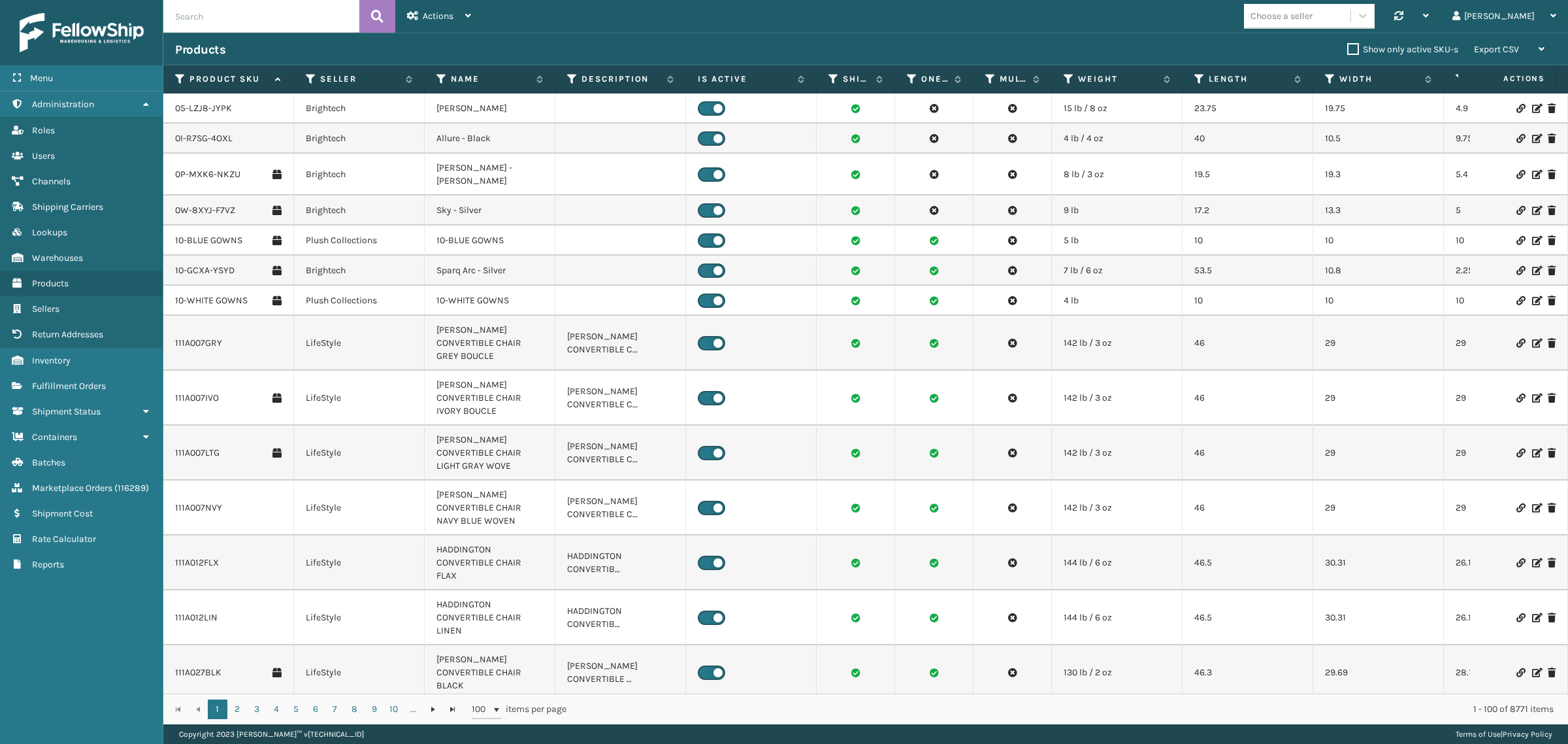
click at [435, 20] on span "Actions" at bounding box center [438, 15] width 31 height 11
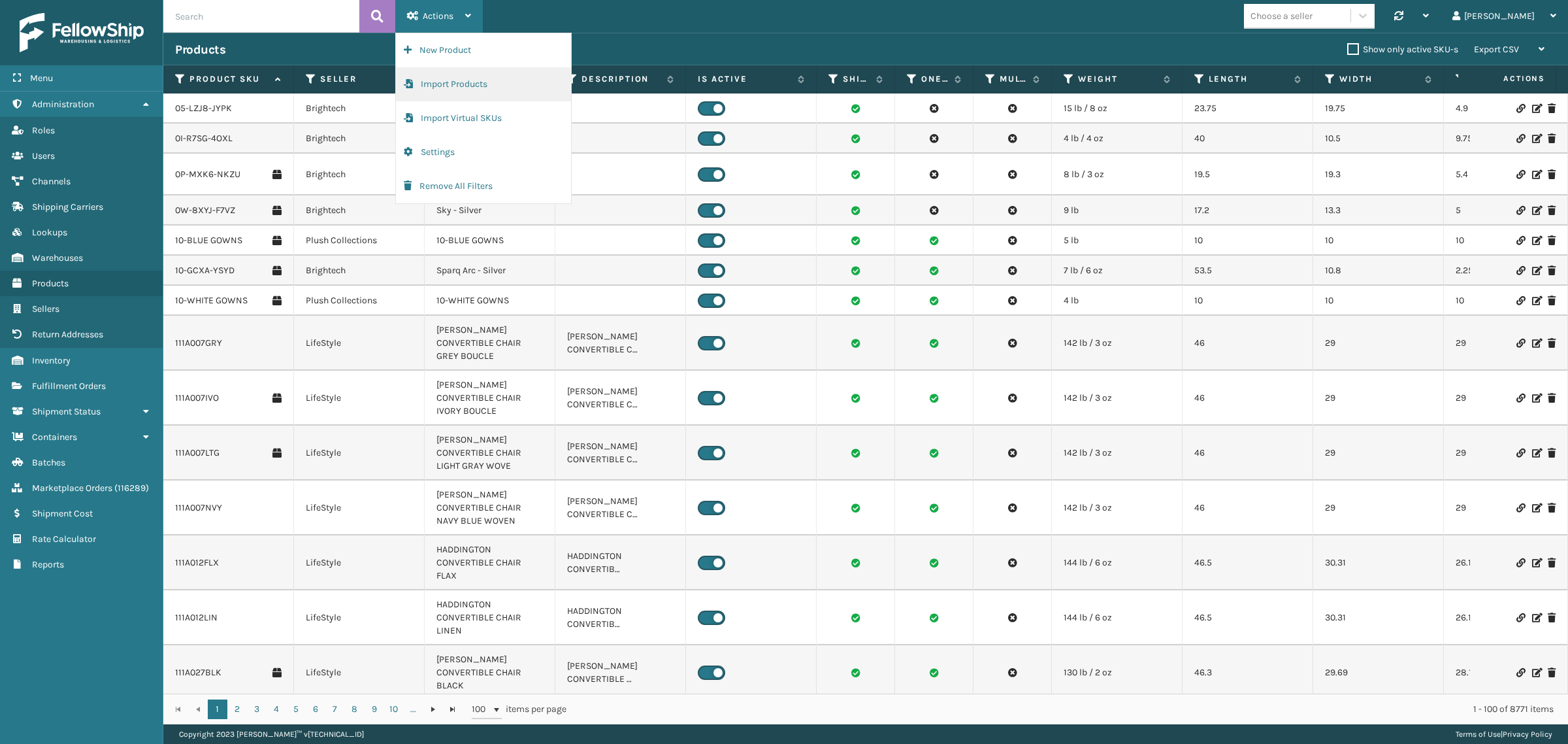
click at [445, 86] on button "Import Products" at bounding box center [483, 84] width 175 height 34
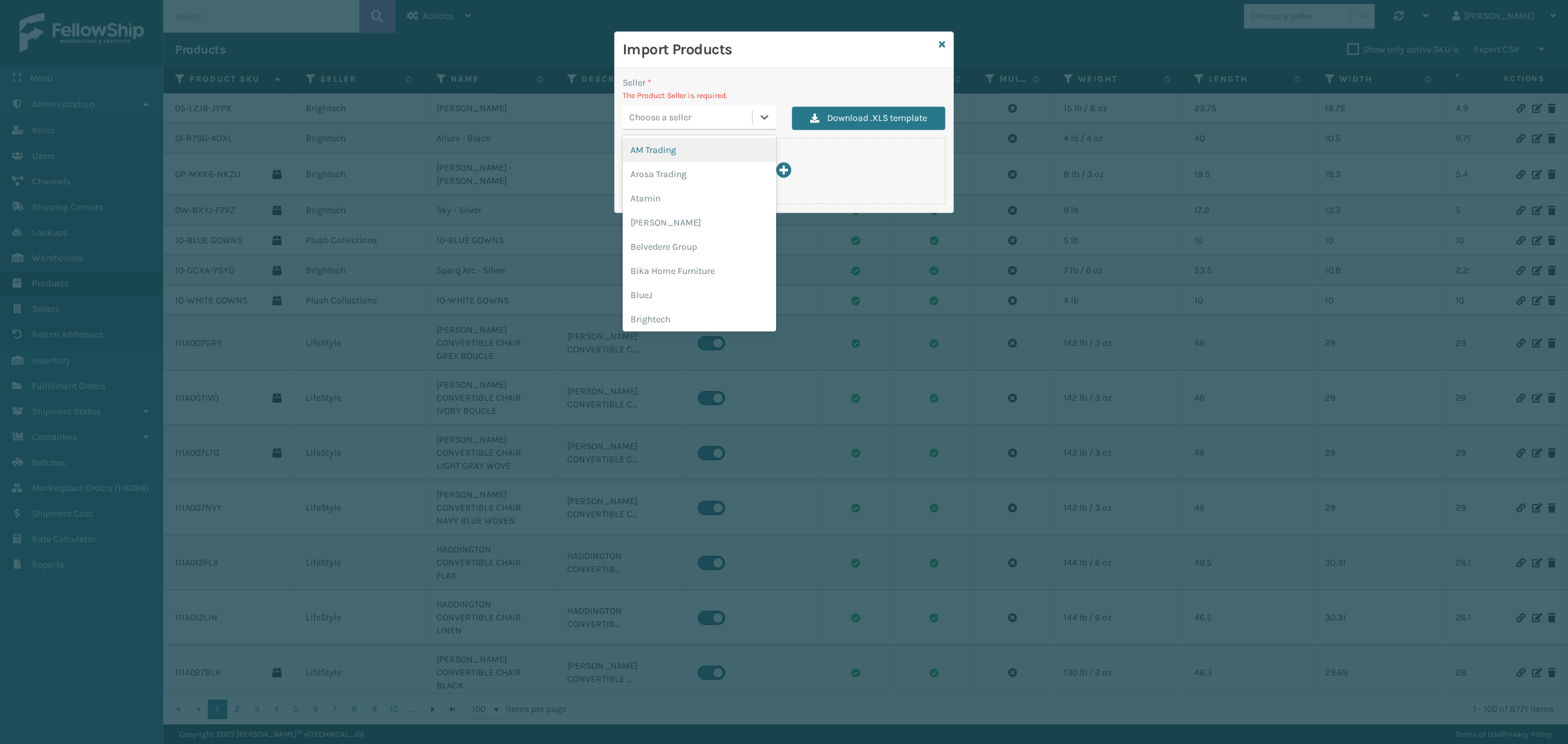
click at [717, 119] on div "Choose a seller" at bounding box center [687, 117] width 130 height 21
click at [683, 230] on div "JumpSport" at bounding box center [699, 235] width 154 height 24
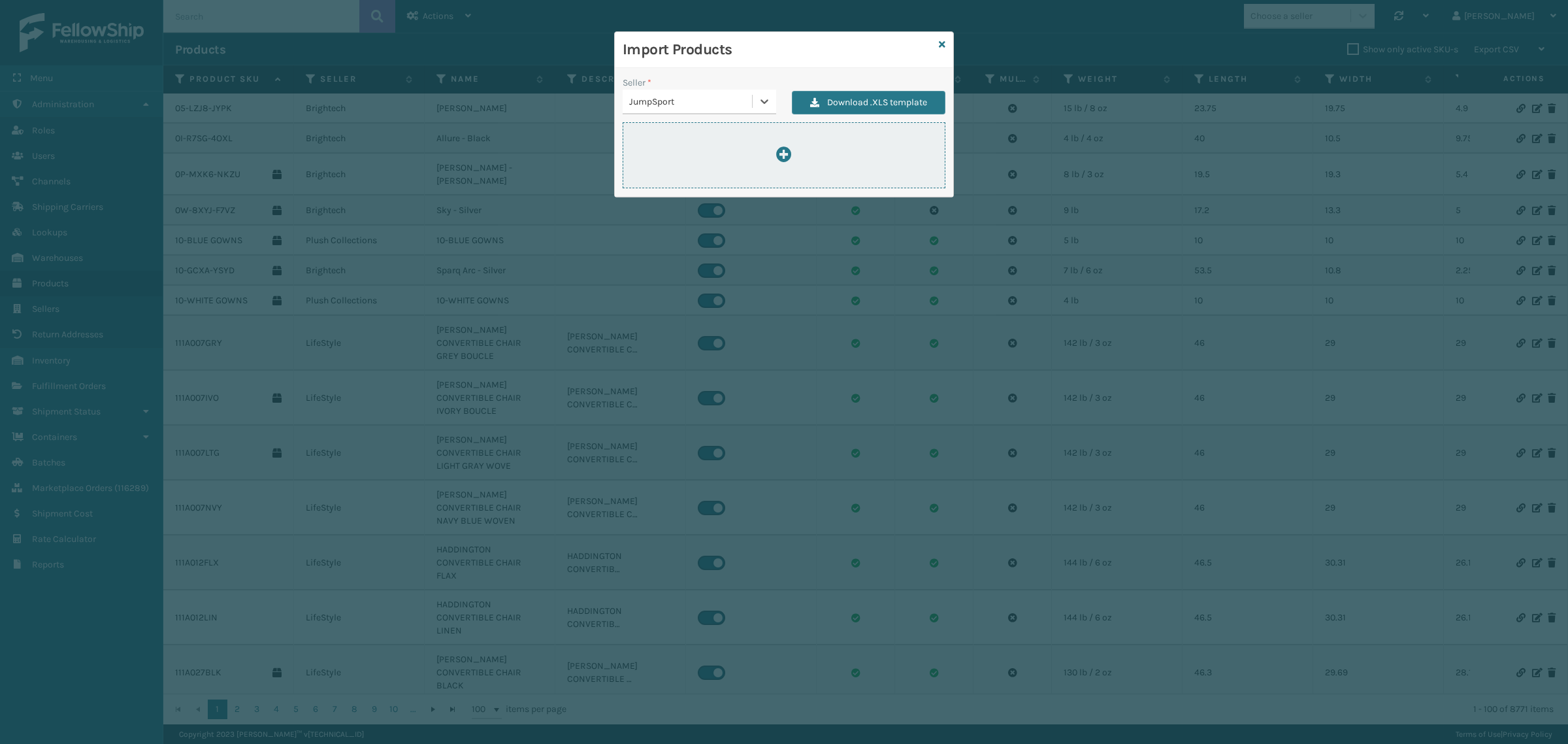
click at [723, 152] on div at bounding box center [784, 155] width 321 height 18
type input "C:\fakepath\ImportProductsTemplate 2.xlsx"
click at [764, 156] on div at bounding box center [784, 155] width 321 height 18
type input "C:\fakepath\ImportProductsTemplate 2.xlsx"
click at [724, 141] on div at bounding box center [784, 155] width 323 height 66
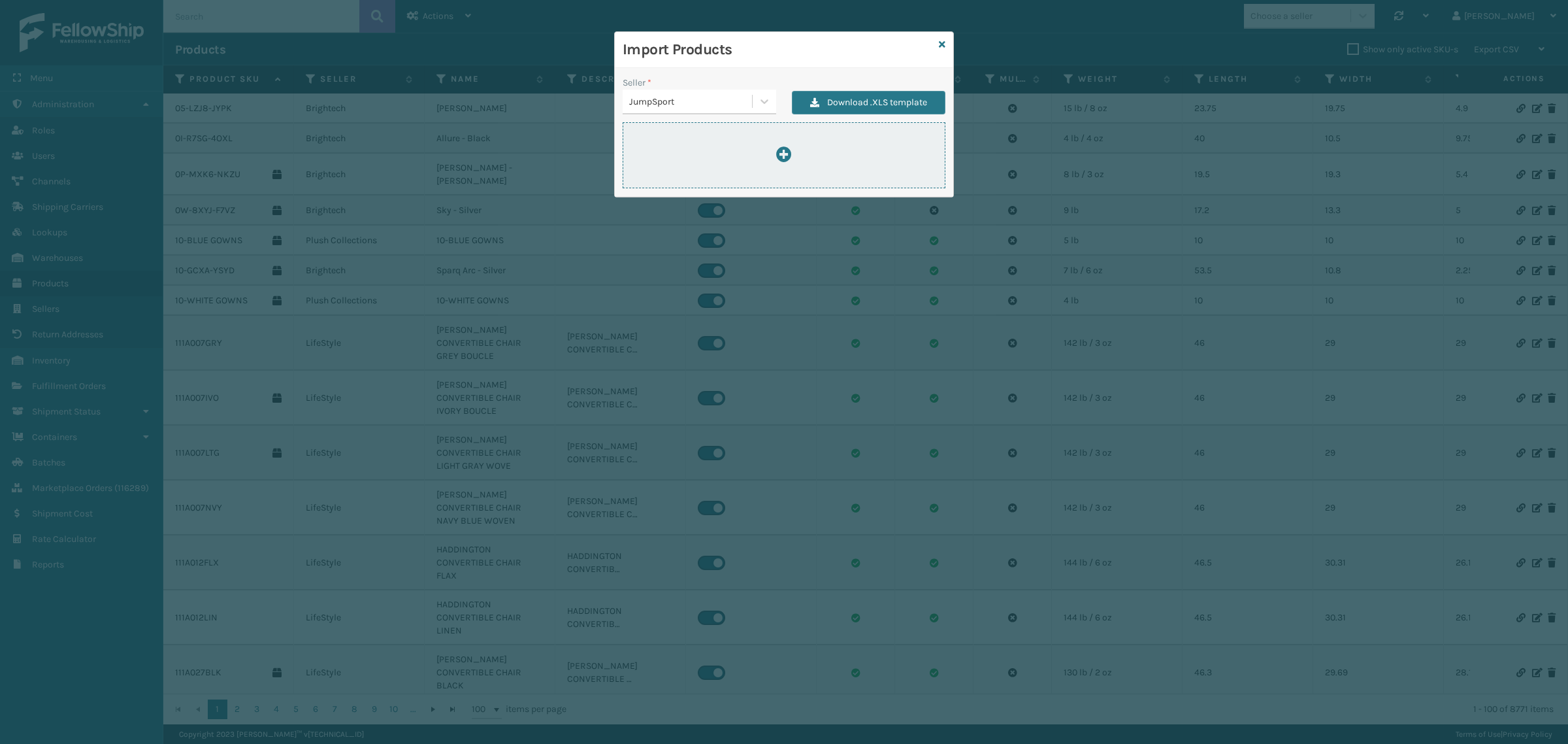
type input "C:\fakepath\ImportProductsTemplate 2.xlsx"
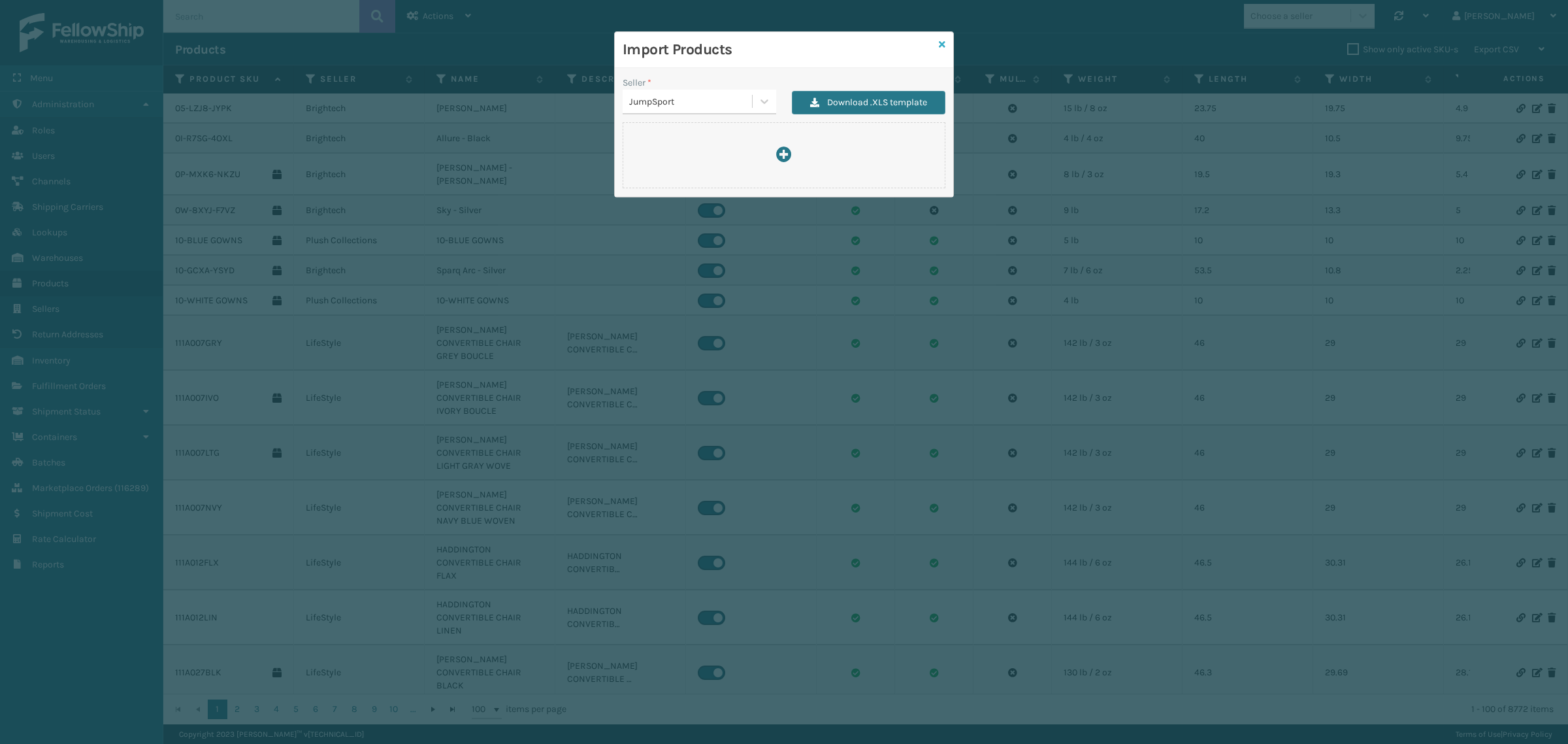
click at [941, 44] on icon at bounding box center [942, 44] width 7 height 9
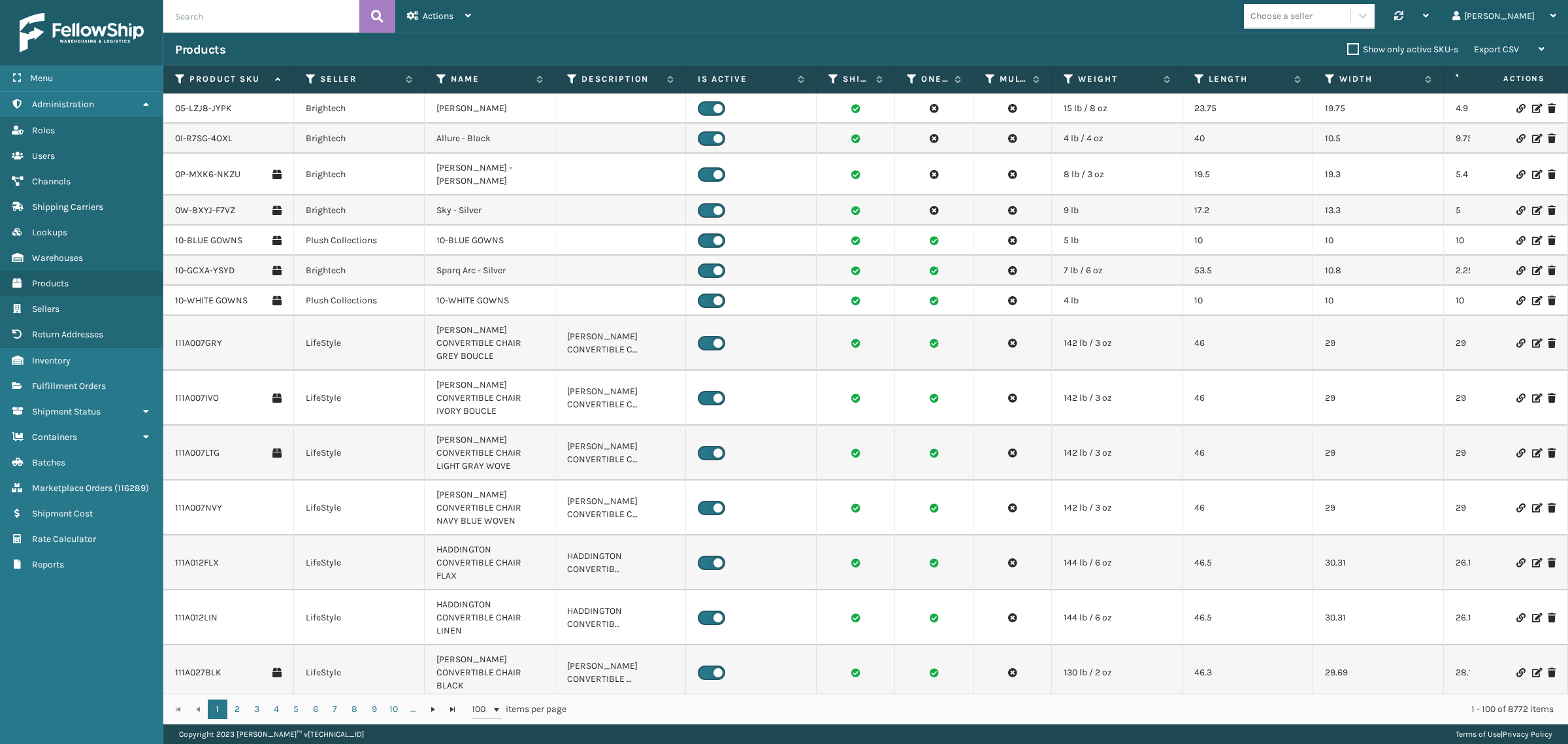
click at [214, 18] on input "text" at bounding box center [261, 16] width 196 height 33
paste input "BAG-S-21014-00"
click at [370, 11] on button at bounding box center [378, 16] width 36 height 33
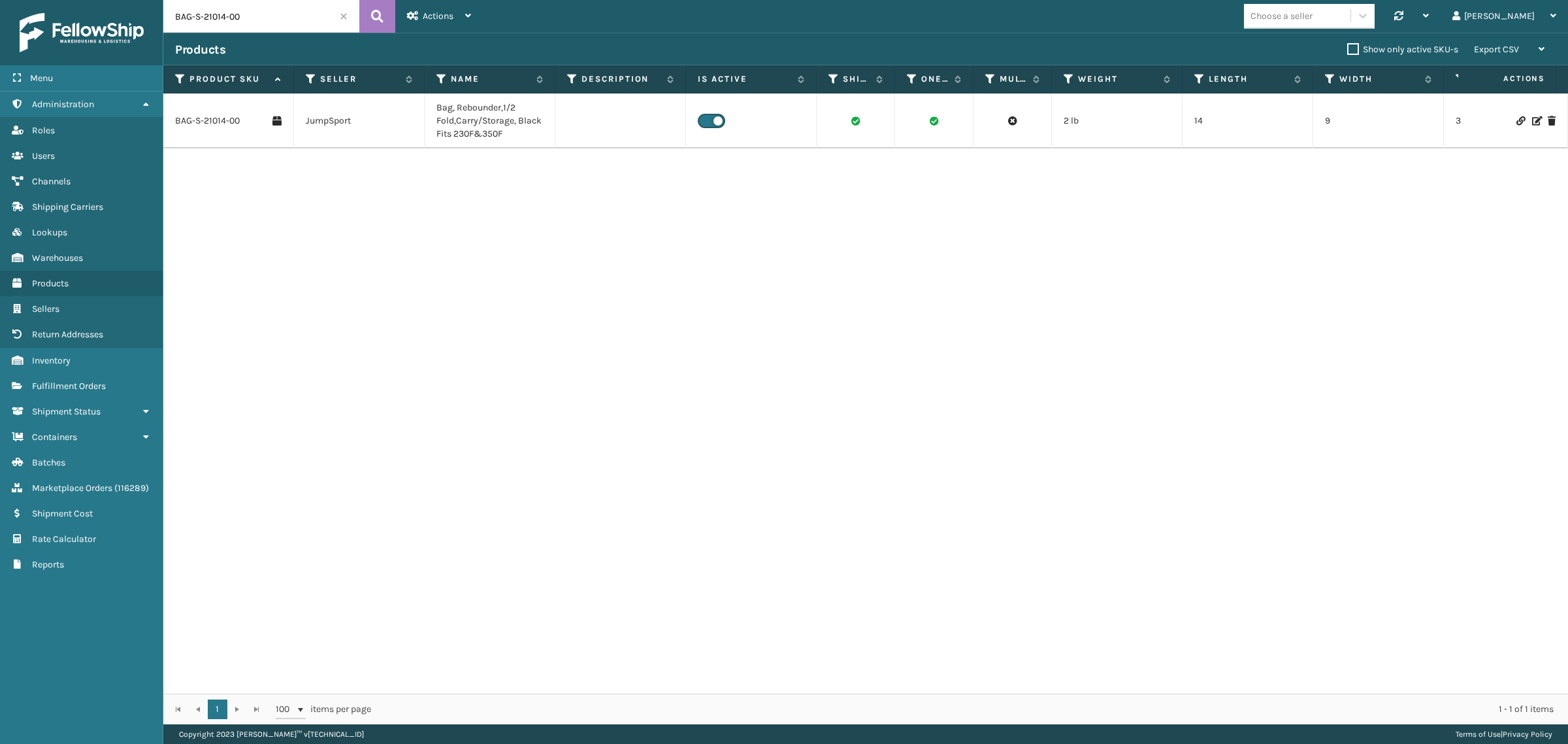
click at [264, 18] on input "BAG-S-21014-00" at bounding box center [261, 16] width 196 height 33
paste input "L-P-20503-01"
type input "BAL-P-20503-01"
click at [373, 15] on icon at bounding box center [377, 16] width 12 height 20
click at [343, 18] on span at bounding box center [343, 15] width 8 height 8
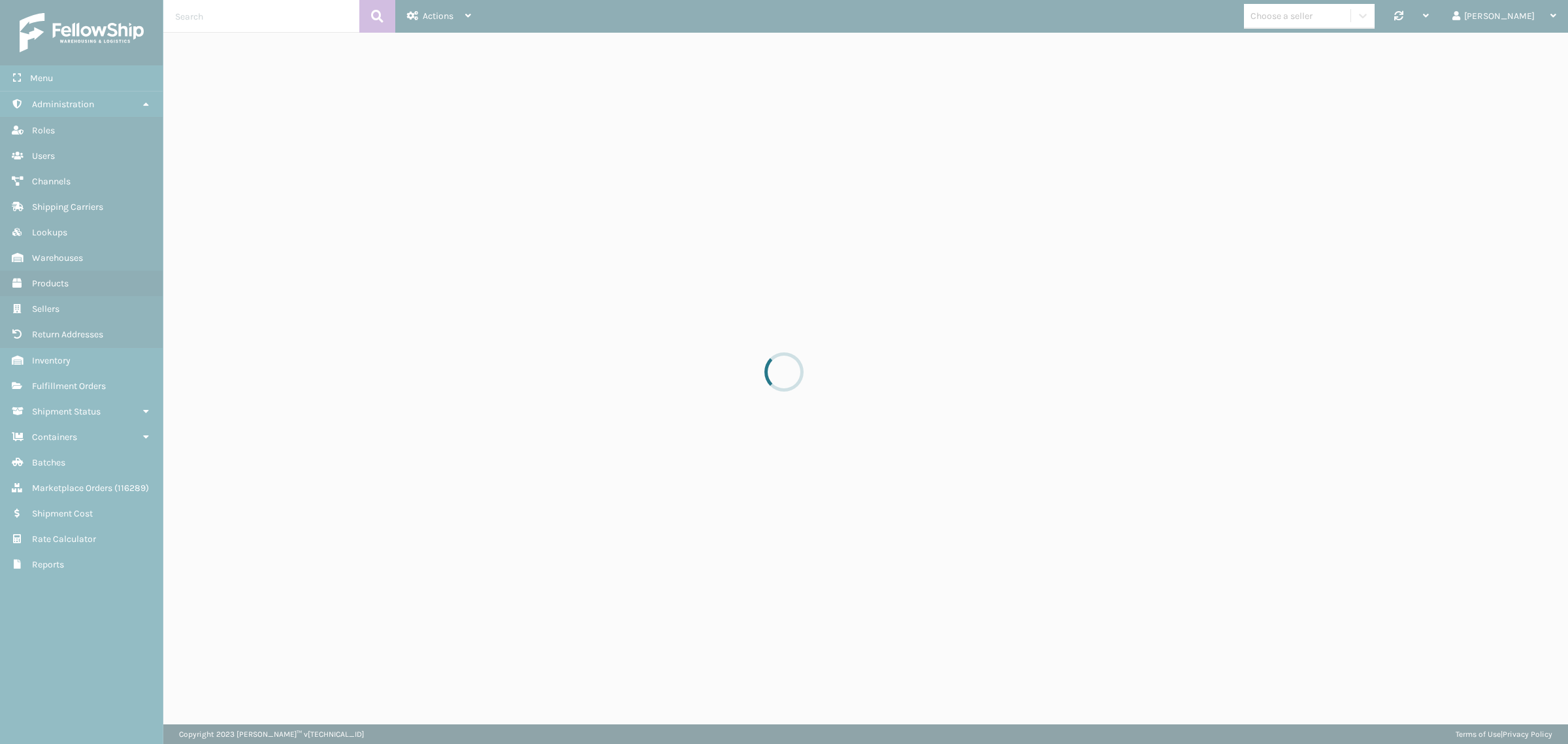
click at [654, 16] on div at bounding box center [784, 372] width 1568 height 744
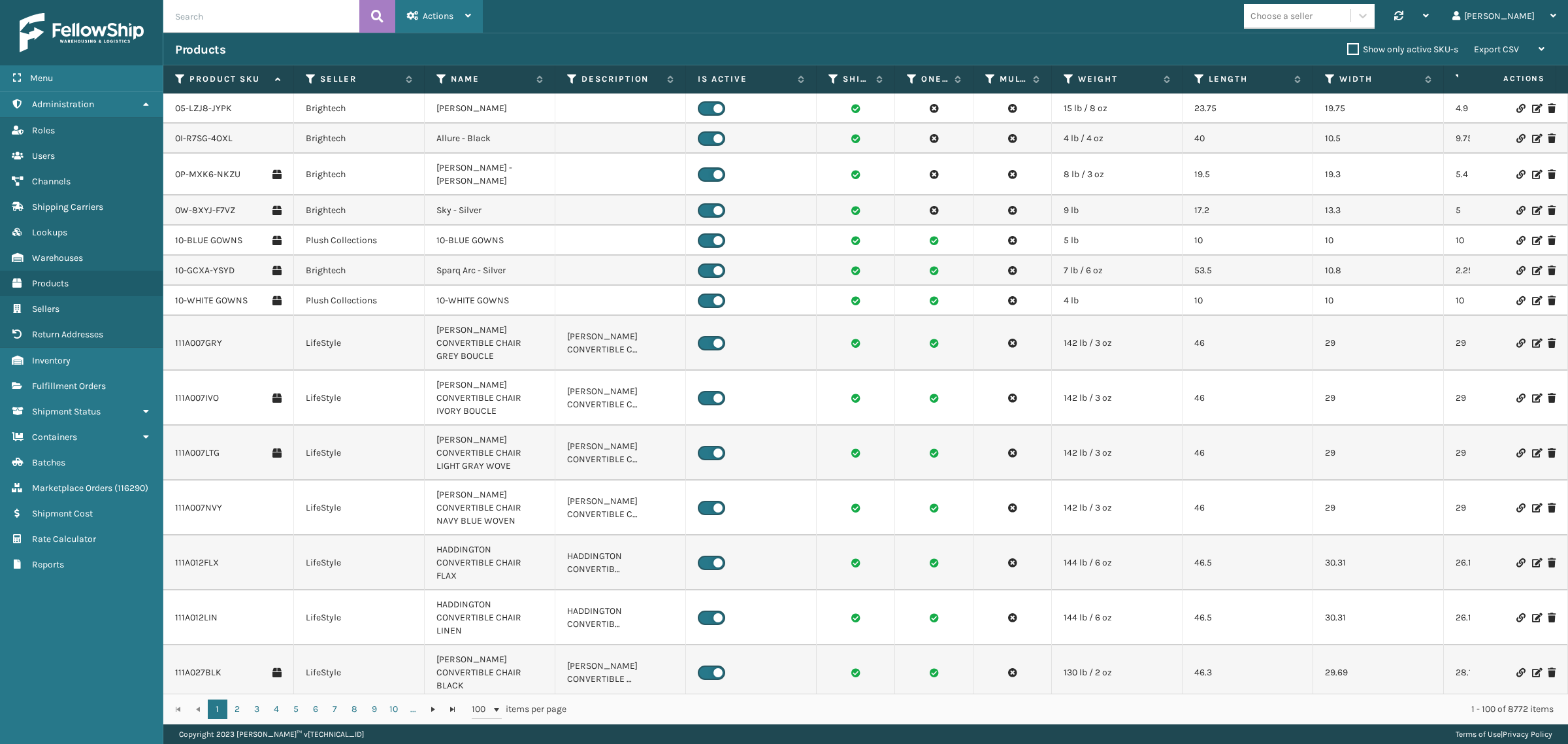
click at [428, 14] on span "Actions" at bounding box center [438, 15] width 31 height 11
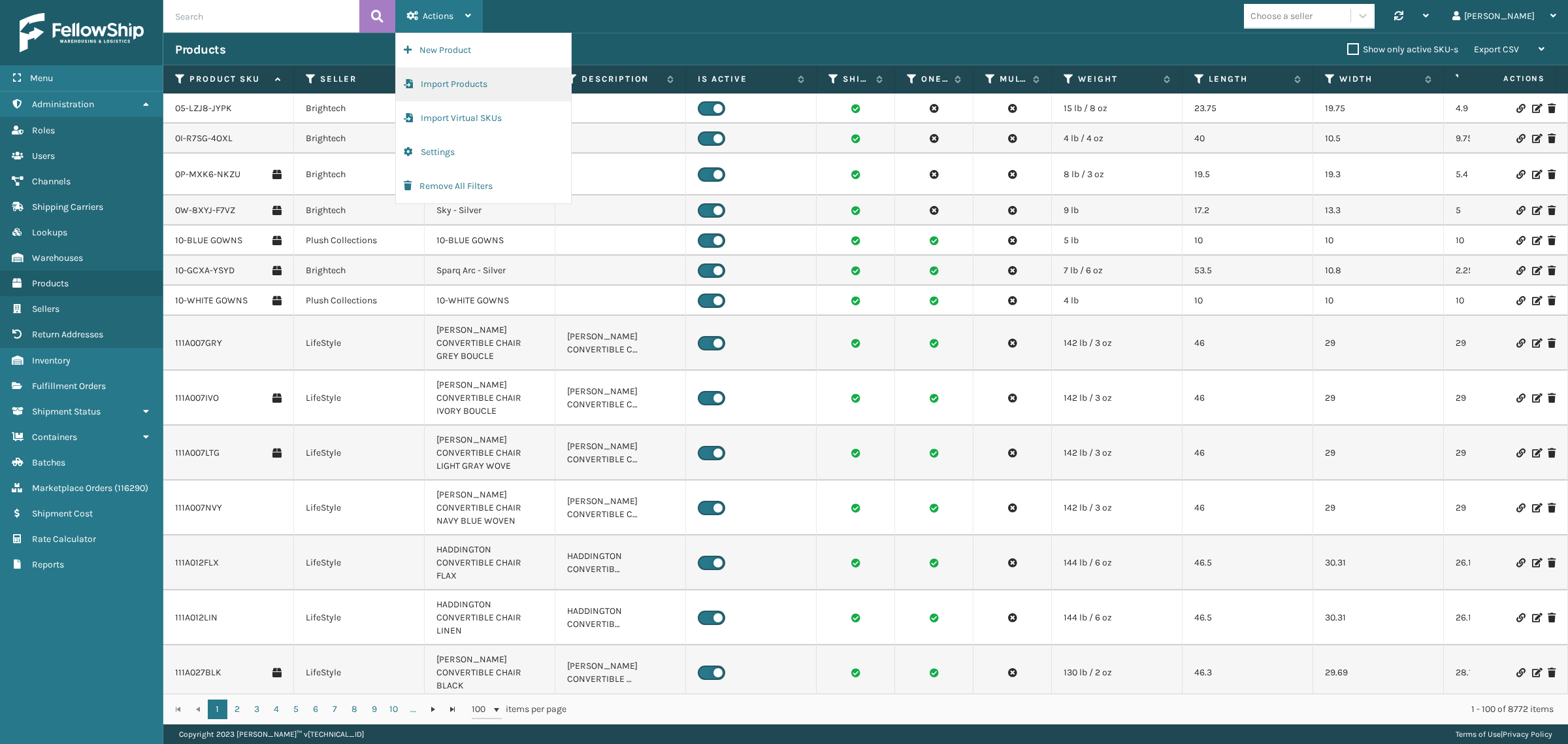
click at [450, 82] on button "Import Products" at bounding box center [483, 84] width 175 height 34
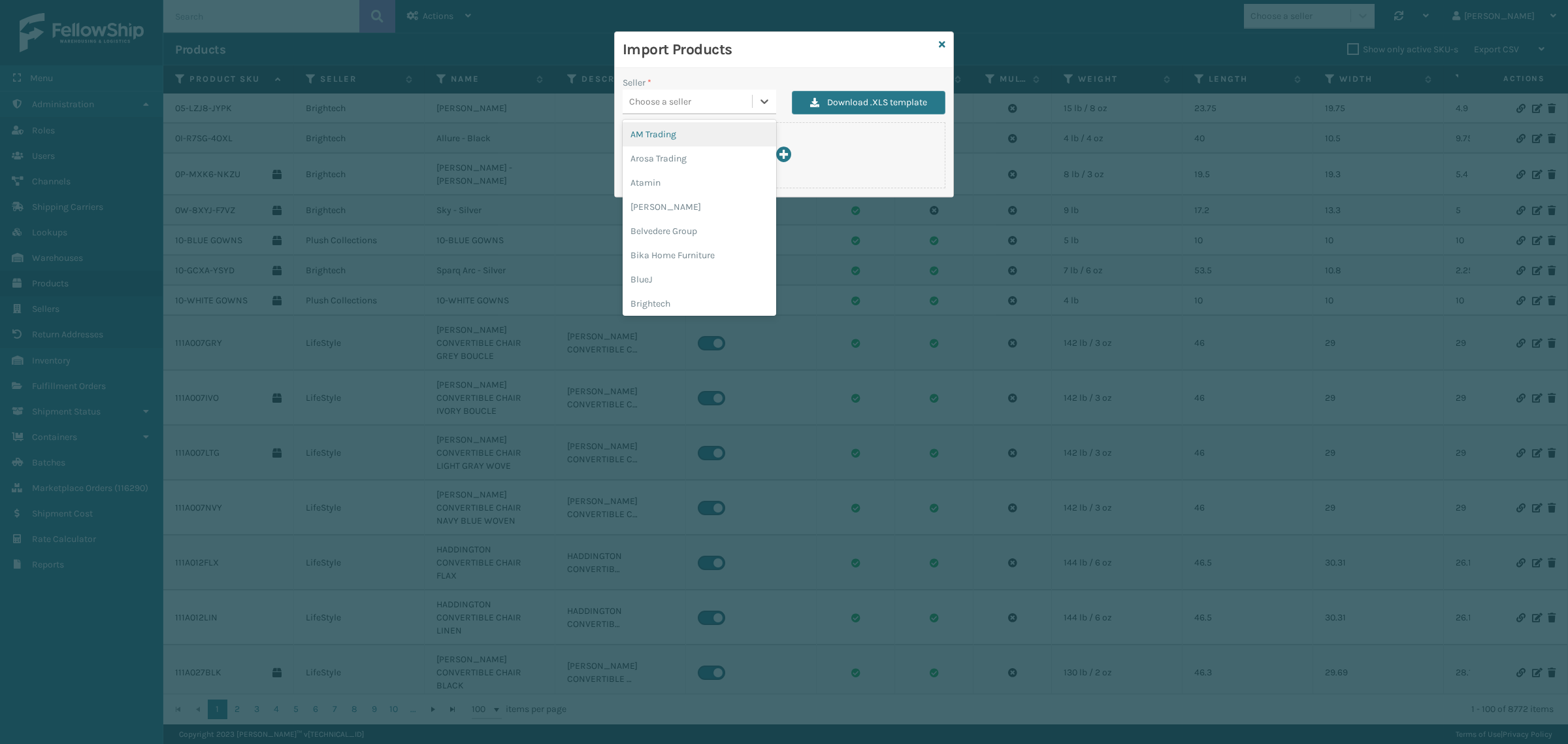
click at [717, 107] on div "Choose a seller" at bounding box center [687, 101] width 130 height 21
click at [690, 217] on div "JumpSport" at bounding box center [699, 218] width 154 height 24
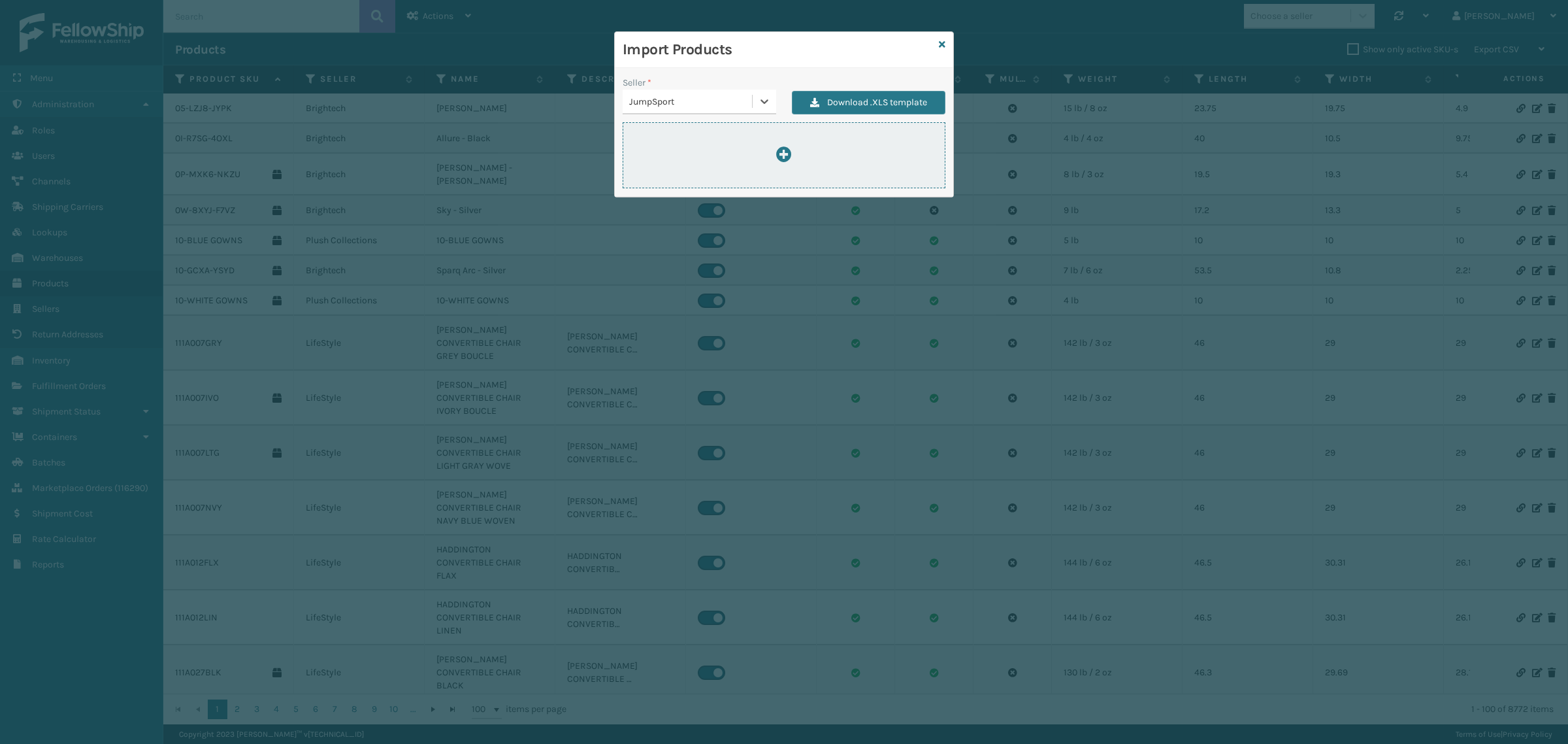
click at [730, 147] on div at bounding box center [784, 155] width 321 height 18
type input "C:\fakepath\ImportProductsTemplate 2.xlsx"
click at [776, 162] on div at bounding box center [784, 155] width 321 height 18
type input "C:\fakepath\ImportProductsTemplate 2.xlsx"
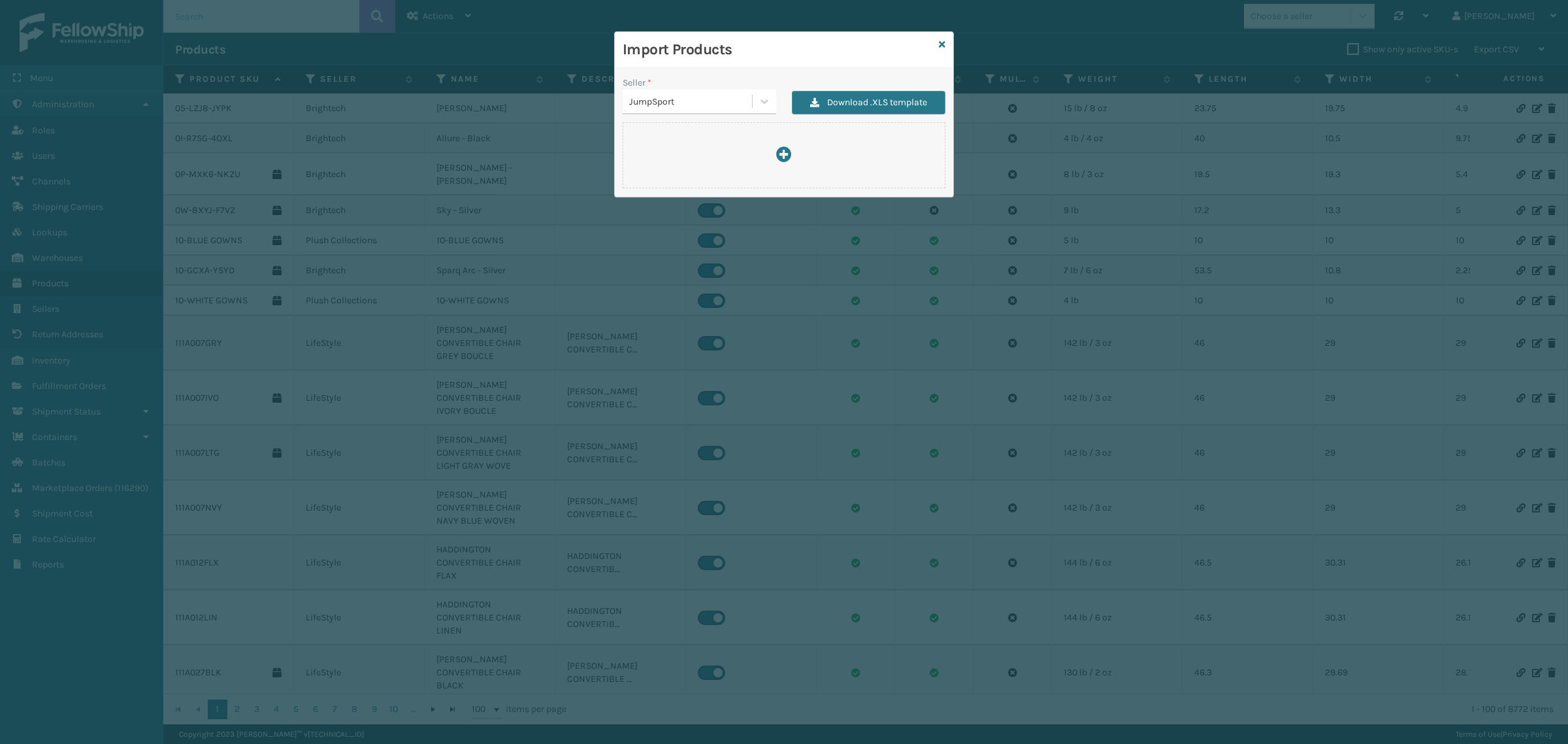
click at [945, 44] on div "Import Products" at bounding box center [784, 50] width 338 height 36
click at [941, 44] on icon at bounding box center [942, 44] width 7 height 9
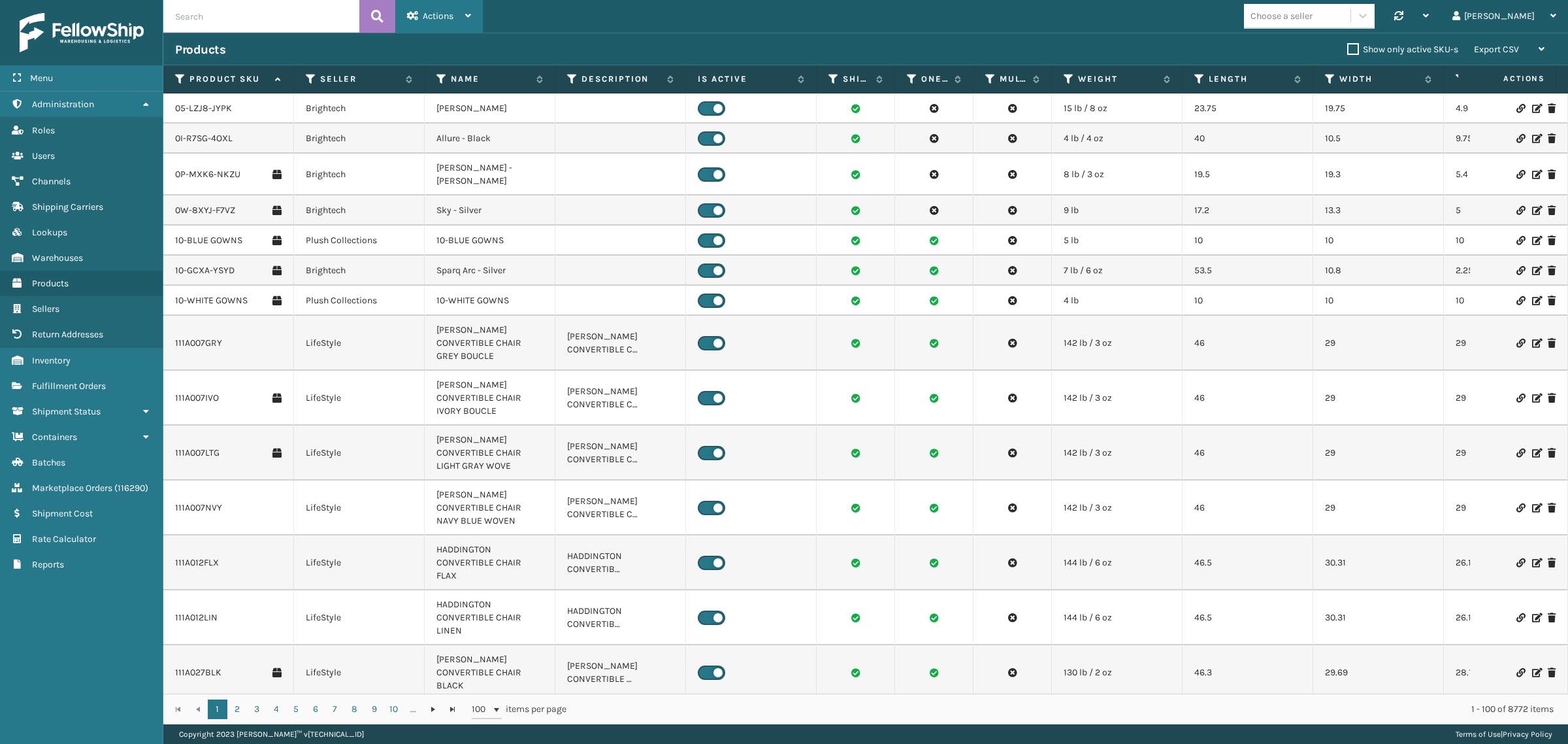
click at [425, 17] on span "Actions" at bounding box center [438, 15] width 31 height 11
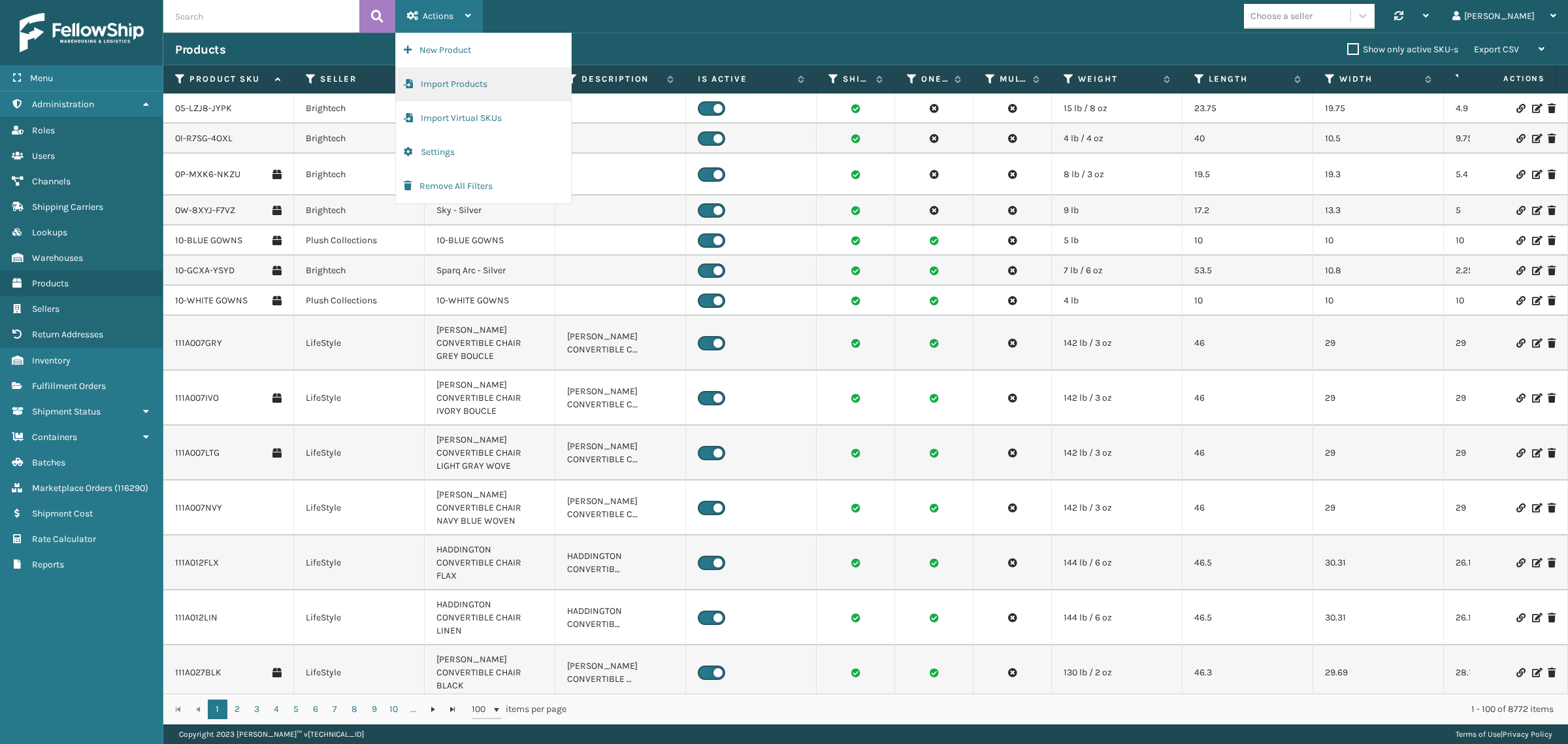
click at [429, 86] on button "Import Products" at bounding box center [483, 84] width 175 height 34
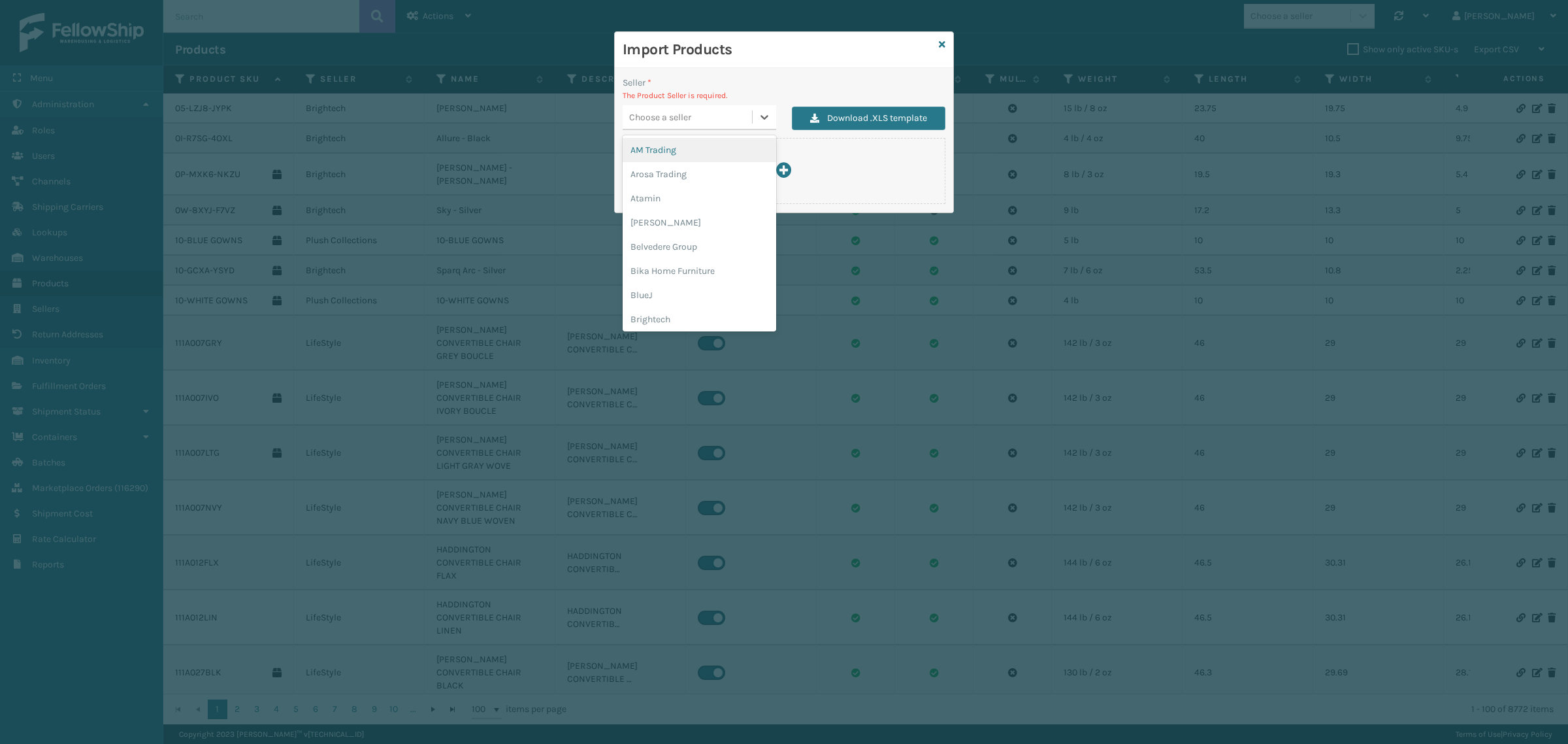
click at [642, 114] on div "Choose a seller" at bounding box center [660, 118] width 62 height 14
click at [674, 309] on div "JumpSport" at bounding box center [699, 316] width 154 height 24
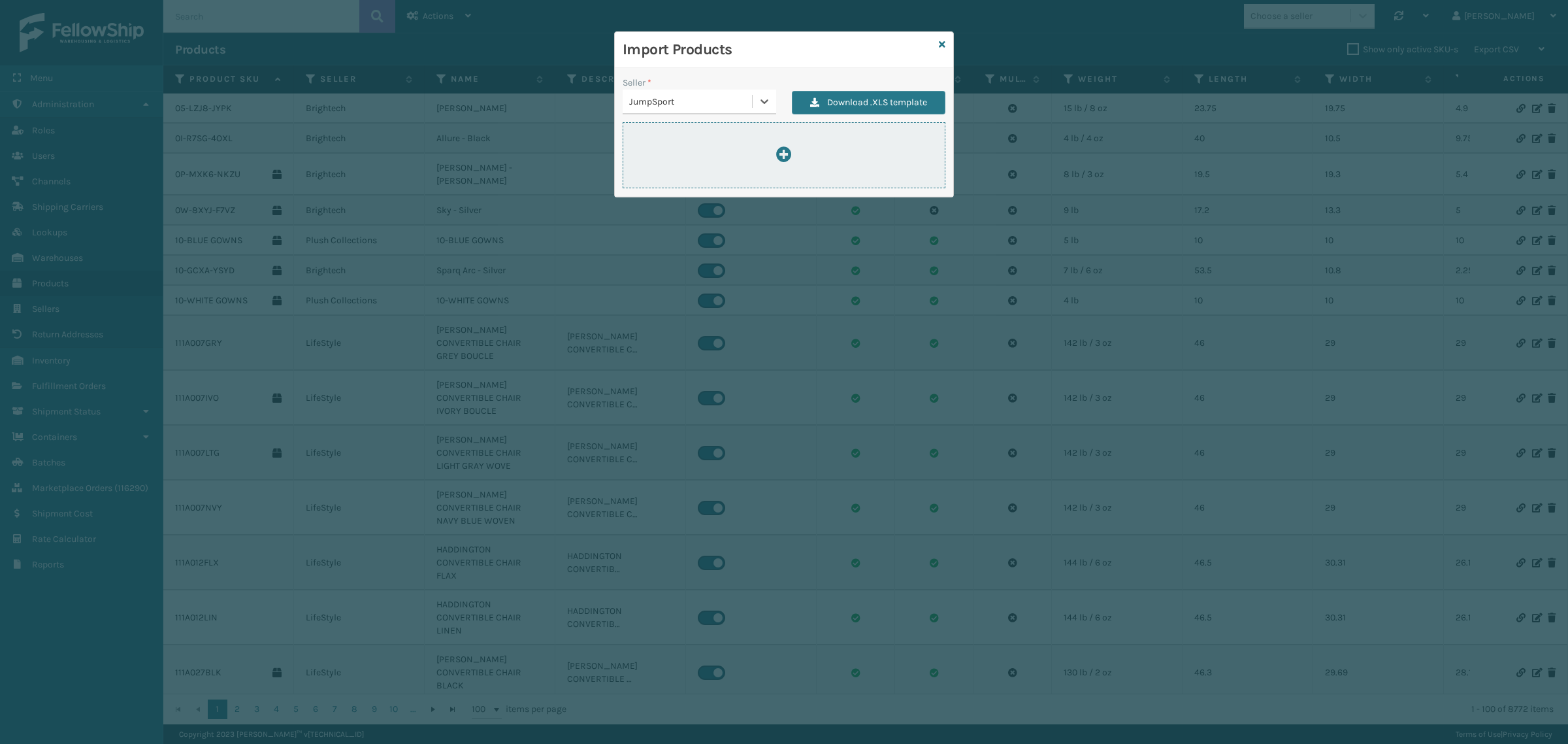
click at [704, 147] on div at bounding box center [784, 155] width 321 height 18
type input "C:\fakepath\ImportProductsTemplate 3.xlsx"
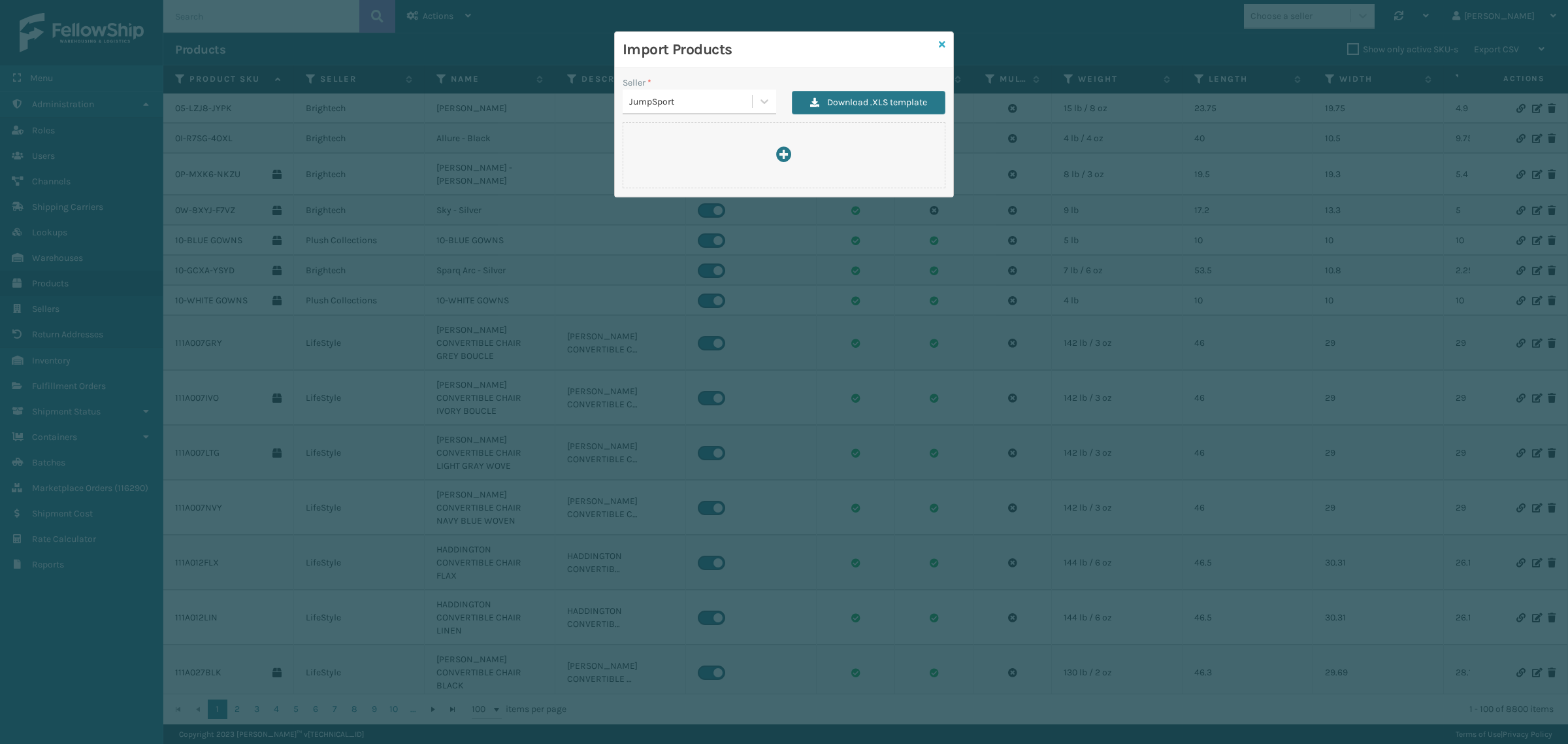
click at [939, 45] on icon at bounding box center [942, 44] width 7 height 9
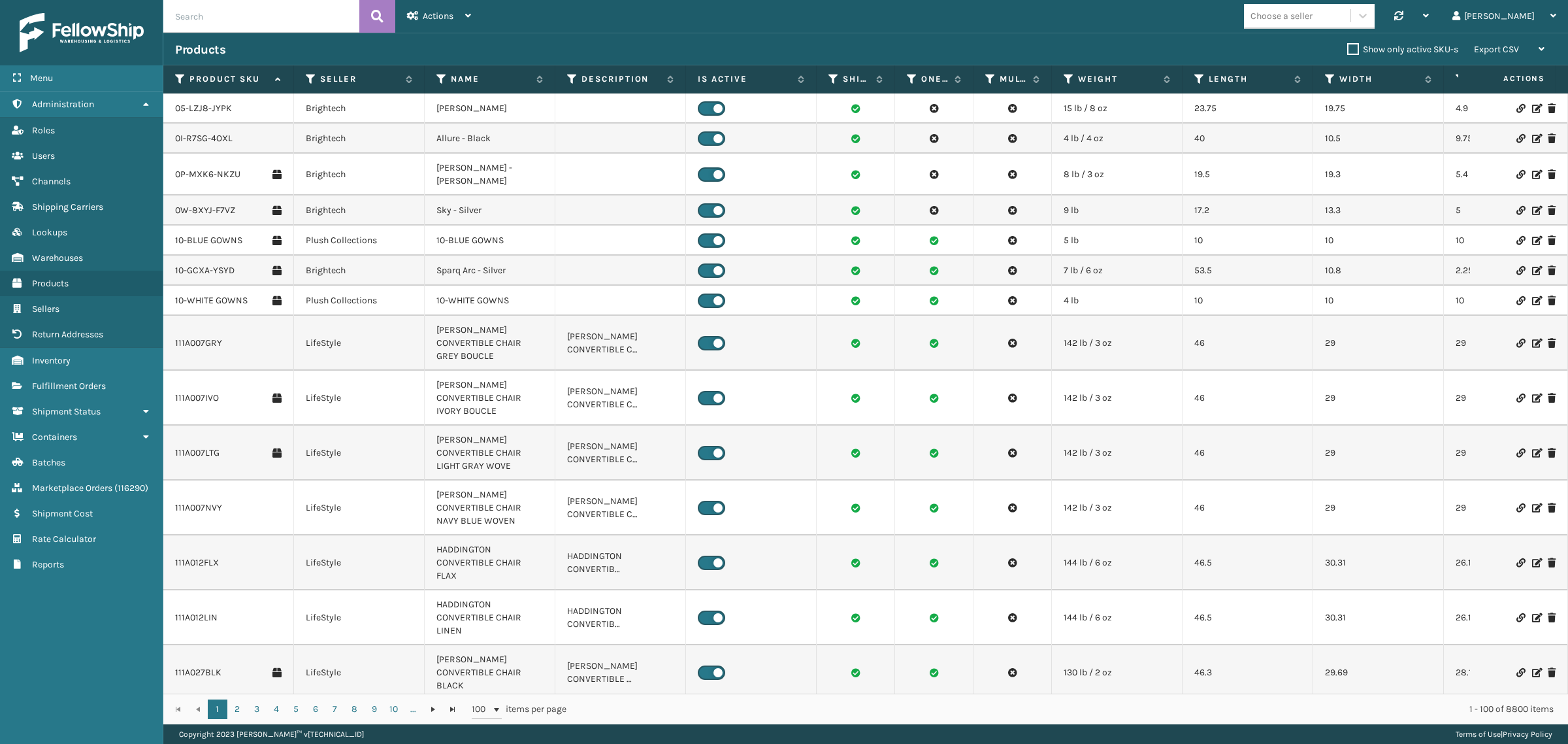
click at [234, 18] on input "text" at bounding box center [261, 16] width 196 height 33
paste input "BUN-K-22097-00"
click at [376, 21] on icon at bounding box center [377, 16] width 12 height 20
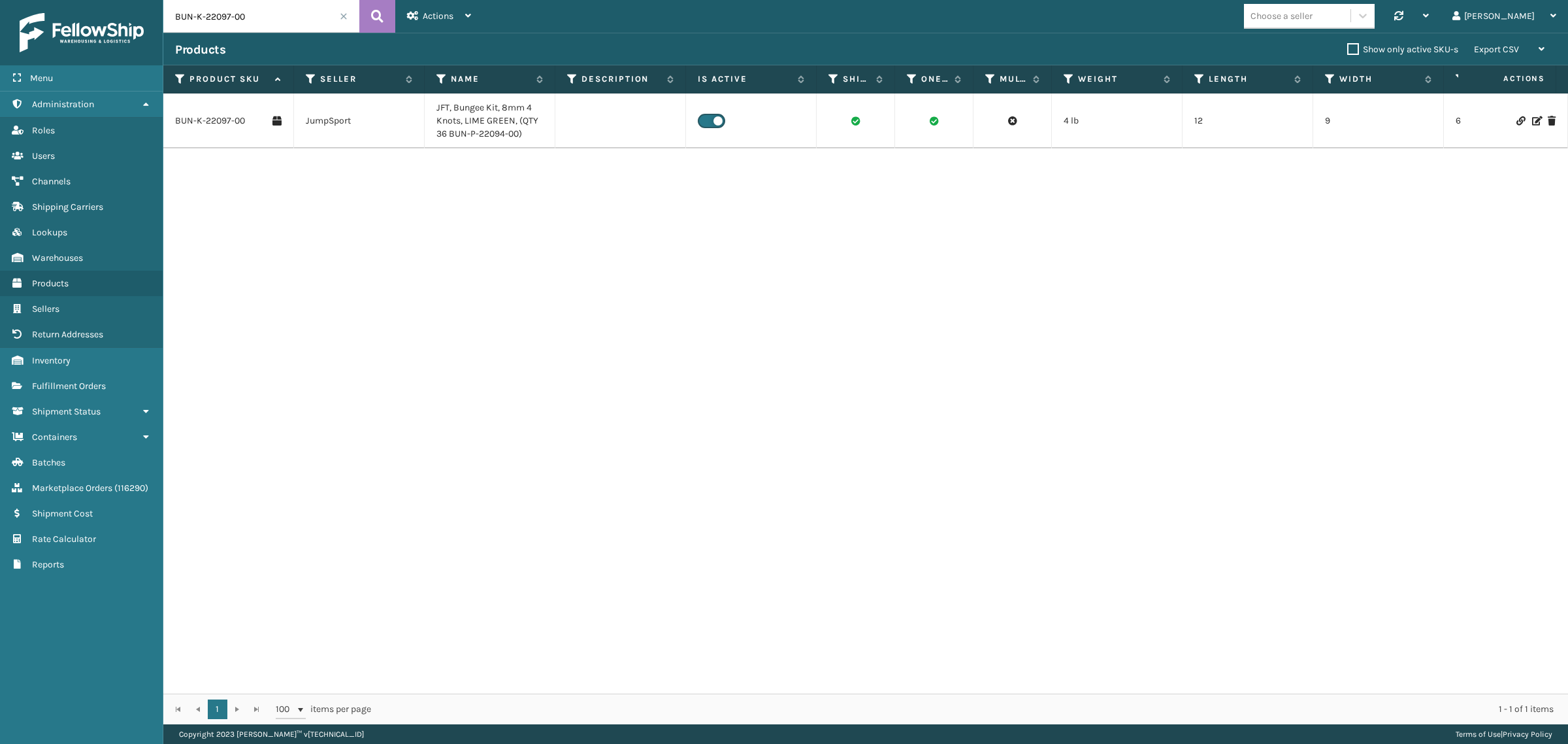
click at [275, 18] on input "BUN-K-22097-00" at bounding box center [261, 16] width 196 height 33
paste input "S-P-11683B"
type input "BUS-P-11683B"
click at [379, 11] on icon at bounding box center [377, 16] width 12 height 20
click at [253, 26] on input "BUS-P-11683B" at bounding box center [261, 16] width 196 height 33
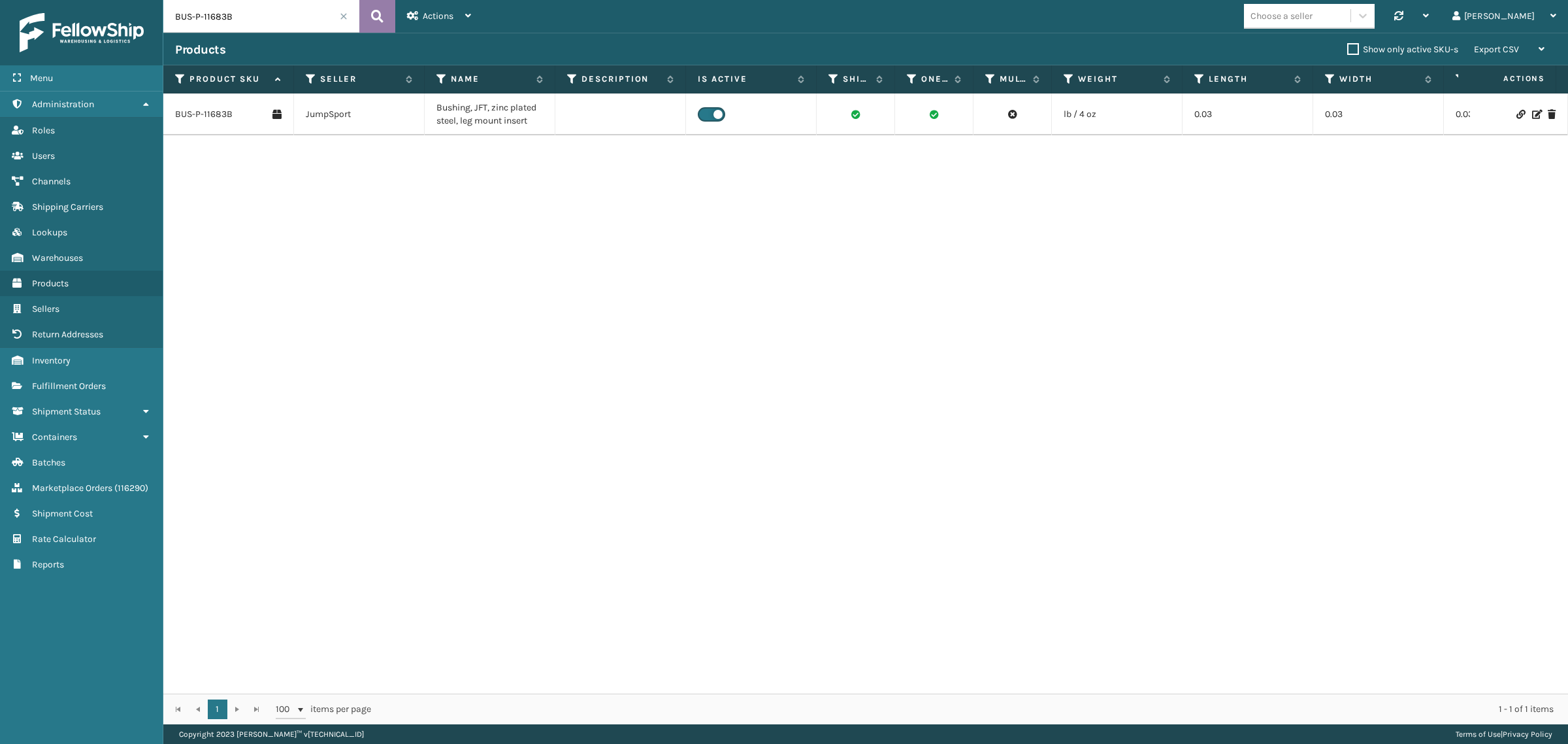
paste input "99A"
type input "BUS-P-11699A"
click at [371, 20] on icon at bounding box center [377, 16] width 12 height 20
click at [347, 23] on input "BUS-P-11699A" at bounding box center [261, 16] width 196 height 33
click at [342, 17] on span at bounding box center [343, 15] width 8 height 8
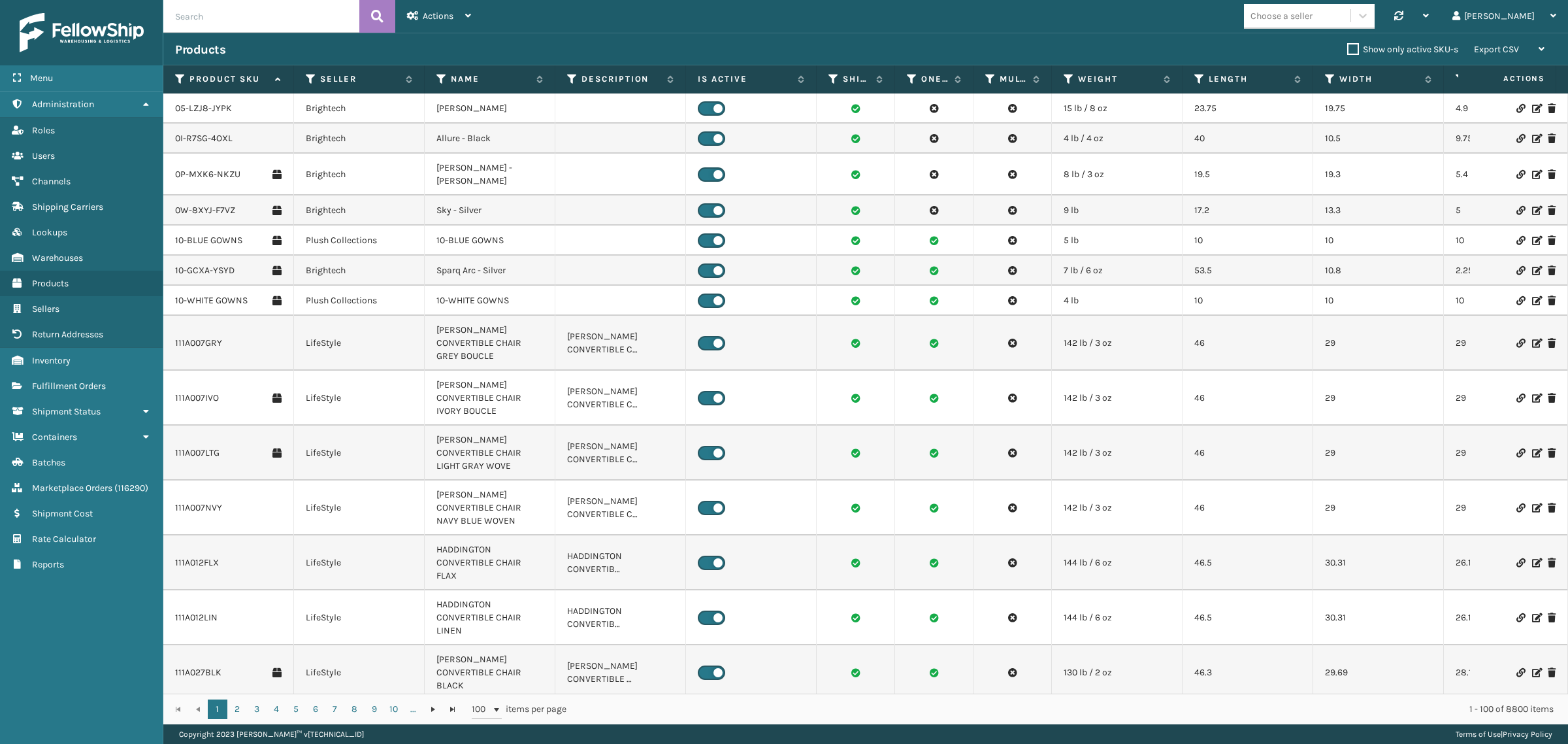
click at [258, 12] on input "text" at bounding box center [261, 16] width 196 height 33
paste input "BAG-S-21014-00"
click at [371, 20] on icon at bounding box center [377, 16] width 12 height 20
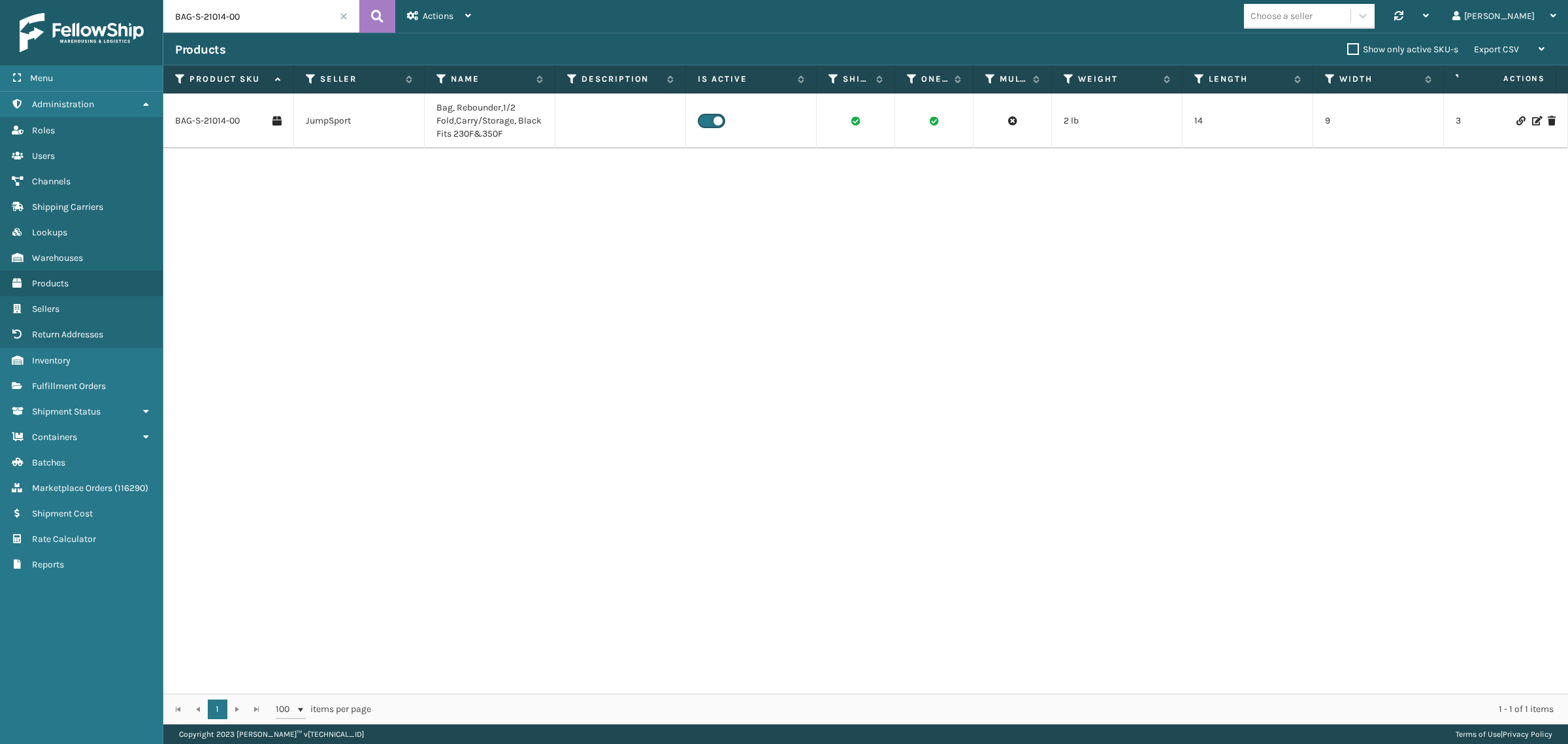
click at [279, 21] on input "BAG-S-21014-00" at bounding box center [261, 16] width 196 height 33
paste input "L-P-20503-01"
click at [376, 15] on icon at bounding box center [377, 16] width 12 height 20
click at [277, 27] on input "[MEDICAL_DATA]-P-20503-01" at bounding box center [261, 16] width 196 height 33
paste input "UN-K-22097-00"
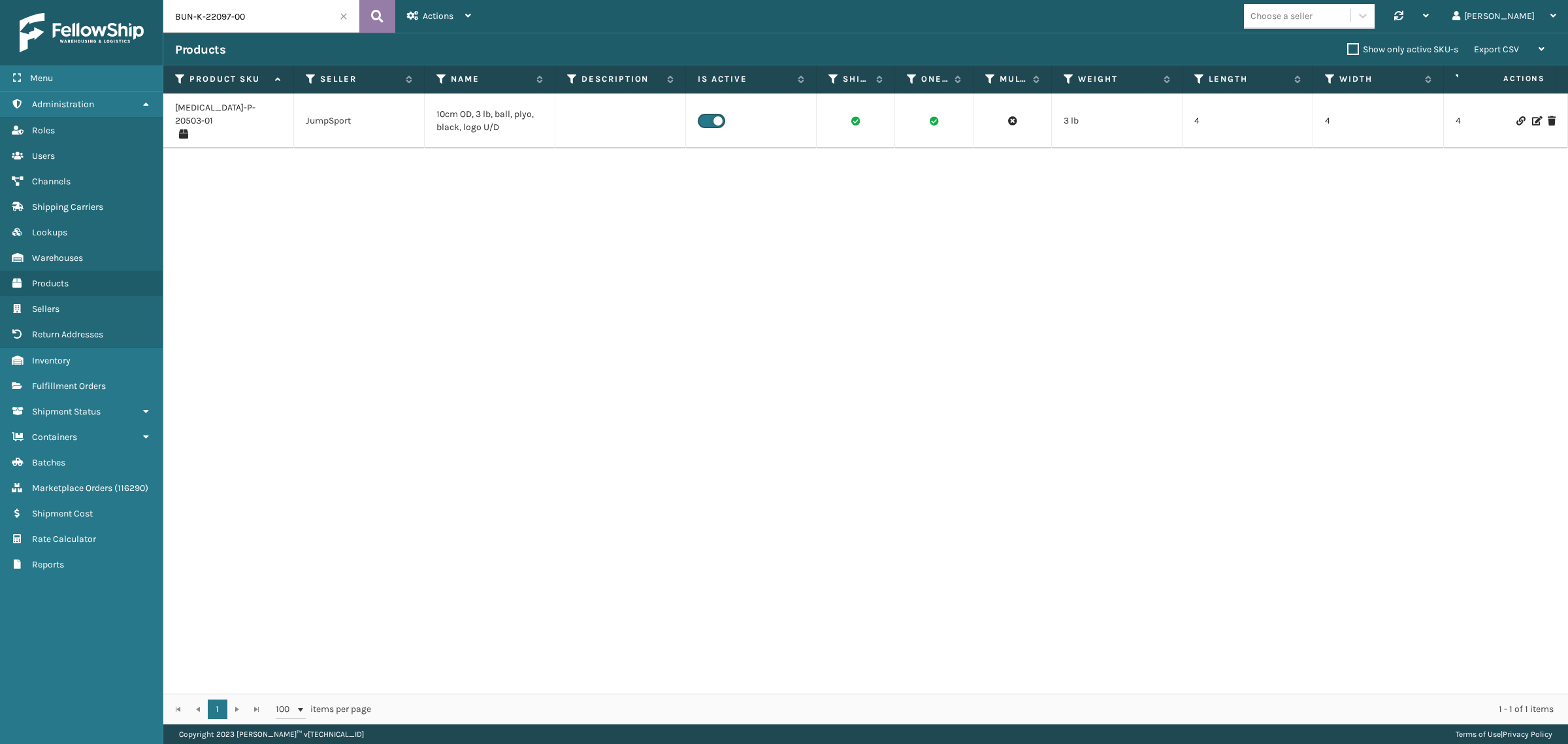
click at [373, 18] on icon at bounding box center [377, 16] width 12 height 20
click at [269, 16] on input "BUN-K-22097-00" at bounding box center [261, 16] width 196 height 33
paste input "13"
click at [377, 14] on icon at bounding box center [377, 16] width 12 height 20
click at [271, 21] on input "BUN-K-22137-00" at bounding box center [261, 16] width 196 height 33
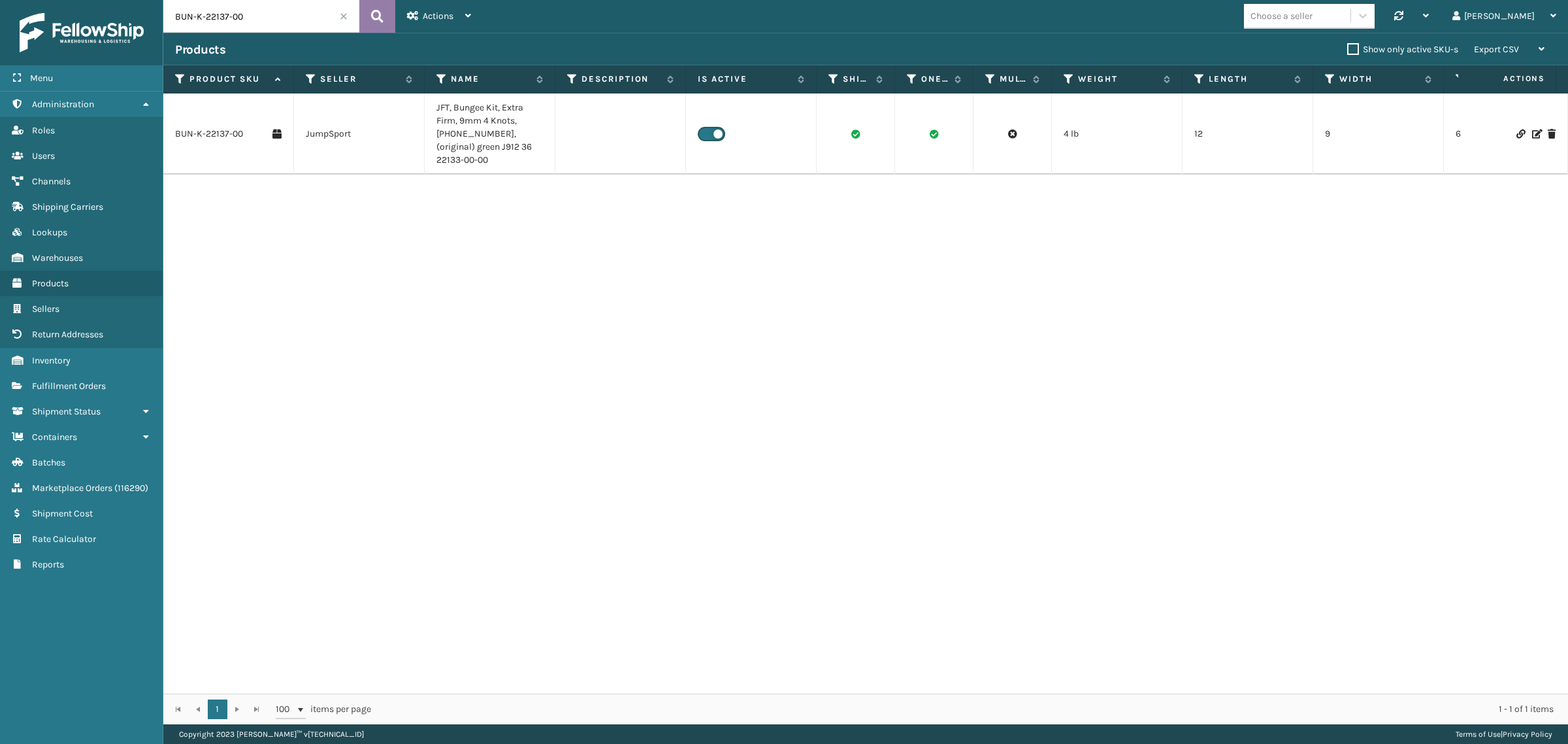
paste input "S-P-11683B"
click at [380, 13] on icon at bounding box center [377, 16] width 12 height 20
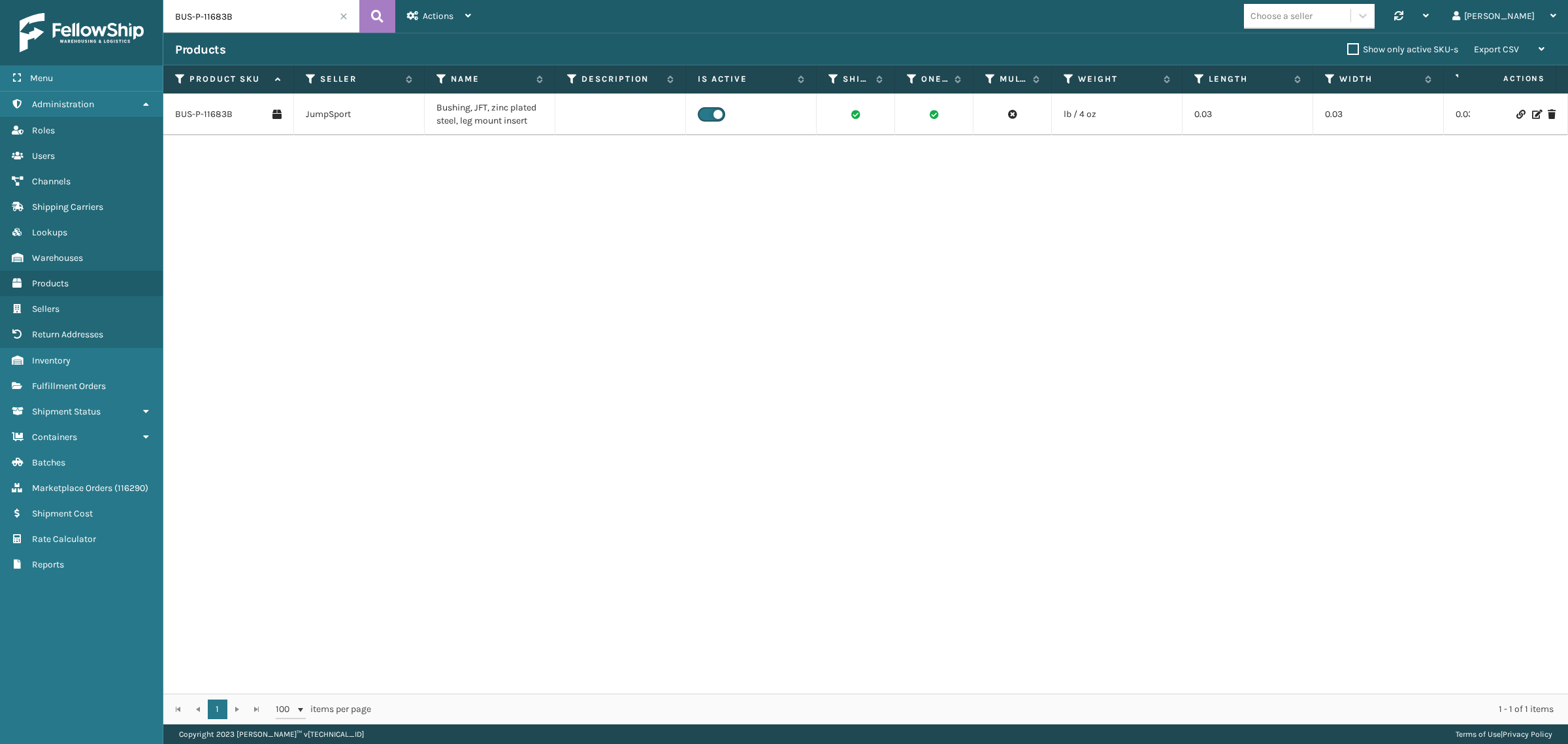
click at [306, 9] on input "BUS-P-11683B" at bounding box center [261, 16] width 196 height 33
paste input "99A"
click at [373, 15] on icon at bounding box center [377, 16] width 12 height 20
click at [261, 21] on input "BUS-P-11699A" at bounding box center [261, 16] width 196 height 33
paste input "CAP-P-20428-00"
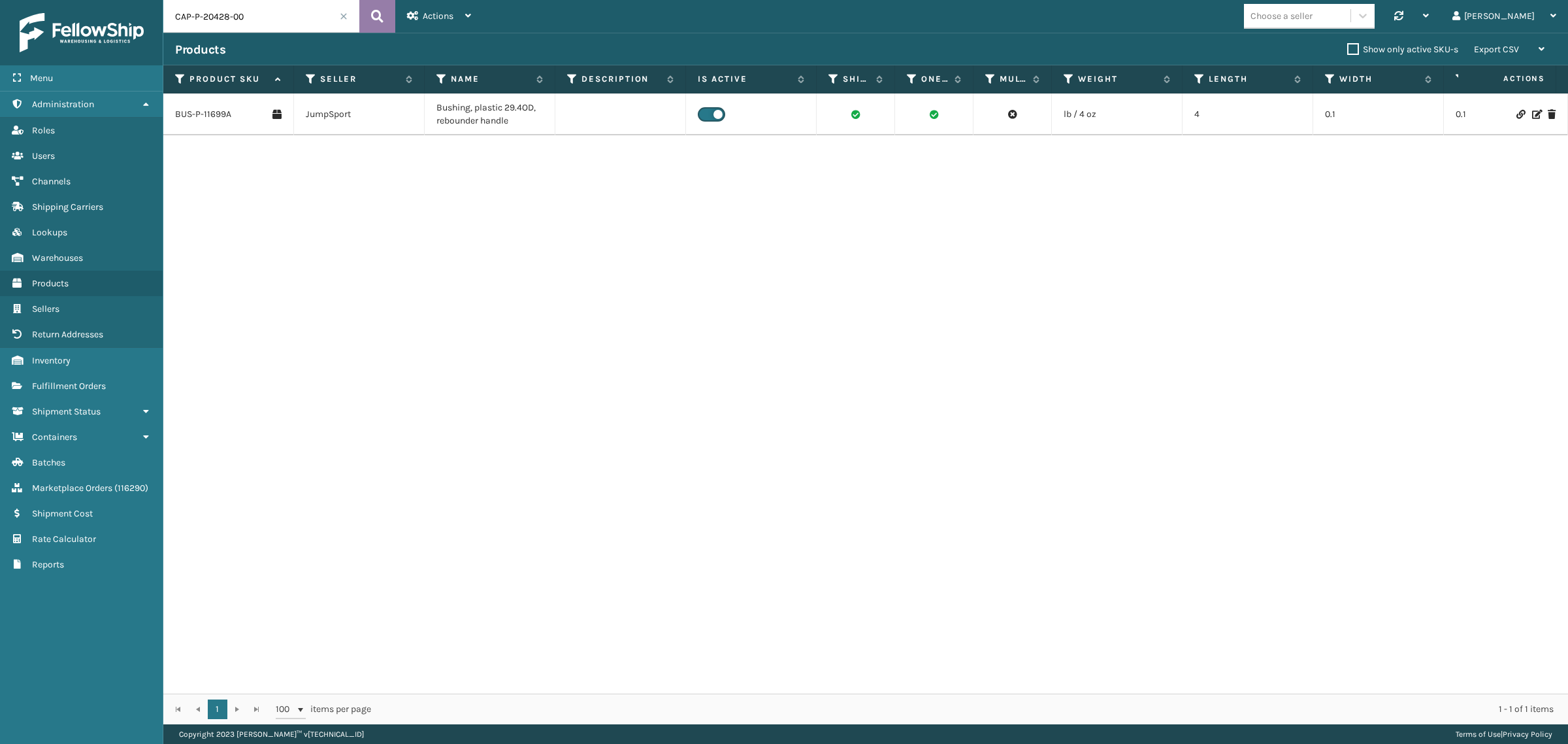
click at [383, 12] on icon at bounding box center [377, 16] width 12 height 20
click at [283, 11] on input "CAP-P-20428-00" at bounding box center [261, 16] width 196 height 33
paste input "LEG-A-22077"
click at [379, 12] on icon at bounding box center [377, 16] width 12 height 20
click at [255, 23] on input "LEG-A-22077-00" at bounding box center [261, 16] width 196 height 33
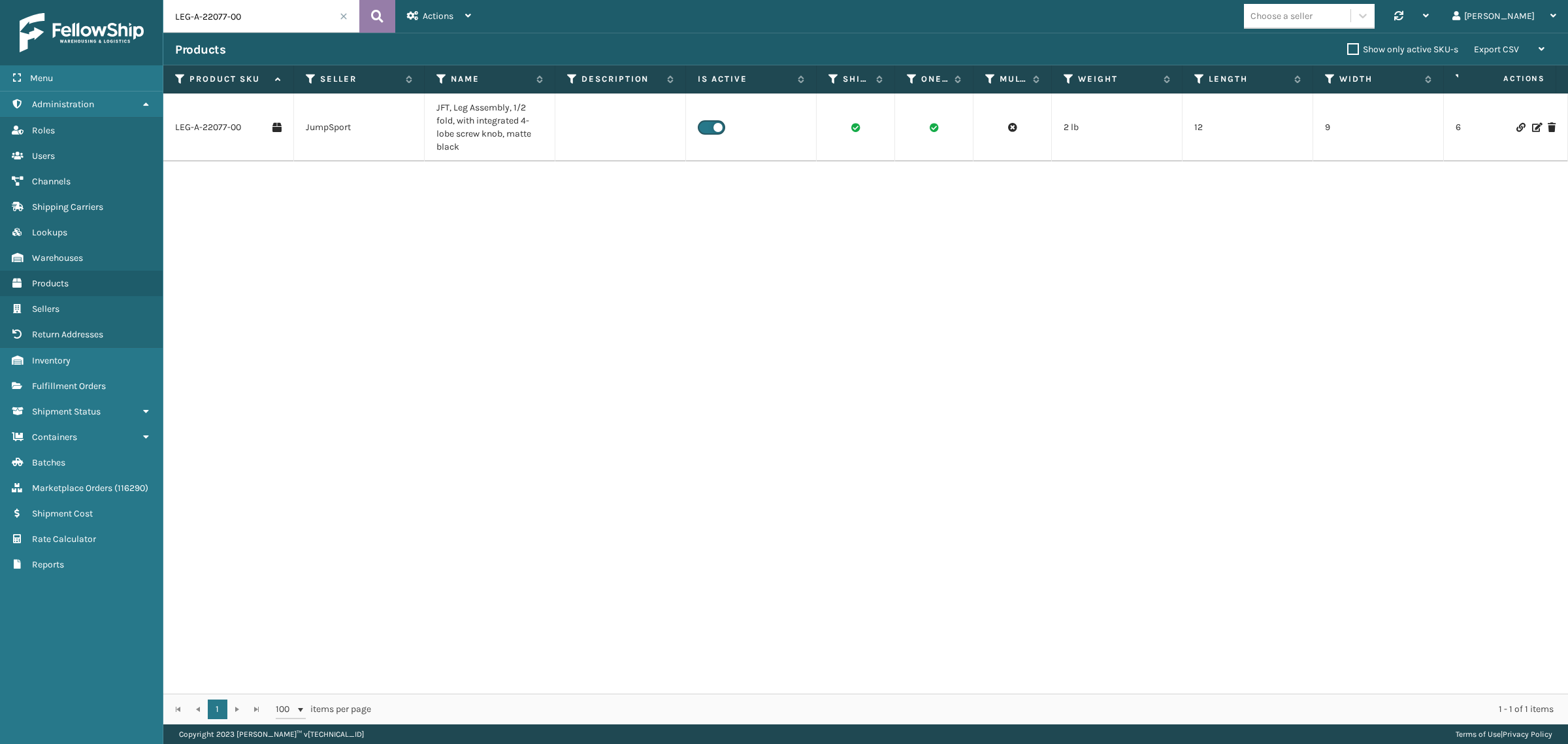
paste input "CAP-P-11678-02"
type input "CAP-P-11678-02"
click at [374, 12] on icon at bounding box center [377, 16] width 12 height 20
click at [204, 112] on link "CAP-P-11678-02" at bounding box center [207, 114] width 64 height 13
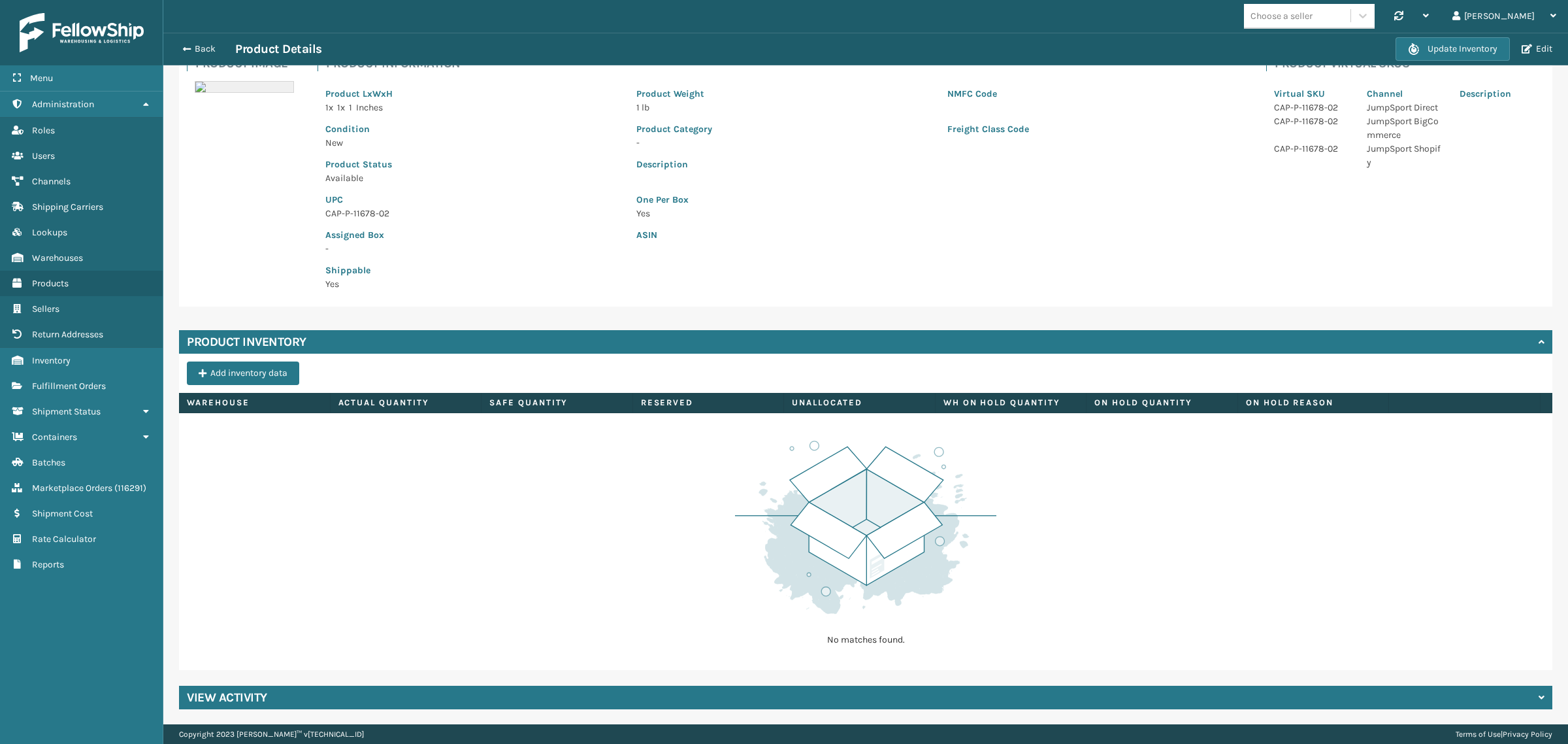
click at [314, 698] on div "View Activity" at bounding box center [865, 697] width 1373 height 23
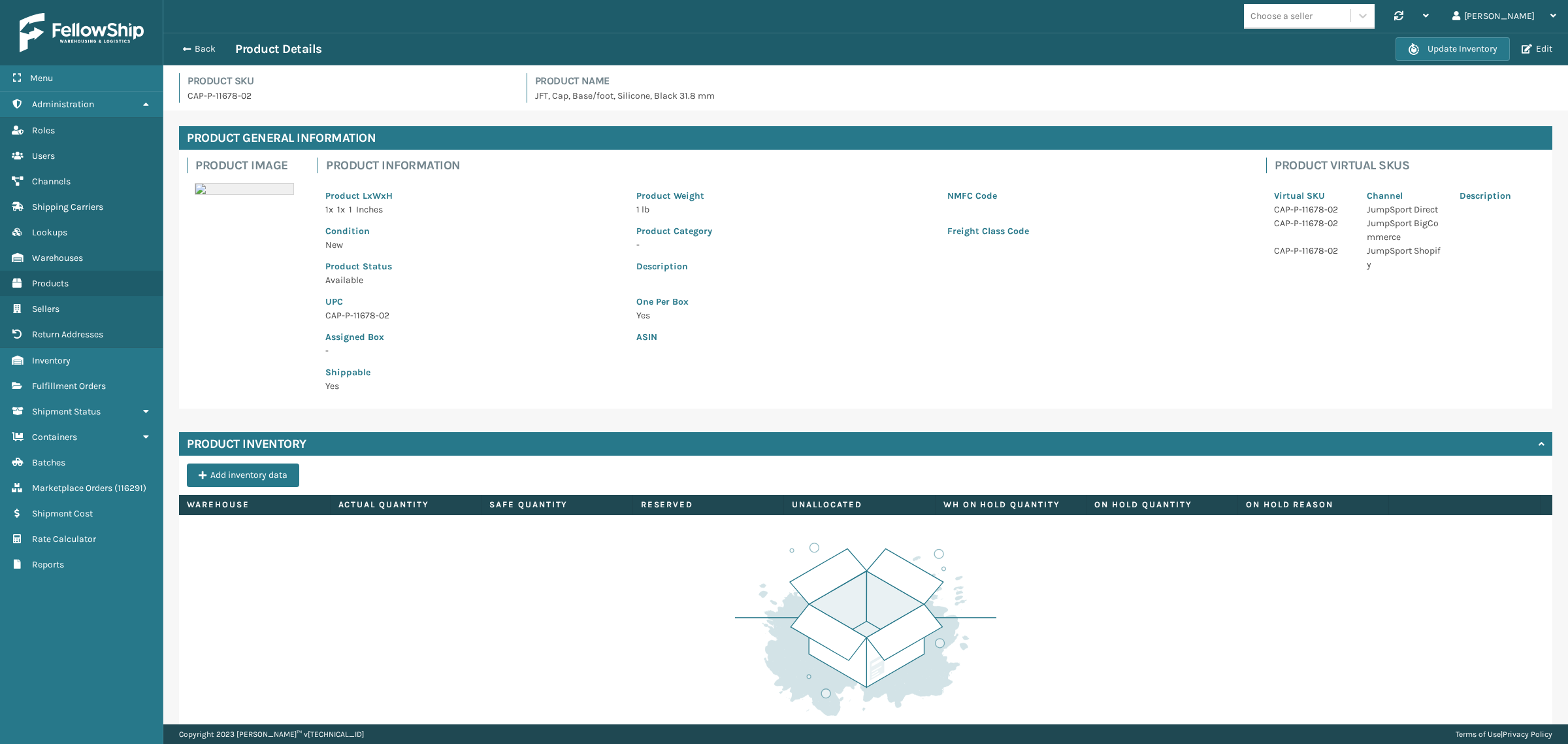
click at [945, 278] on div "Description" at bounding box center [939, 269] width 622 height 35
click at [203, 51] on button "Back" at bounding box center [205, 49] width 60 height 12
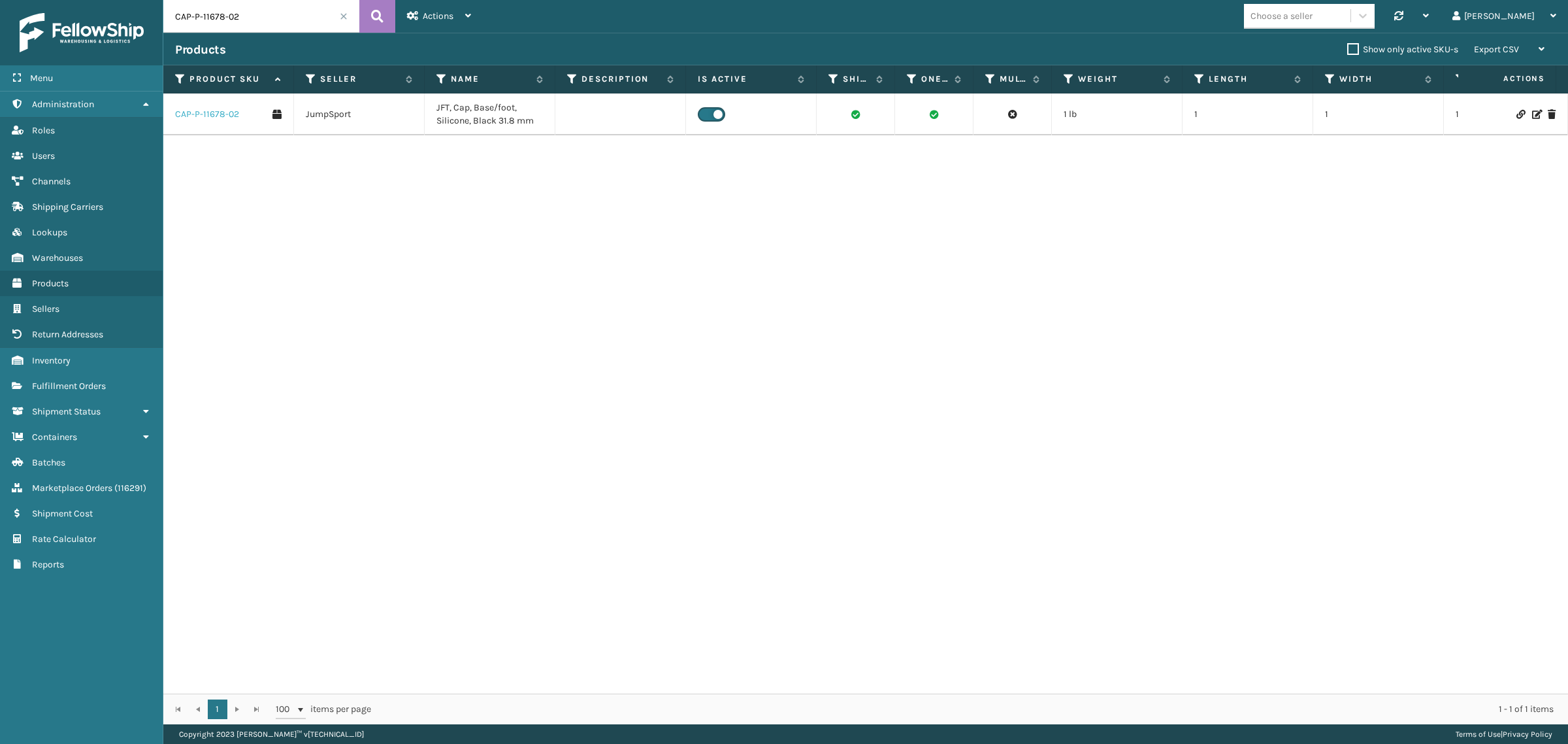
click at [212, 114] on link "CAP-P-11678-02" at bounding box center [207, 114] width 64 height 13
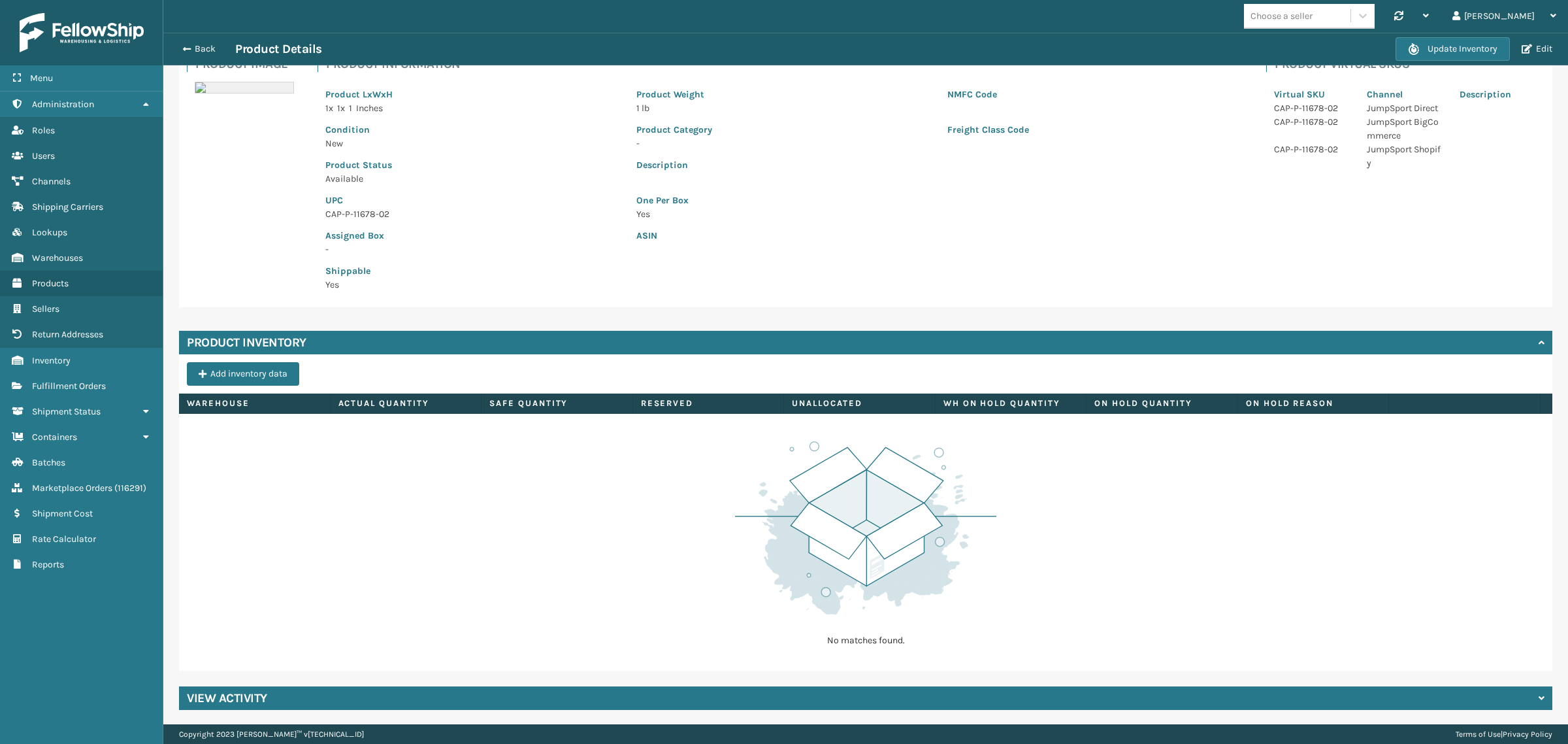
scroll to position [102, 0]
click at [308, 700] on div "View Activity" at bounding box center [865, 697] width 1373 height 23
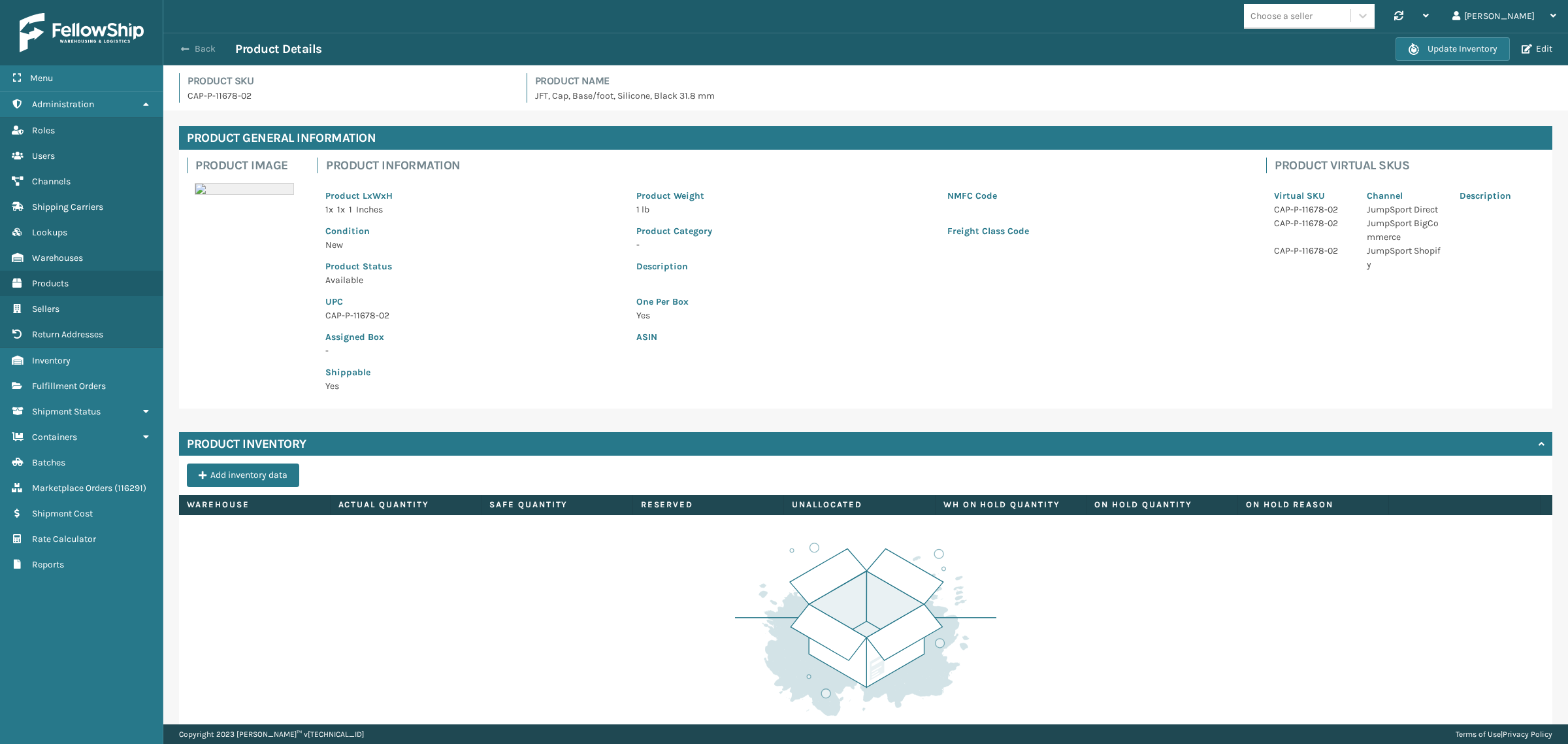
click at [188, 49] on span "button" at bounding box center [185, 49] width 8 height 9
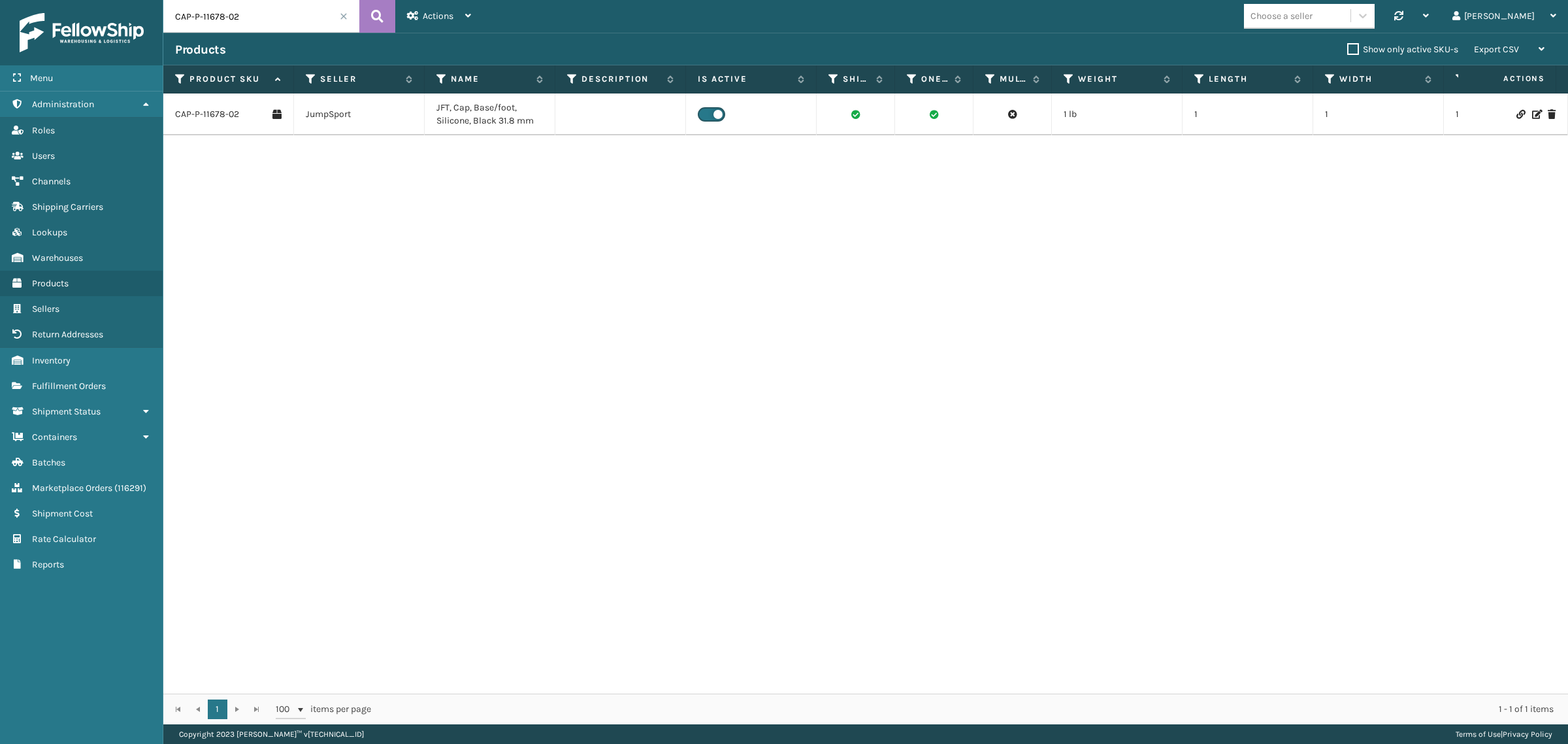
click at [344, 17] on span at bounding box center [343, 15] width 8 height 8
